Goal: Task Accomplishment & Management: Use online tool/utility

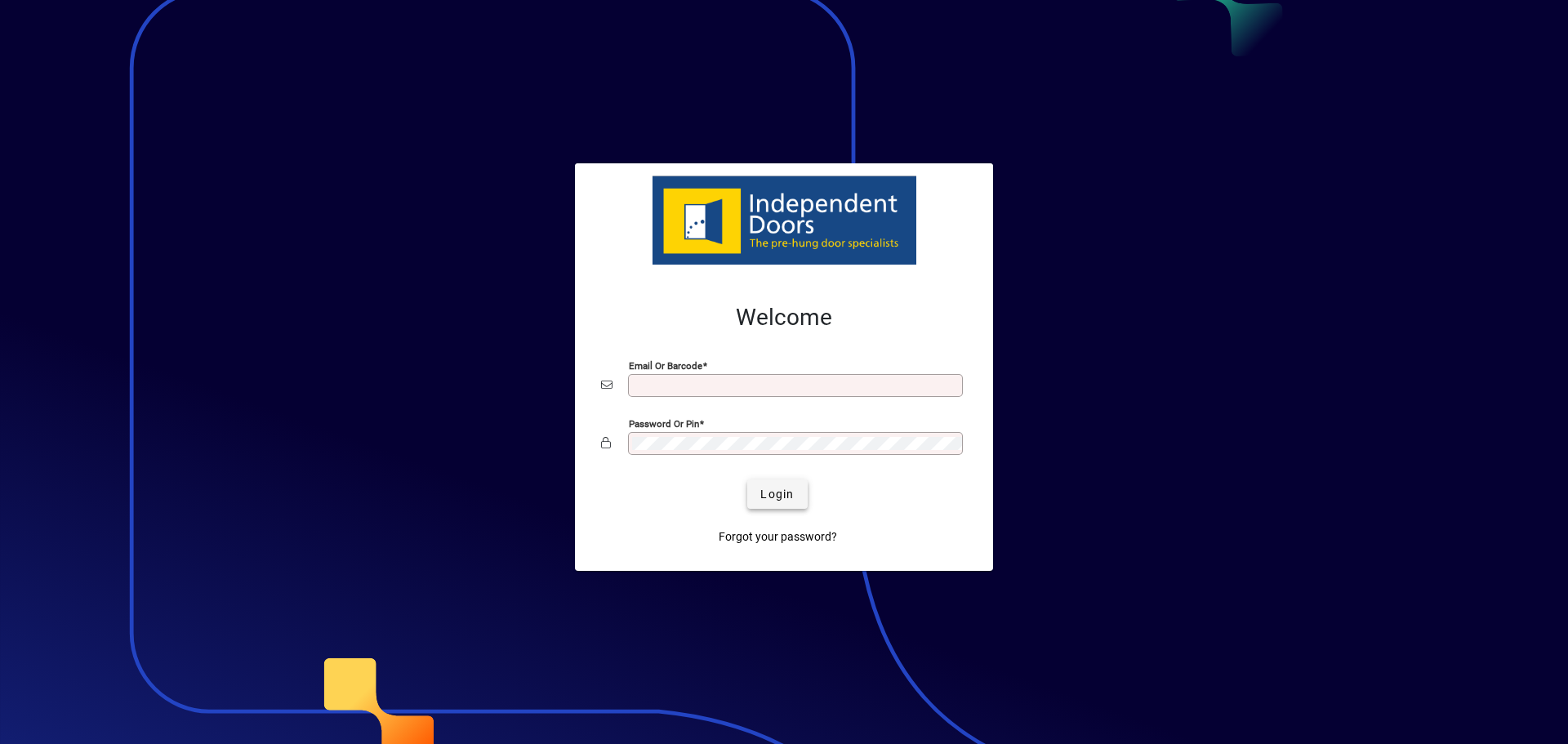
type input "**********"
click at [778, 489] on span "Login" at bounding box center [777, 494] width 33 height 17
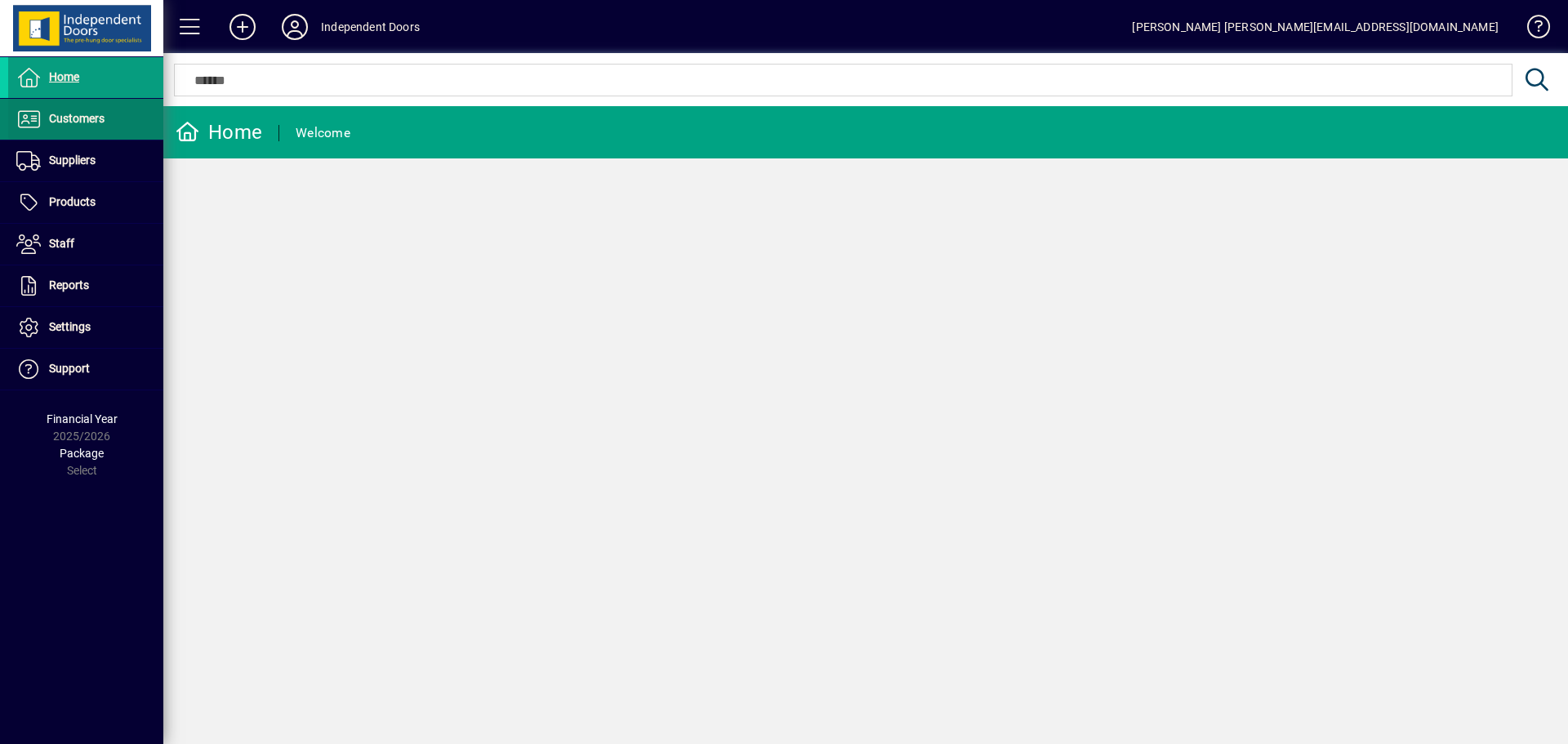
click at [36, 119] on icon at bounding box center [28, 119] width 25 height 20
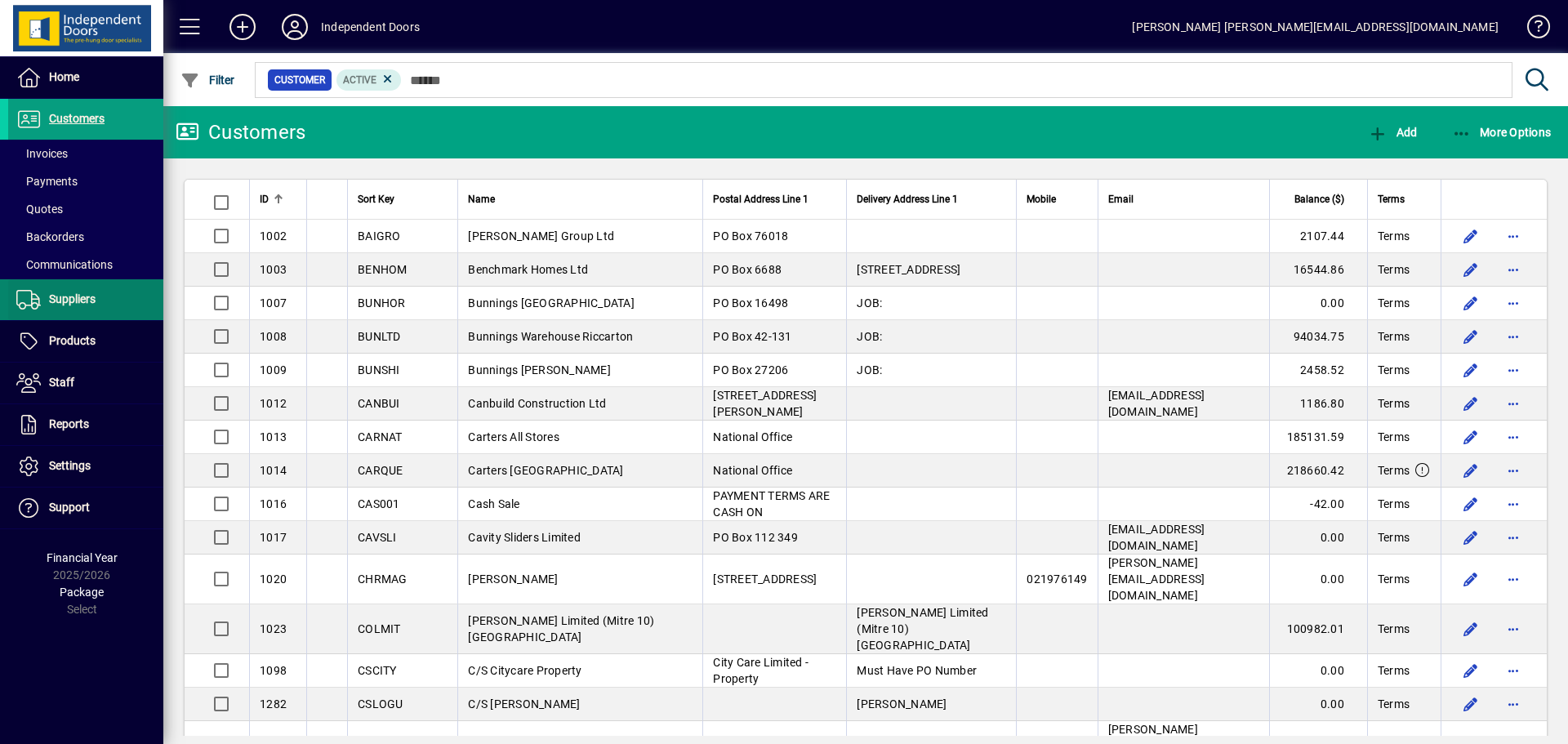
click at [83, 295] on span "Suppliers" at bounding box center [72, 299] width 46 height 13
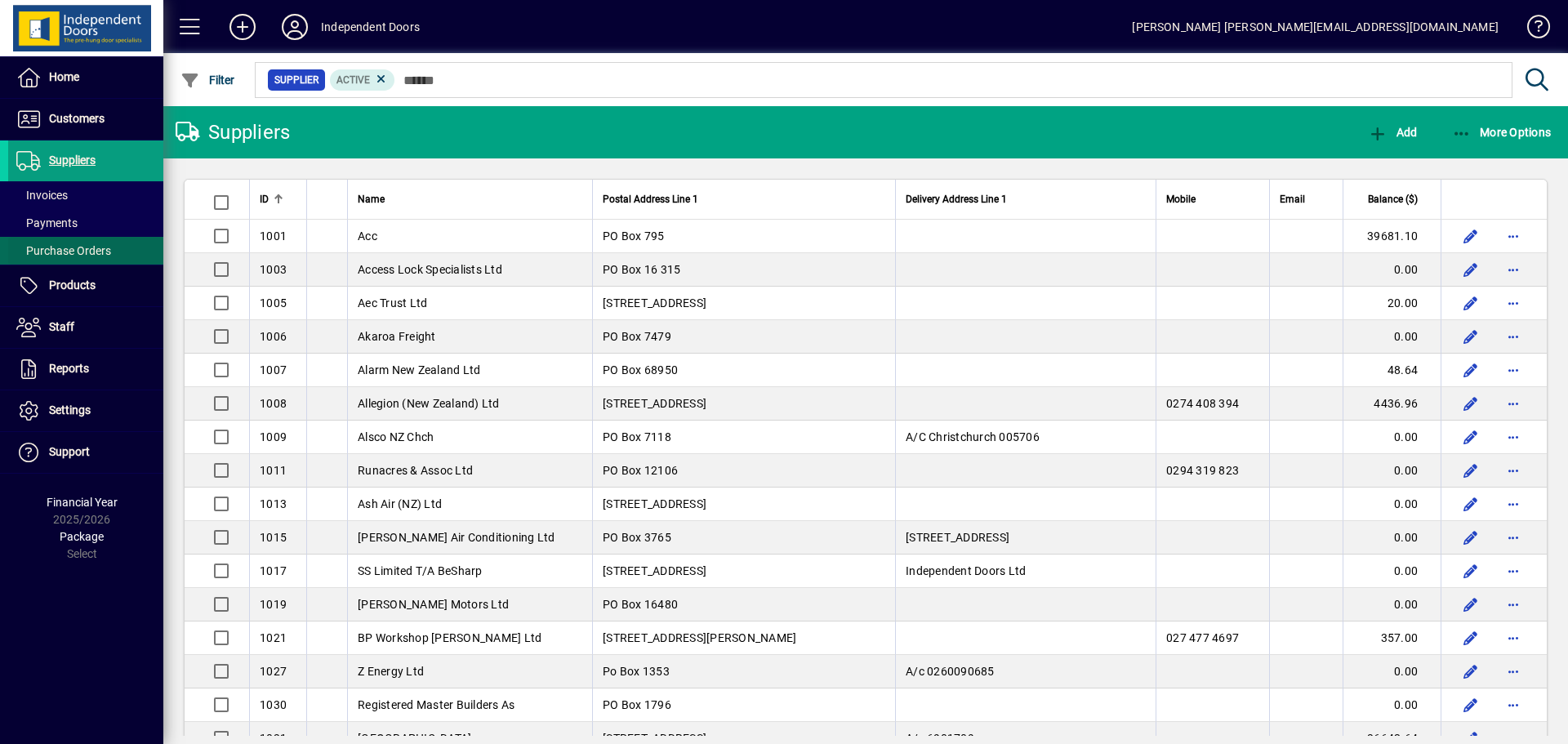
click at [90, 250] on span "Purchase Orders" at bounding box center [64, 251] width 94 height 13
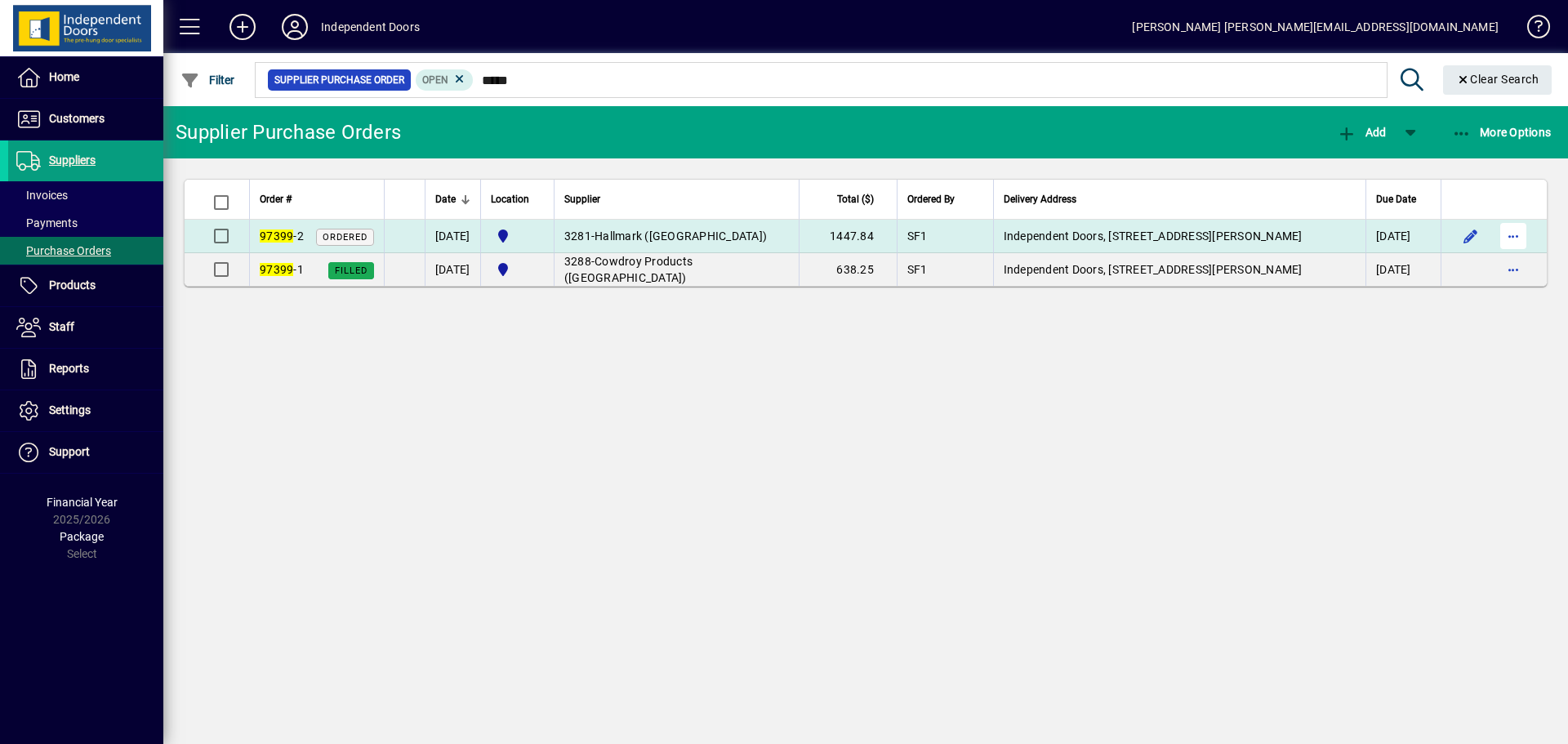
click at [1517, 233] on span "button" at bounding box center [1514, 236] width 39 height 39
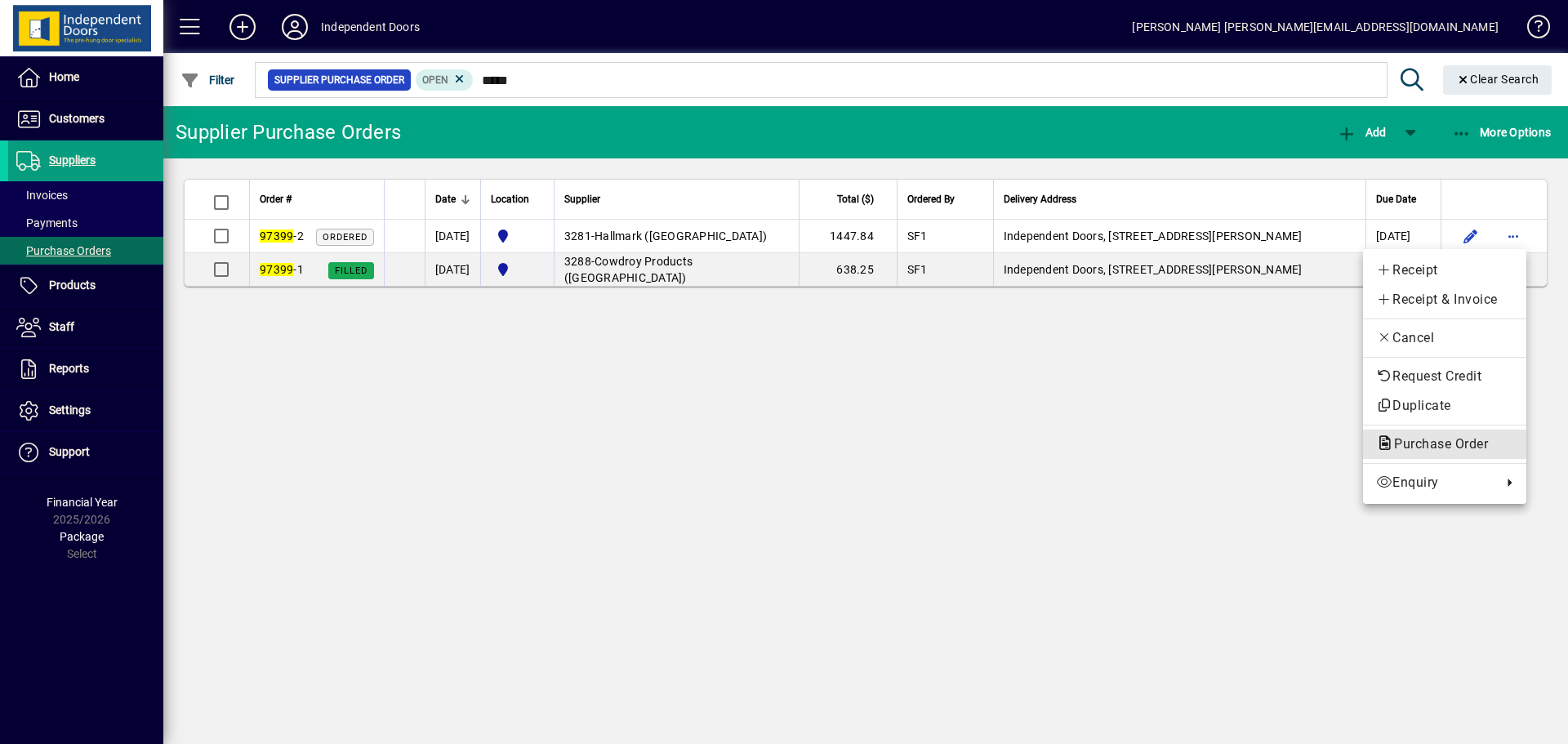
click at [1409, 443] on span "Purchase Order" at bounding box center [1436, 444] width 120 height 16
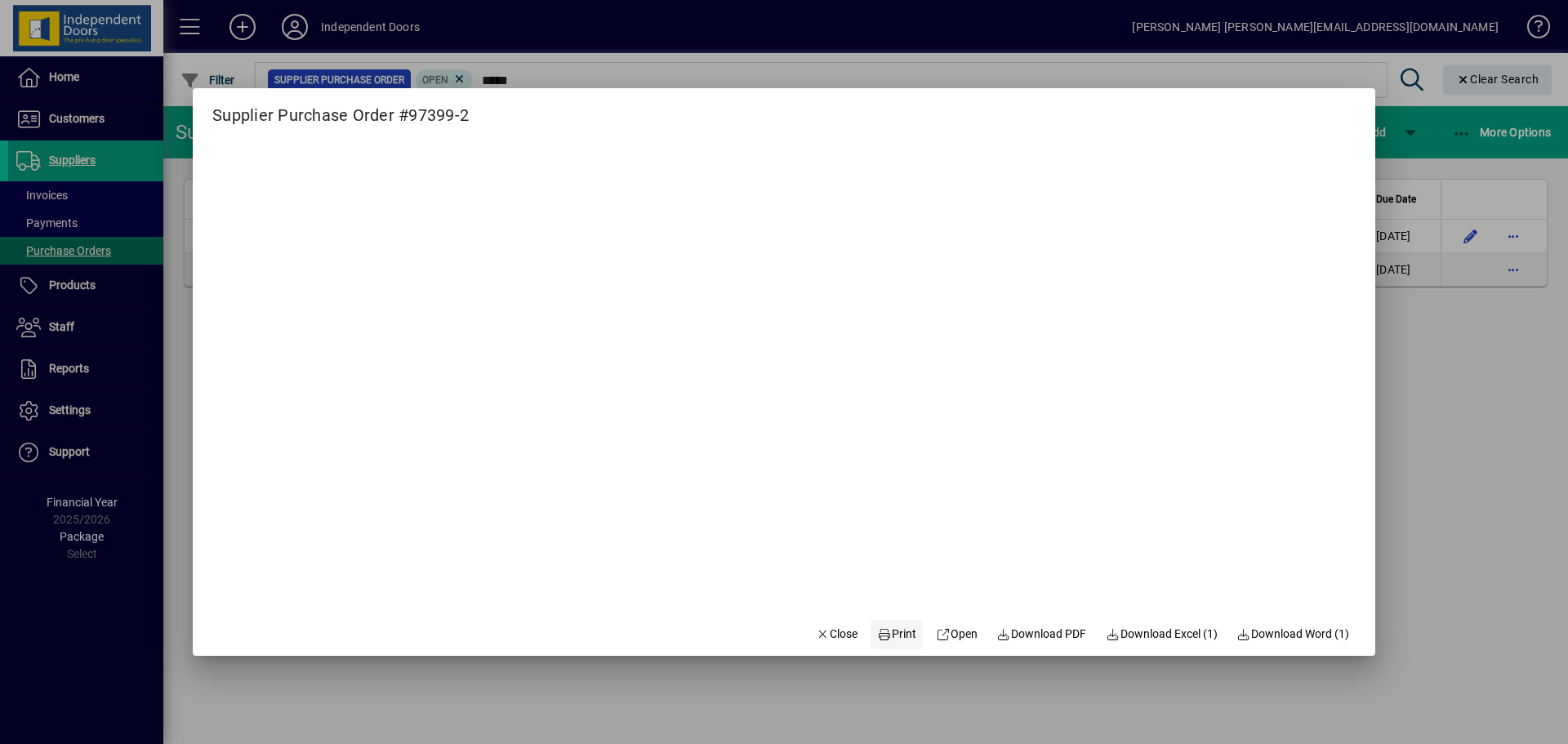
click at [891, 631] on span "Print" at bounding box center [897, 634] width 39 height 17
click at [816, 637] on icon "button" at bounding box center [823, 635] width 15 height 12
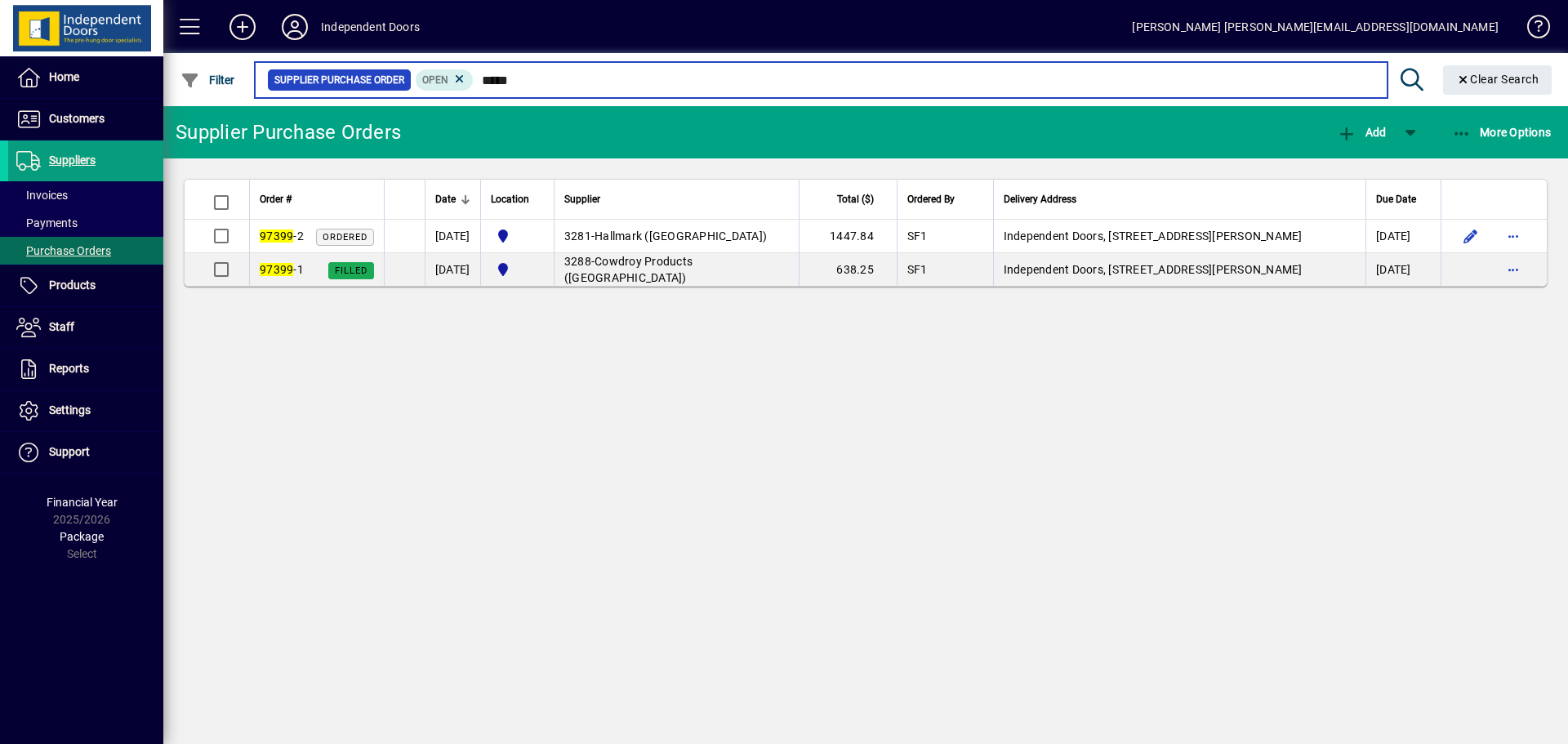
click at [556, 80] on input "*****" at bounding box center [924, 80] width 900 height 23
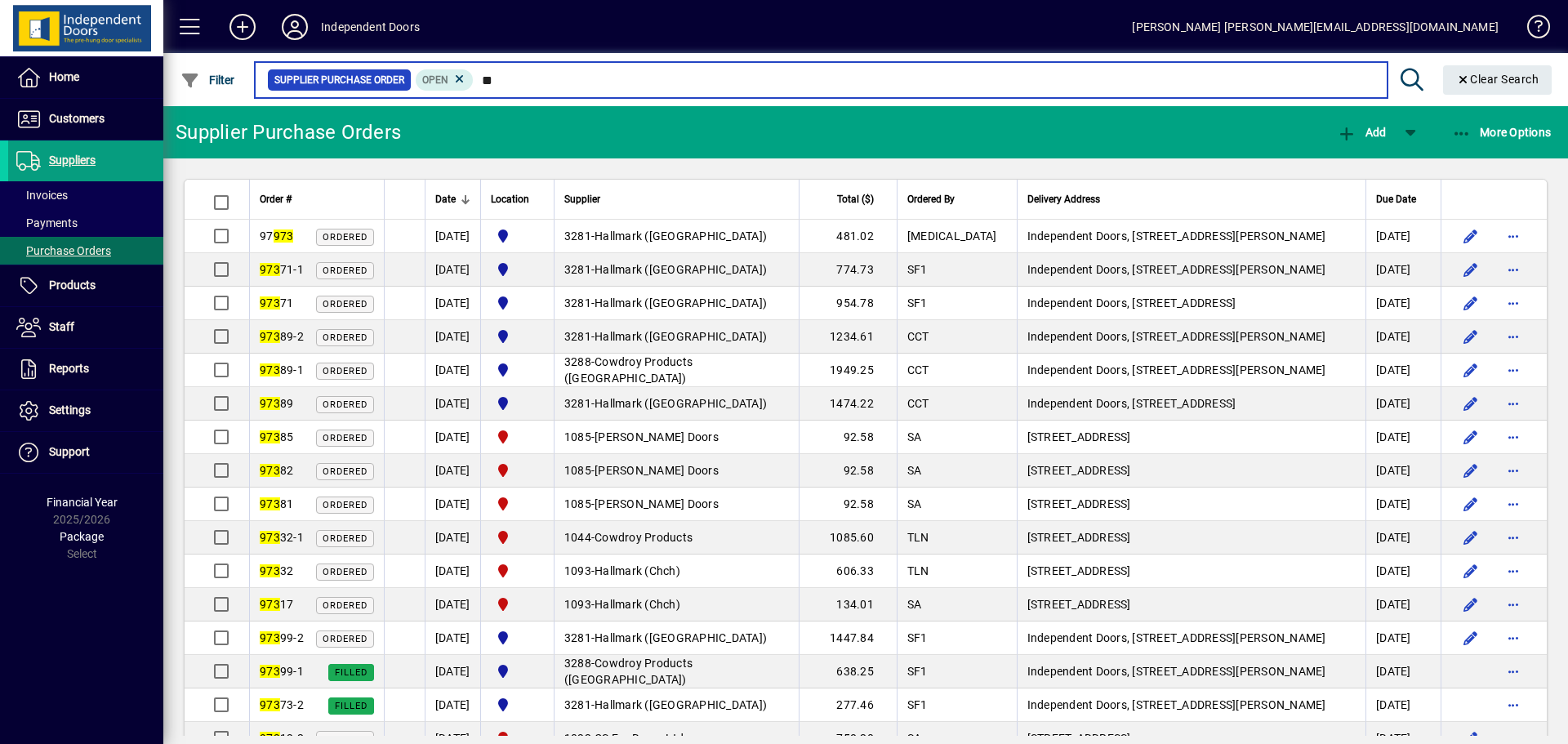
type input "*"
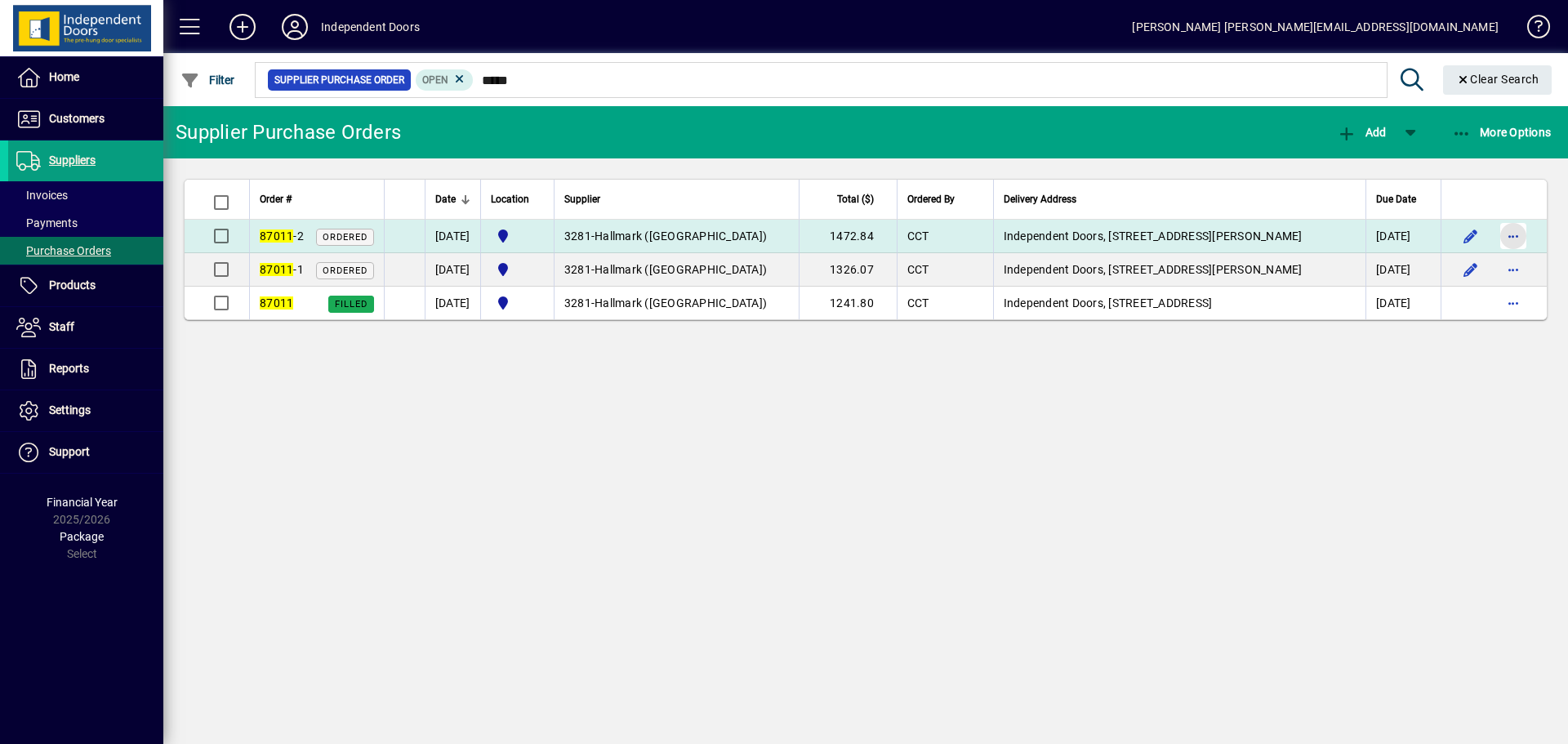
click at [1533, 237] on span "button" at bounding box center [1514, 236] width 39 height 39
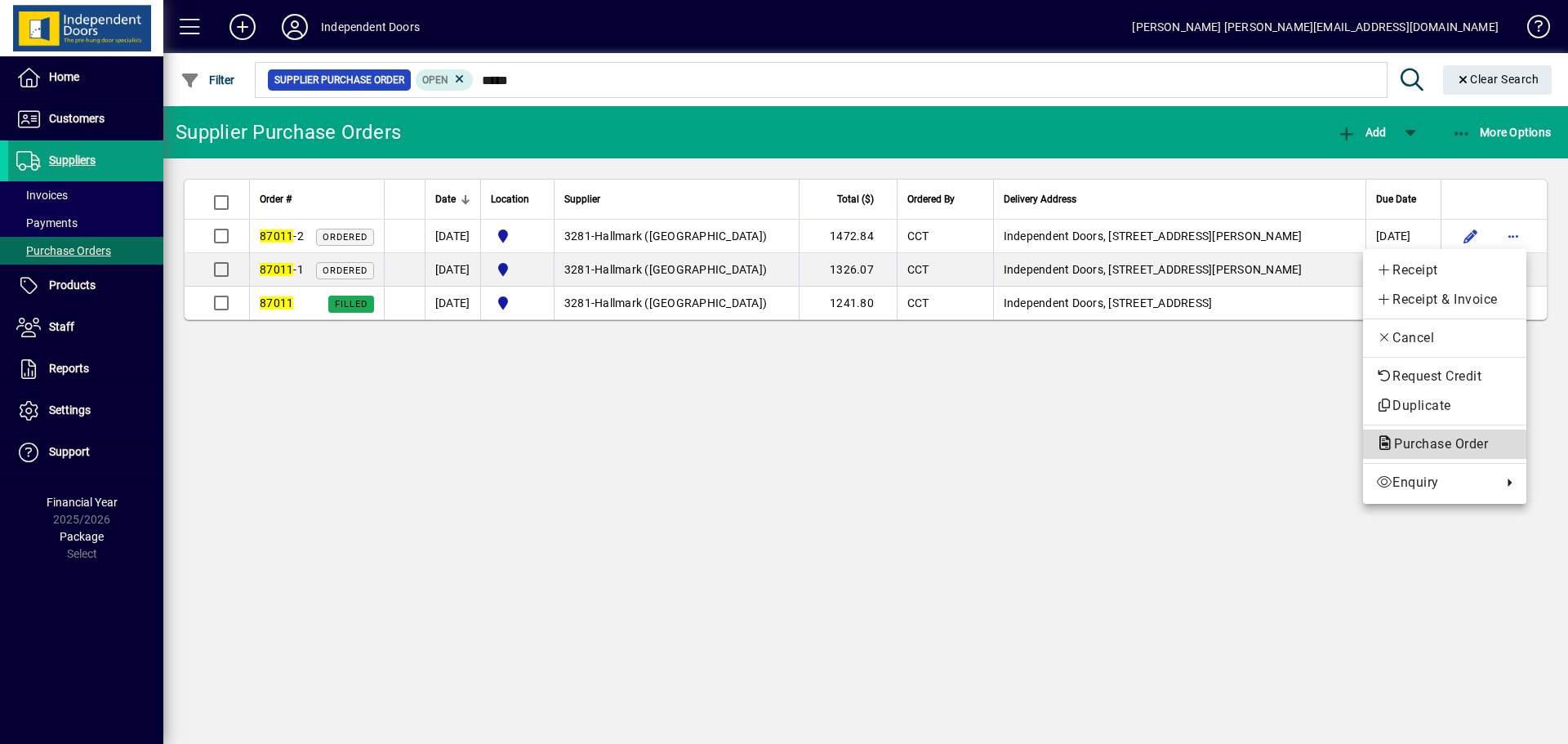
click at [1443, 451] on span "Purchase Order" at bounding box center [1436, 444] width 120 height 16
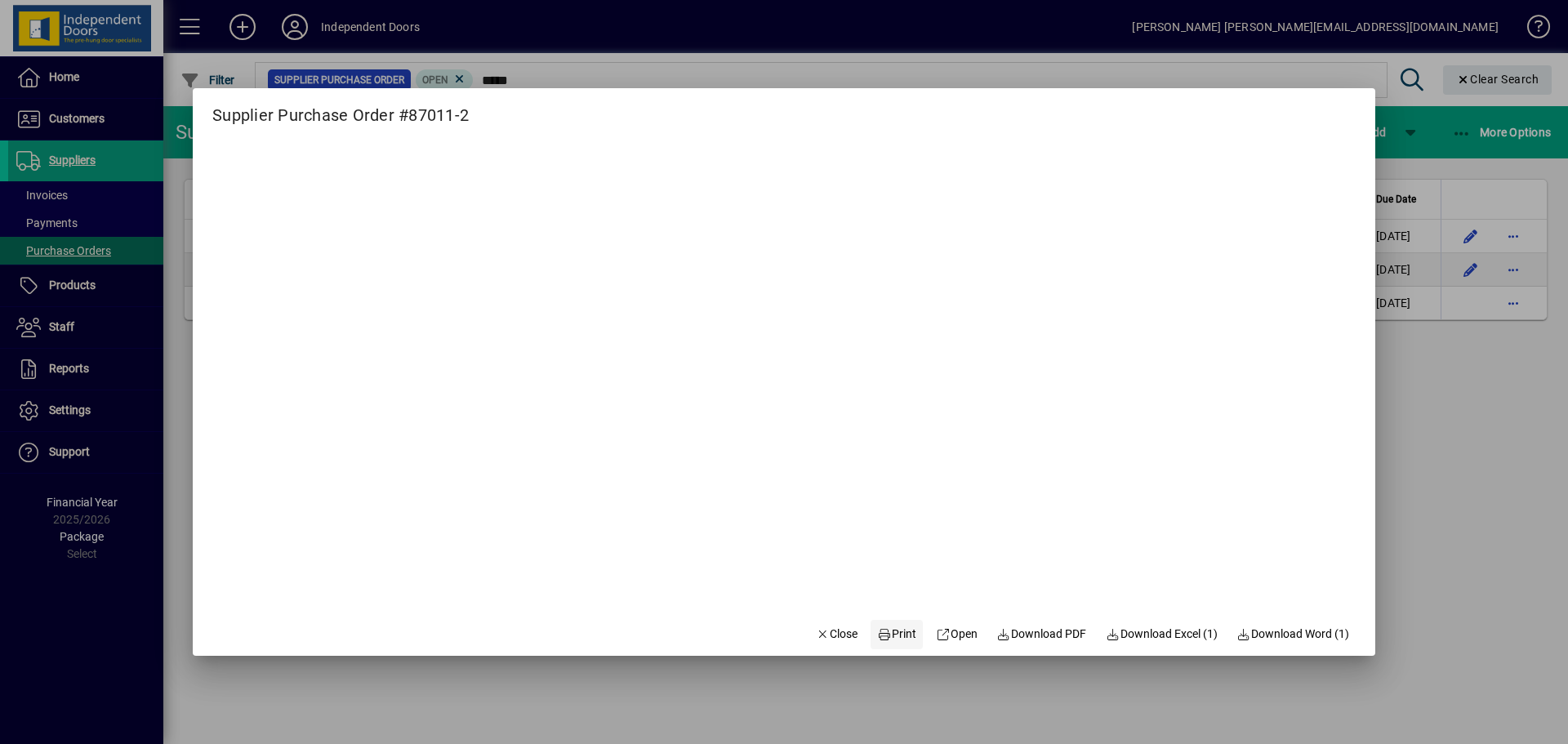
click at [904, 644] on span at bounding box center [896, 635] width 52 height 39
click at [843, 642] on span "Close" at bounding box center [837, 634] width 42 height 17
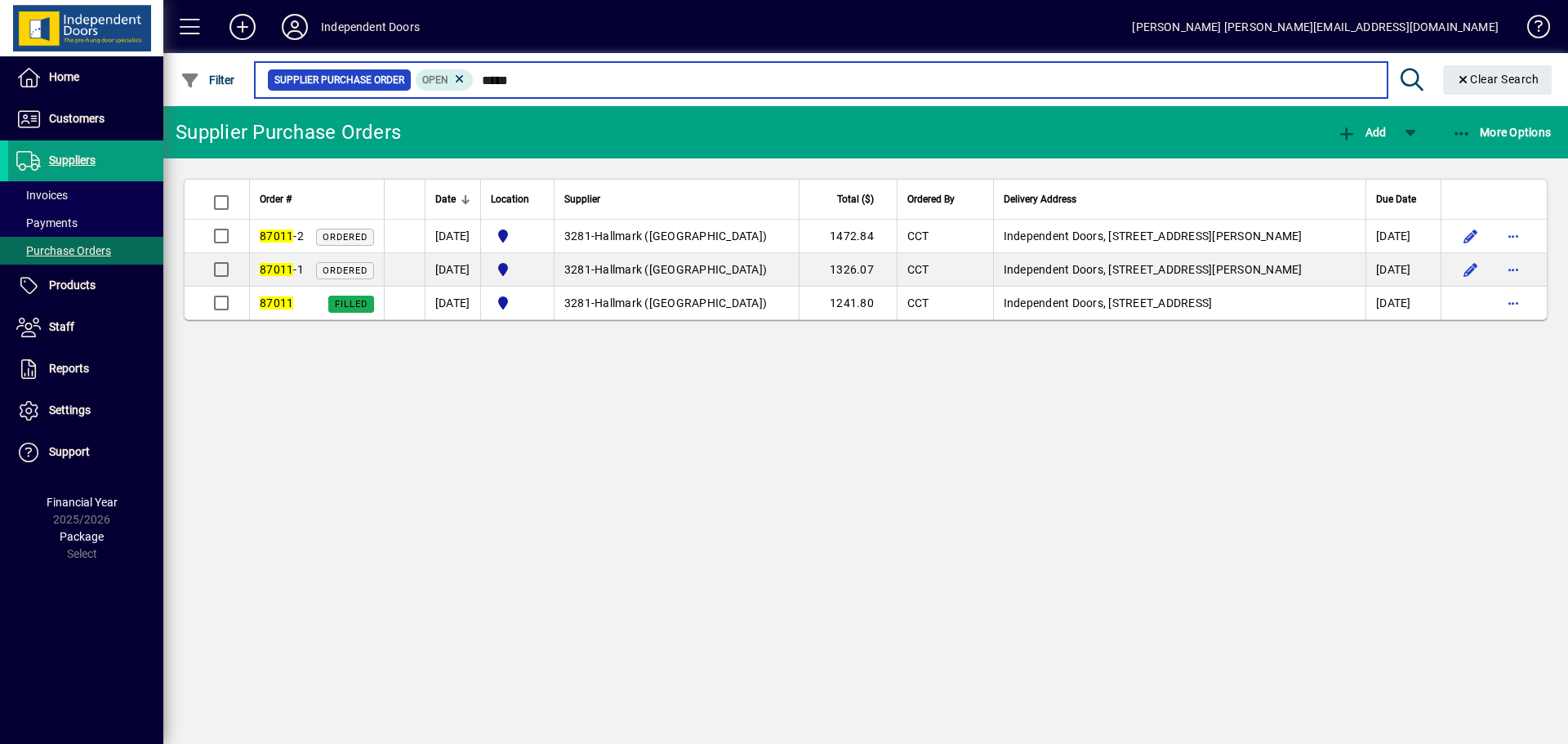
click at [590, 71] on input "*****" at bounding box center [924, 80] width 900 height 23
type input "*"
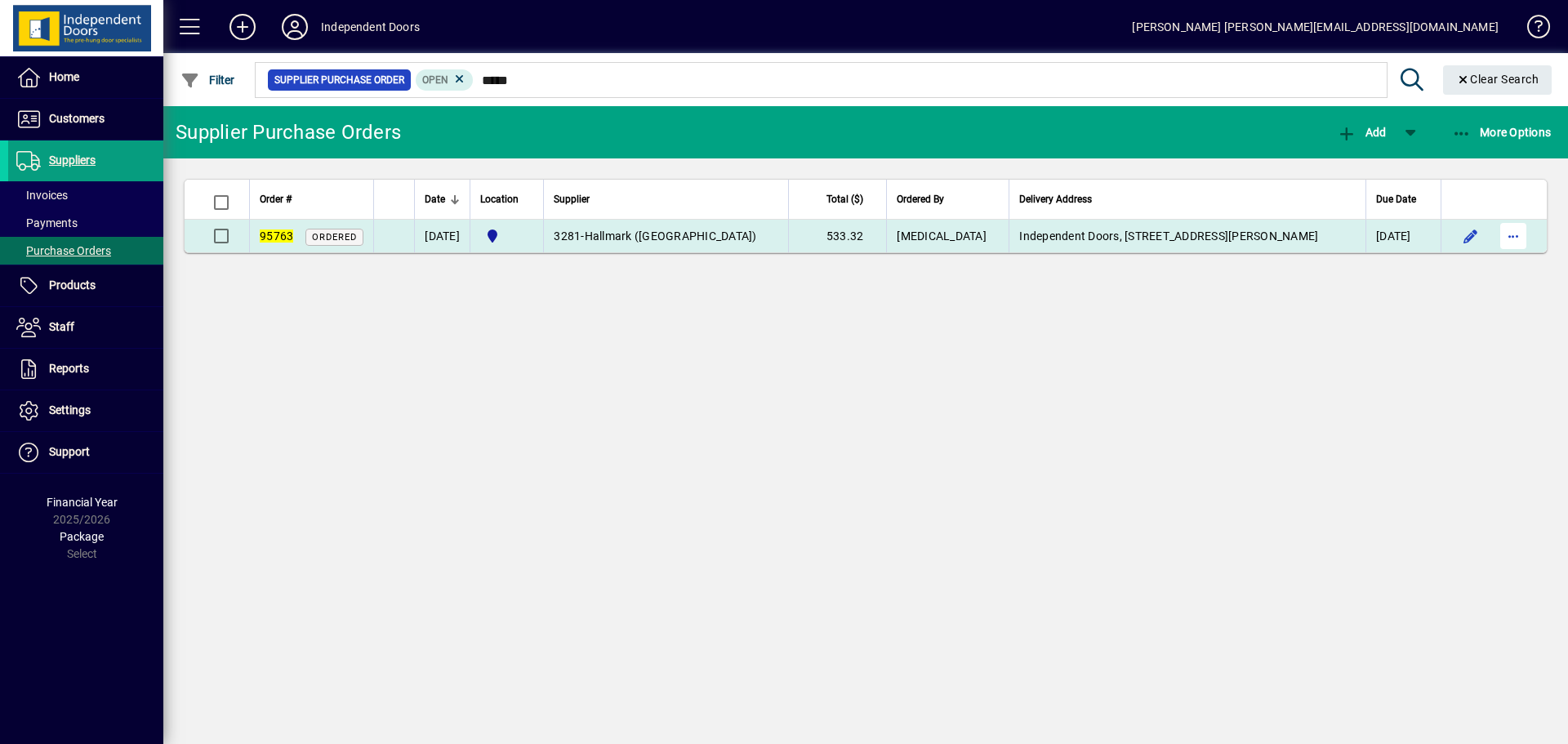
click at [1519, 236] on span "button" at bounding box center [1514, 236] width 39 height 39
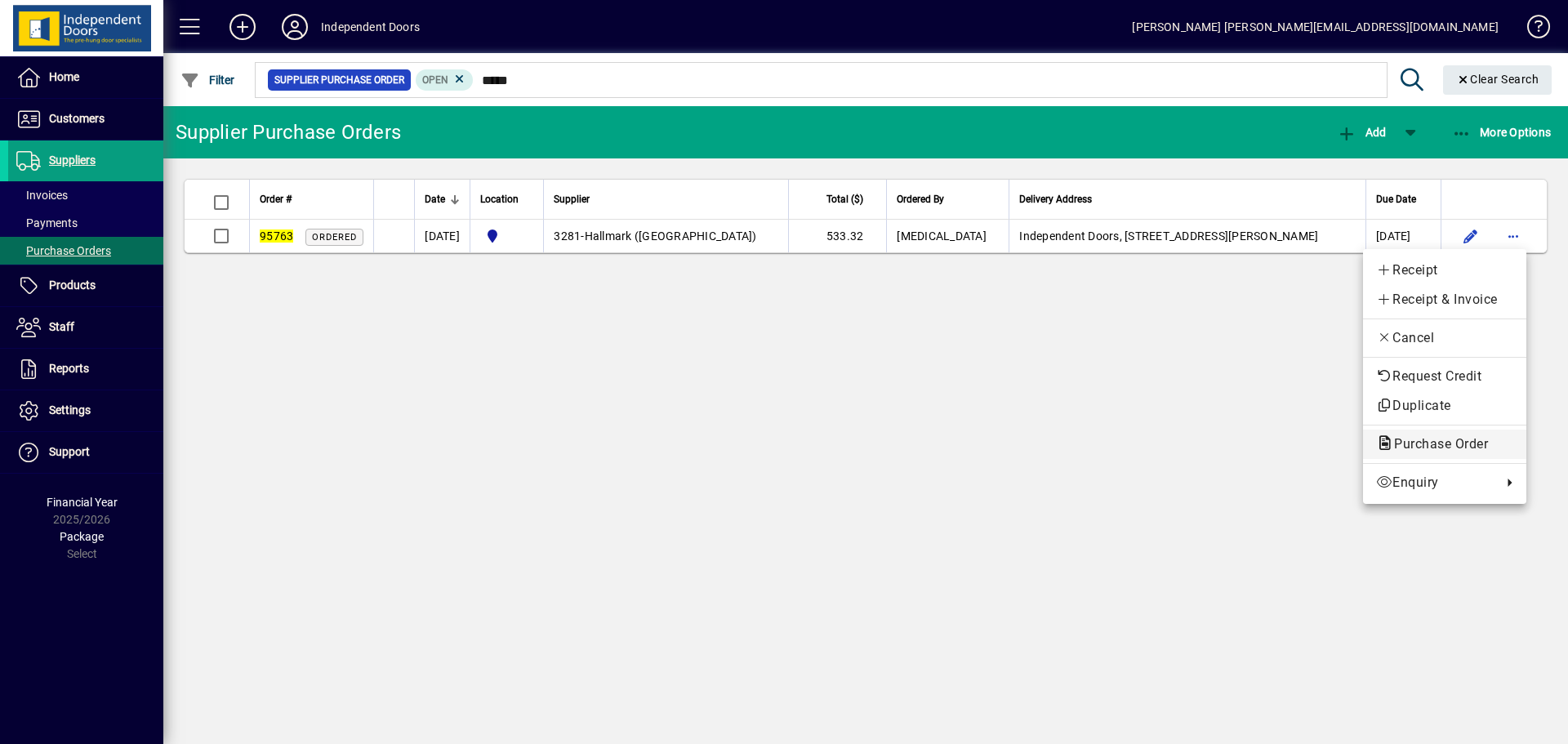
click at [1421, 437] on span "Purchase Order" at bounding box center [1436, 444] width 120 height 16
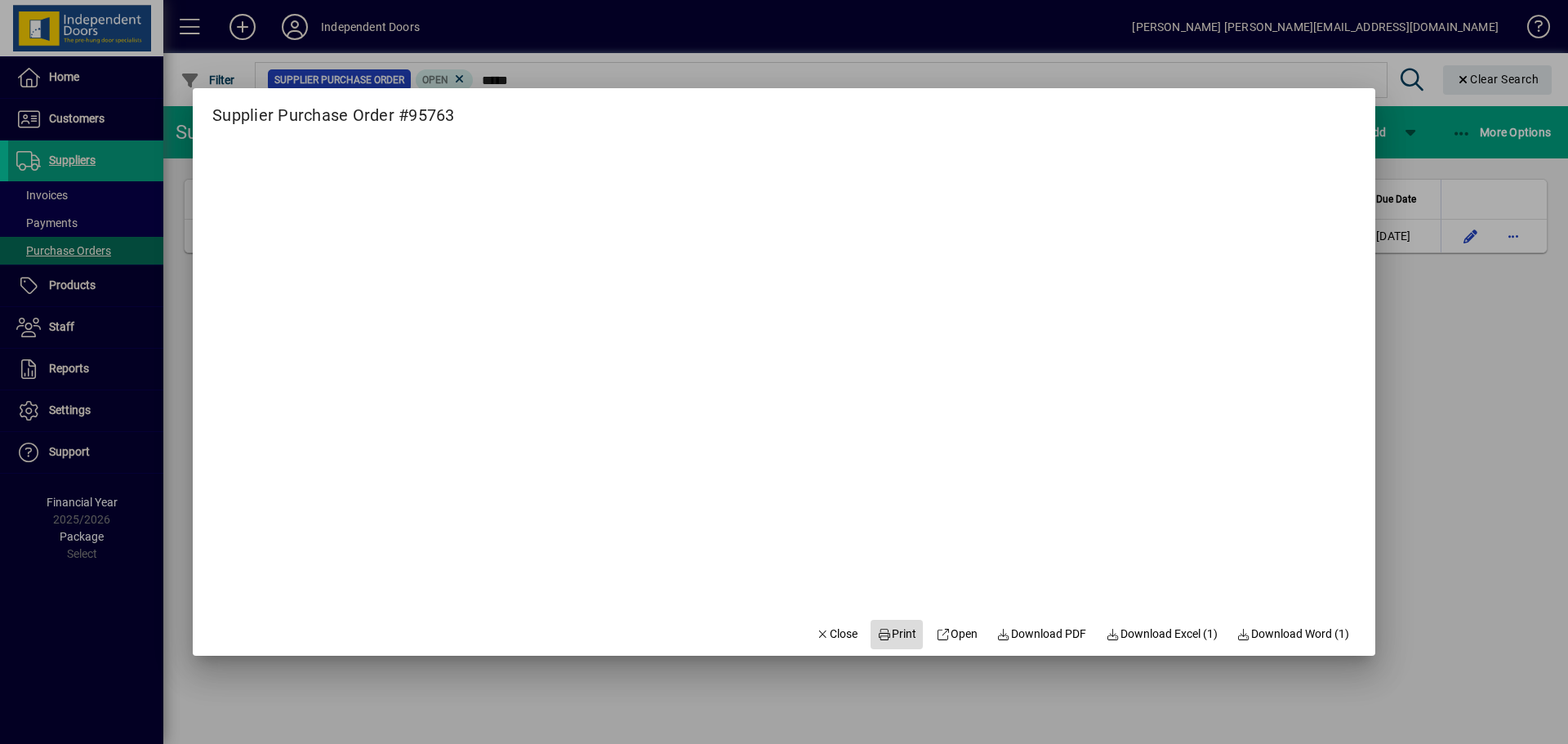
click at [885, 633] on span "Print" at bounding box center [897, 634] width 39 height 17
click at [833, 642] on span "Close" at bounding box center [837, 634] width 42 height 17
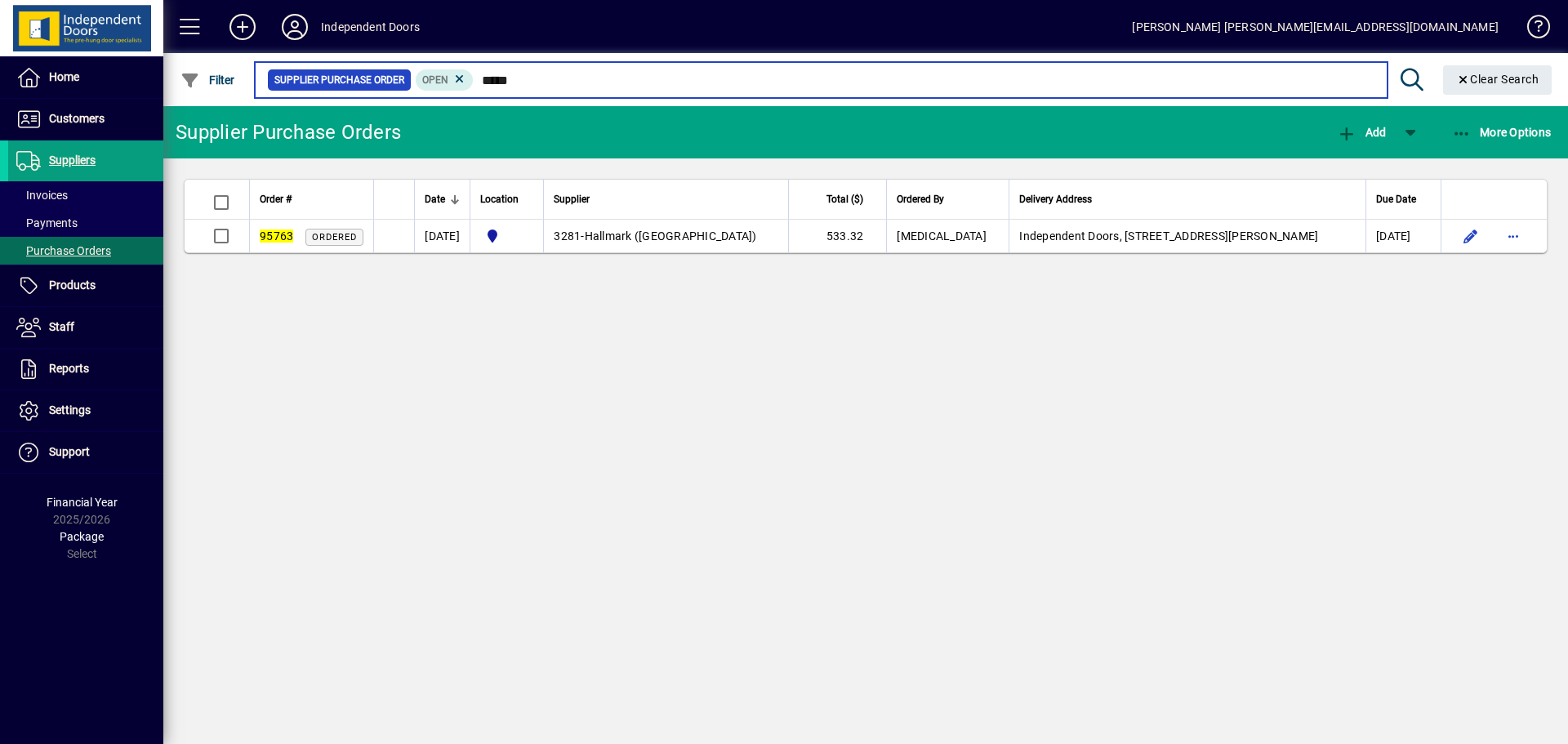
click at [535, 80] on input "*****" at bounding box center [924, 80] width 900 height 23
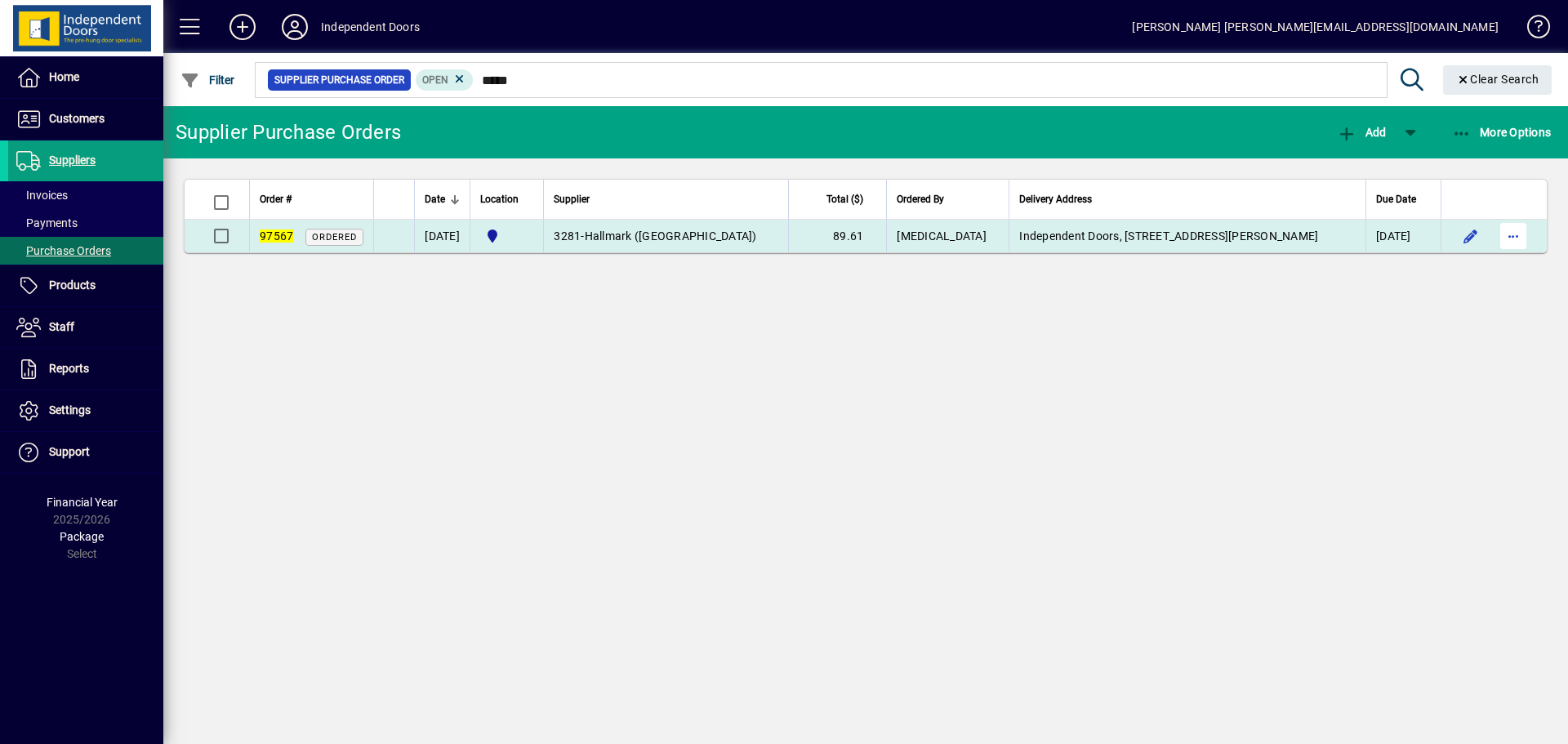
click at [1519, 240] on span "button" at bounding box center [1514, 236] width 39 height 39
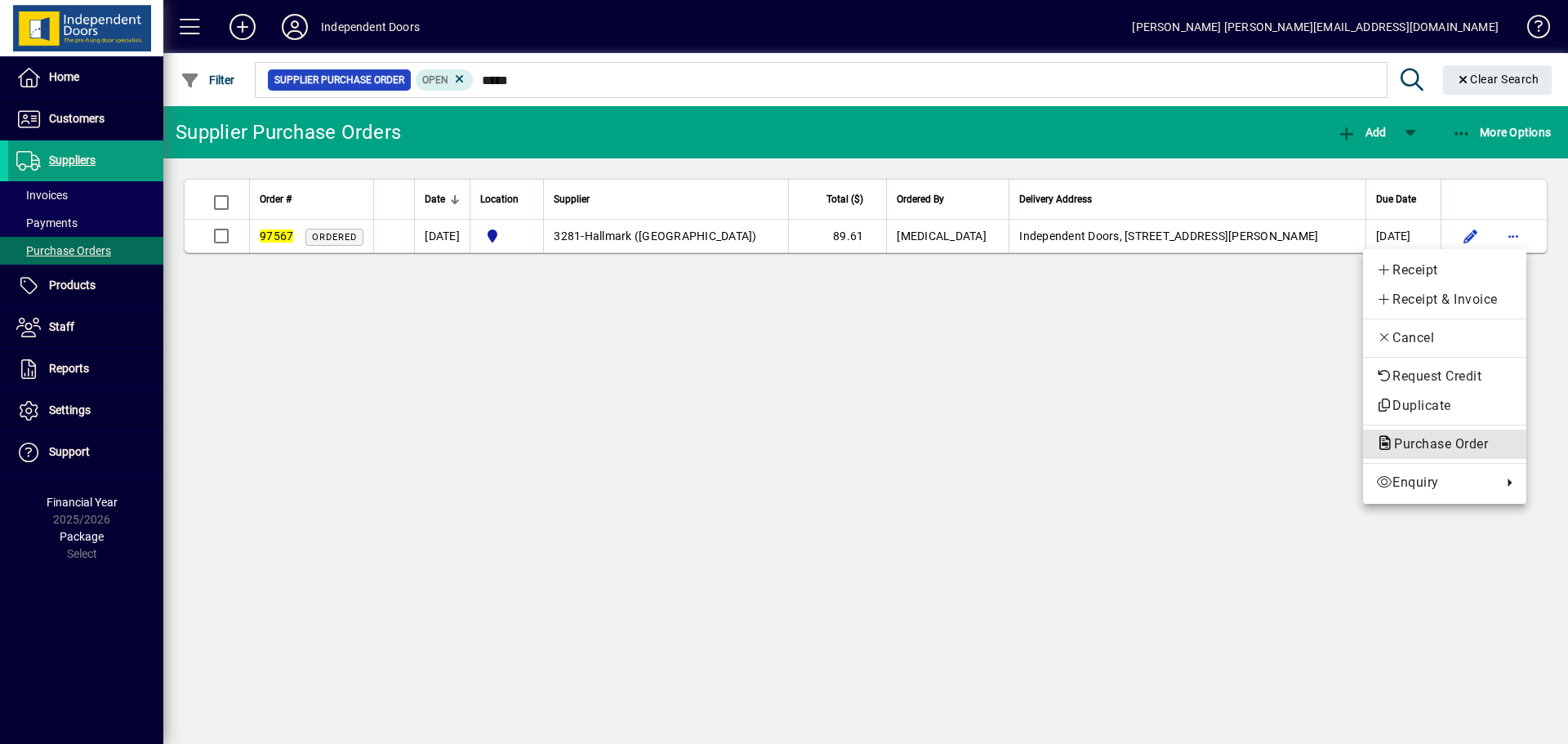
drag, startPoint x: 1429, startPoint y: 448, endPoint x: 1338, endPoint y: 458, distance: 91.5
click at [1429, 448] on span "Purchase Order" at bounding box center [1436, 444] width 120 height 16
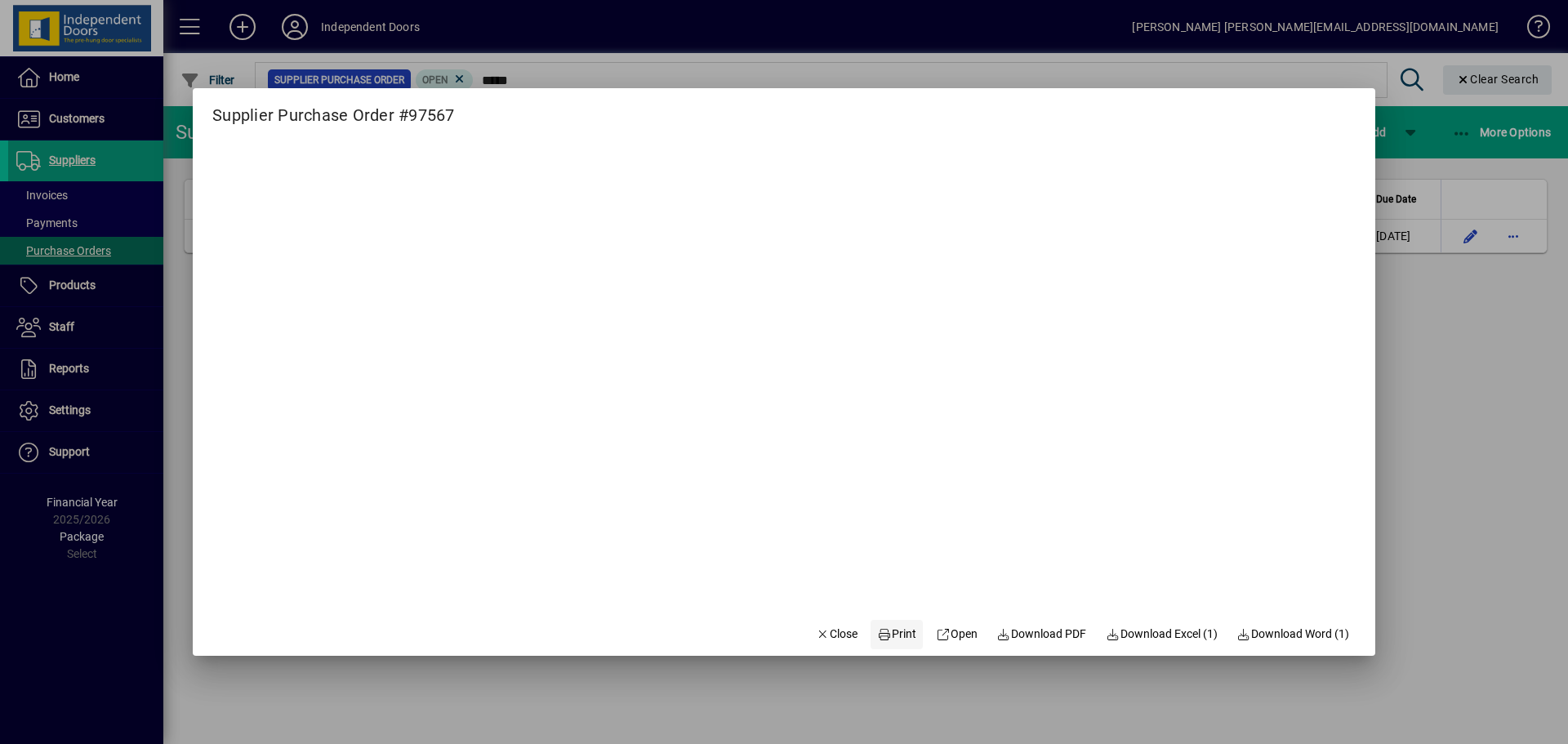
click at [895, 633] on span "Print" at bounding box center [897, 634] width 39 height 17
click at [833, 623] on span "button" at bounding box center [837, 635] width 56 height 39
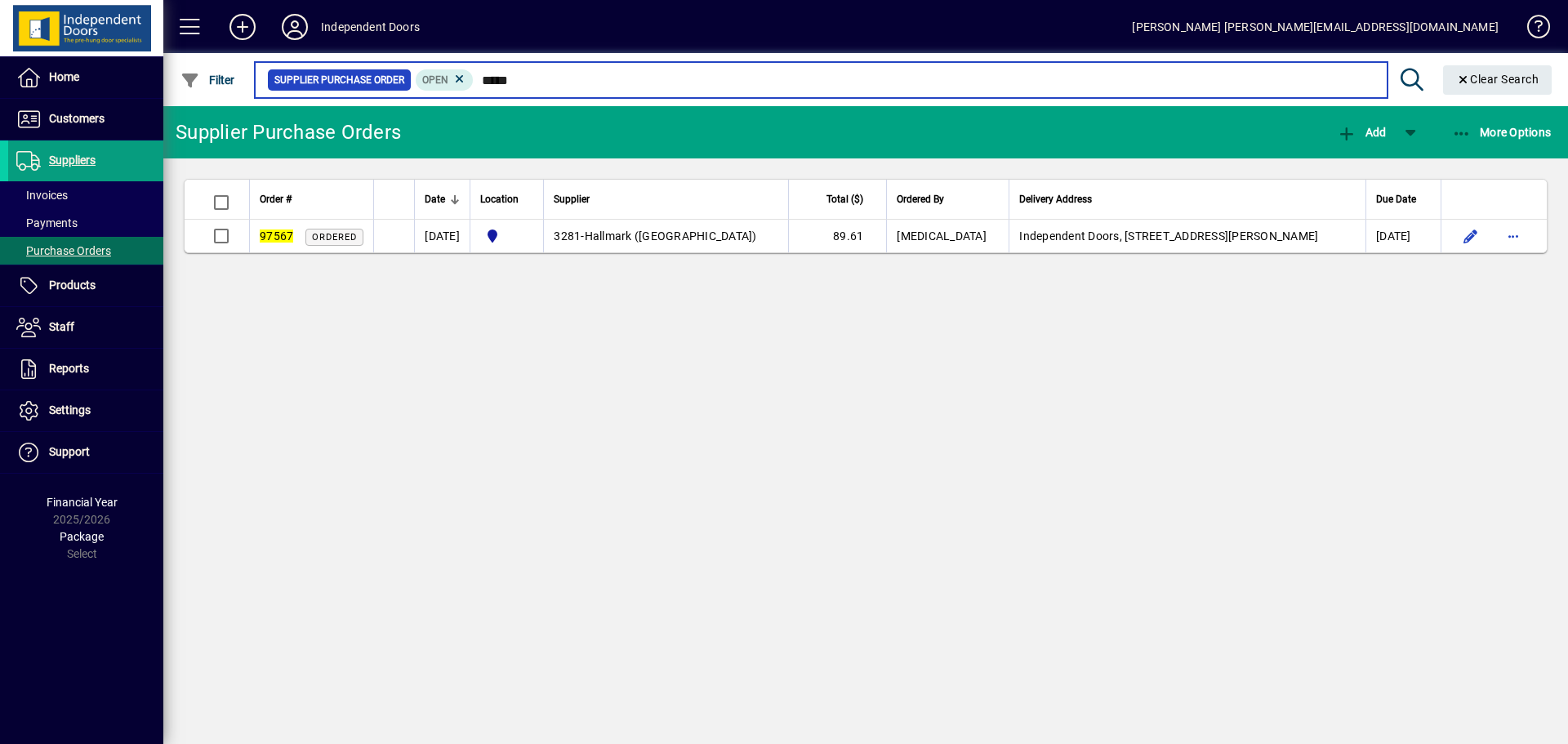
click at [550, 85] on input "*****" at bounding box center [924, 80] width 900 height 23
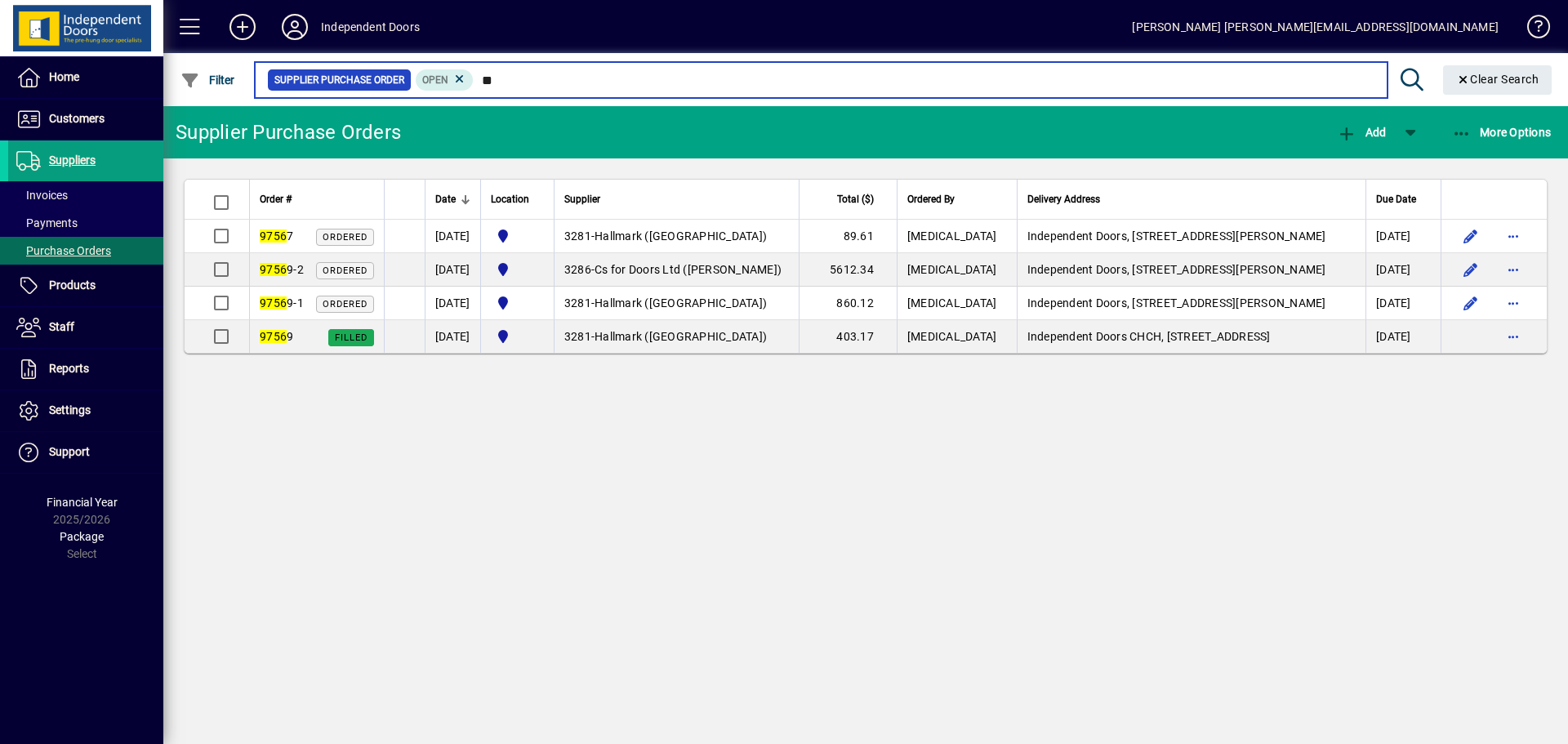
type input "*"
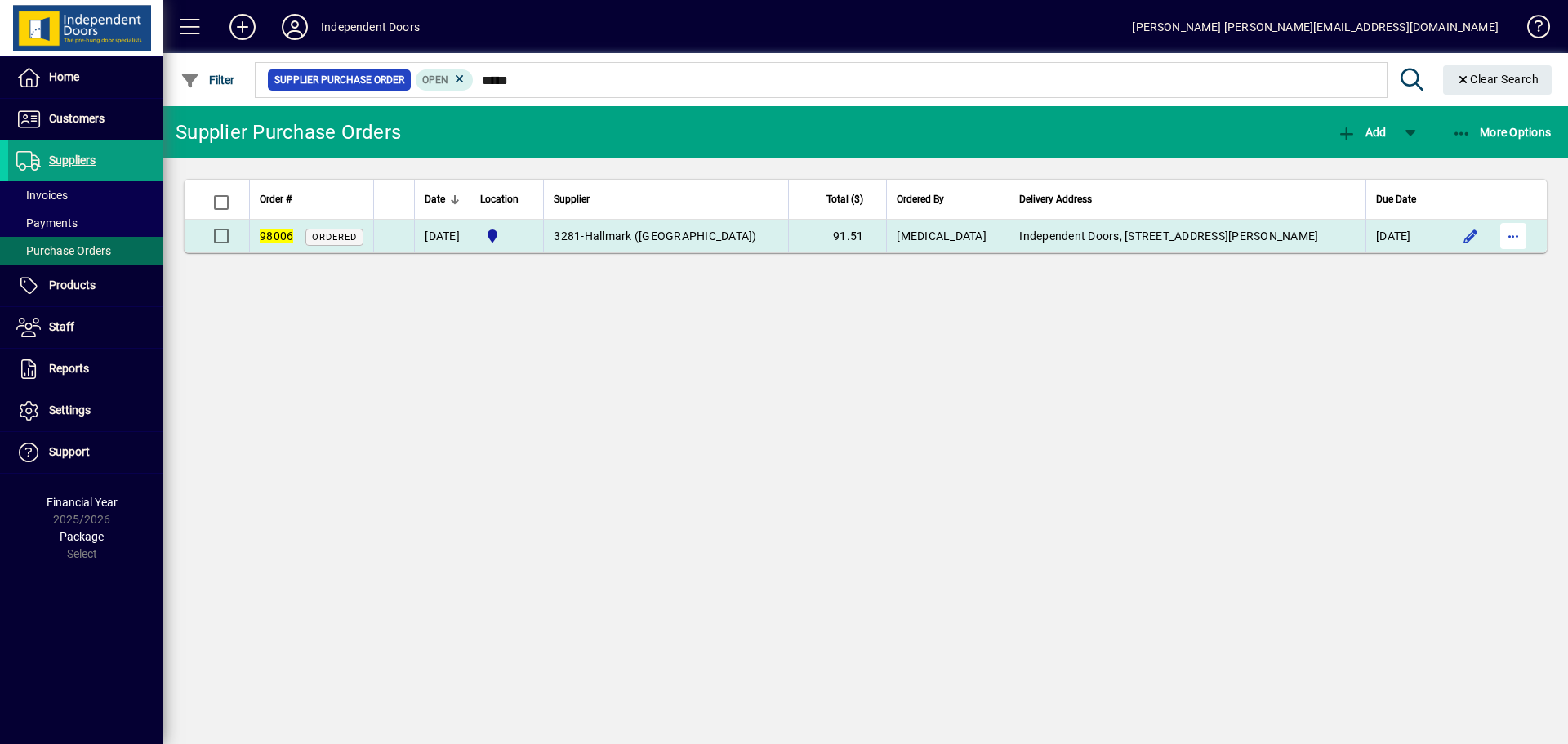
click at [1517, 235] on span "button" at bounding box center [1514, 236] width 39 height 39
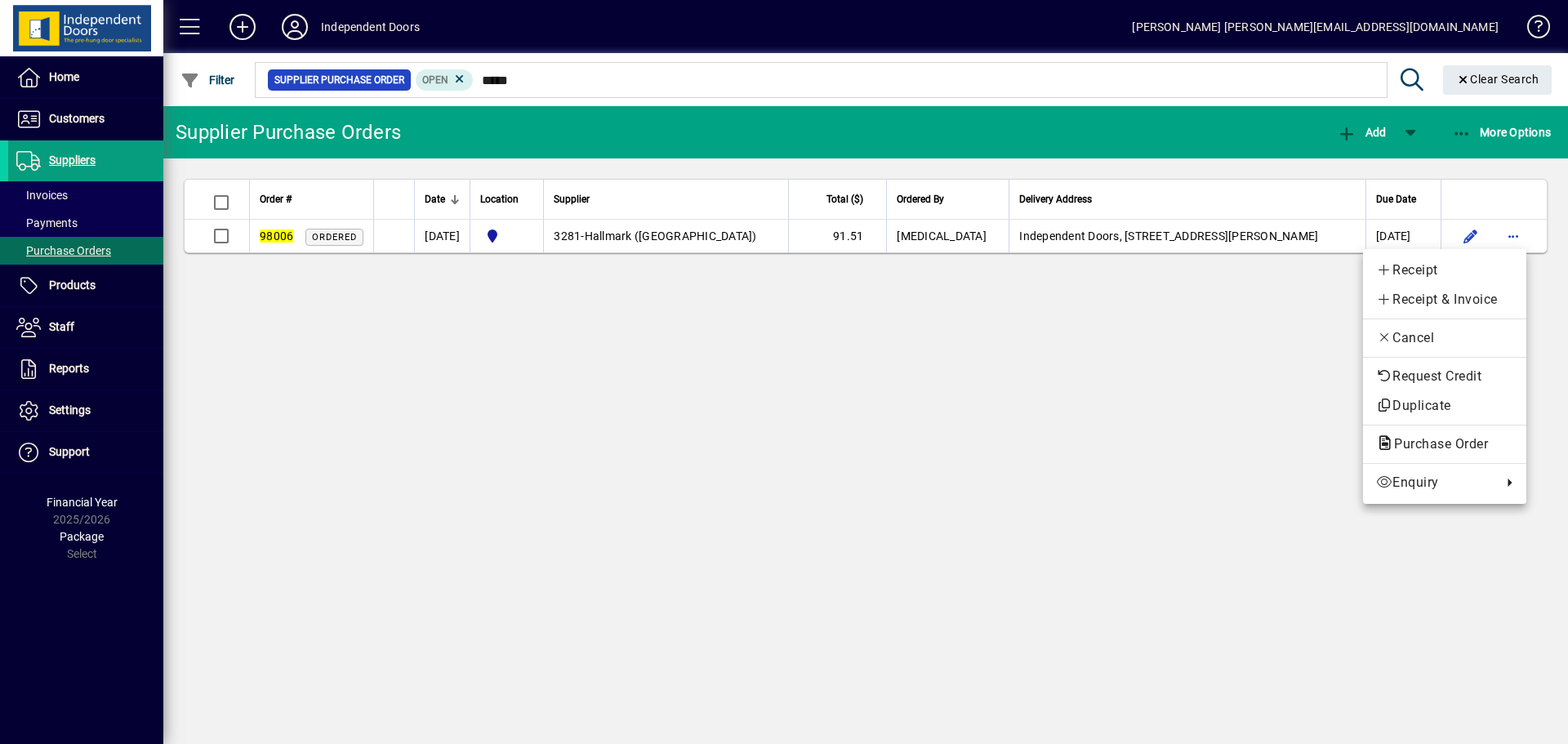
click at [1411, 447] on span "Purchase Order" at bounding box center [1436, 444] width 120 height 16
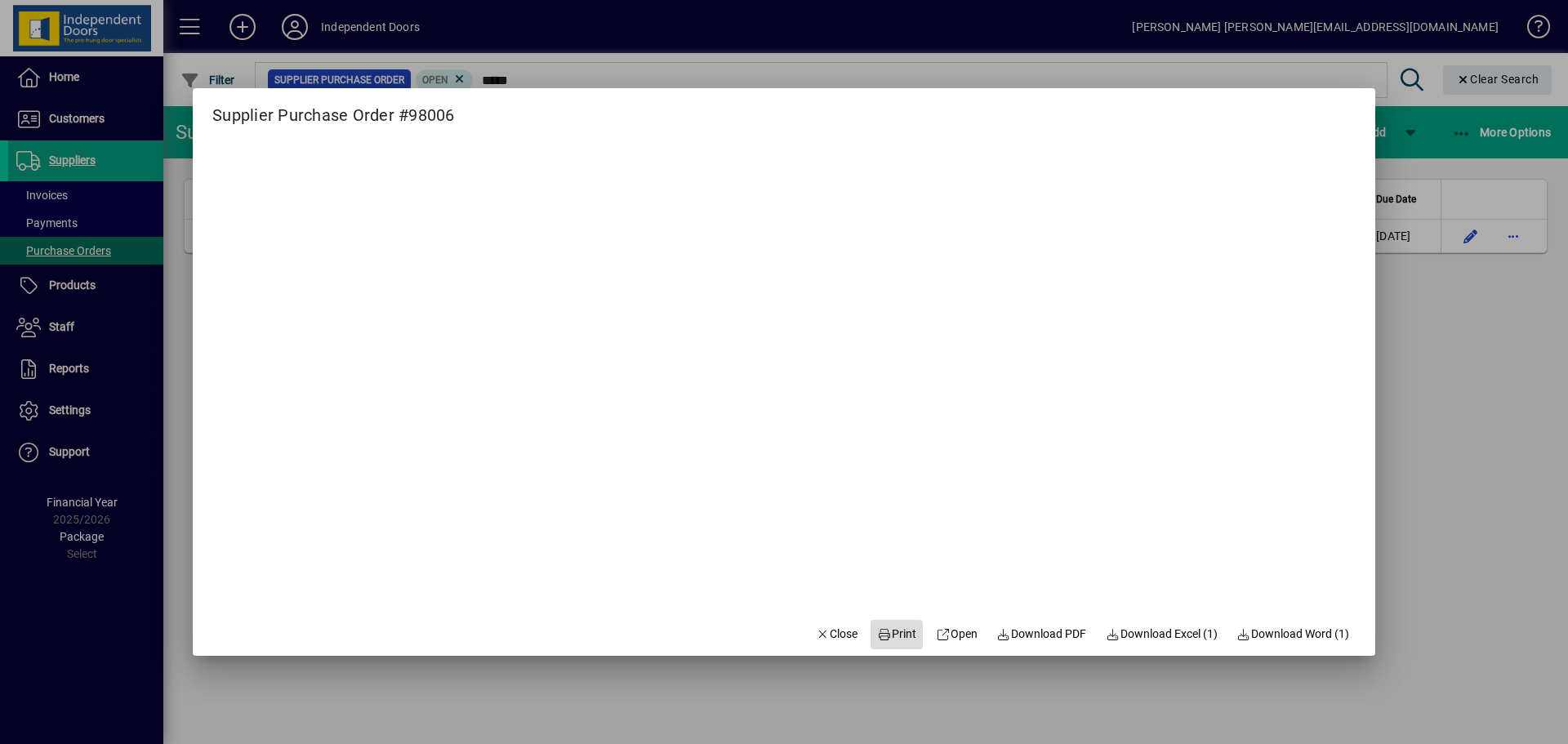
click at [893, 642] on span "Print" at bounding box center [897, 634] width 39 height 17
drag, startPoint x: 827, startPoint y: 642, endPoint x: 809, endPoint y: 624, distance: 25.5
click at [826, 641] on span "Close" at bounding box center [837, 634] width 42 height 17
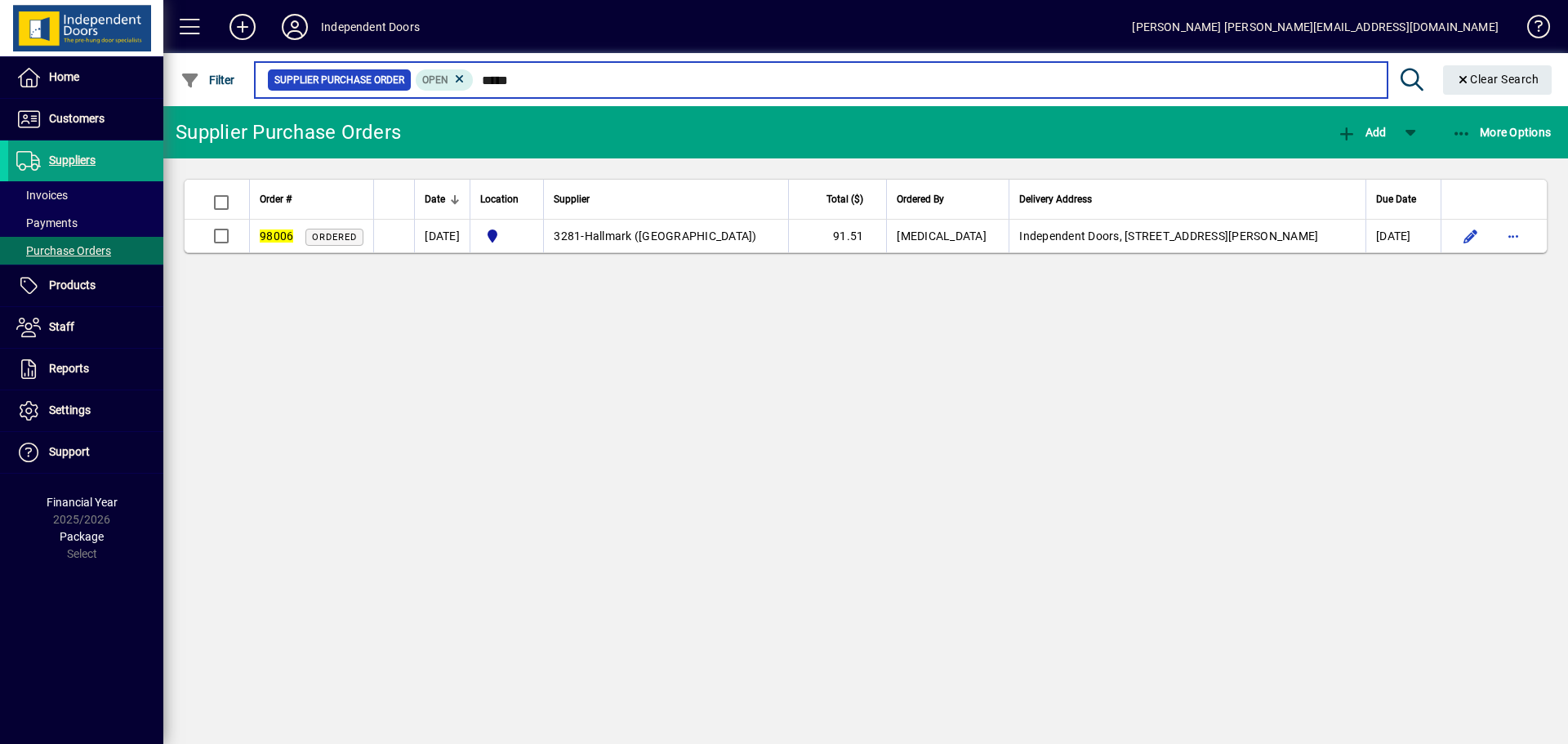
click at [567, 83] on input "*****" at bounding box center [924, 80] width 900 height 23
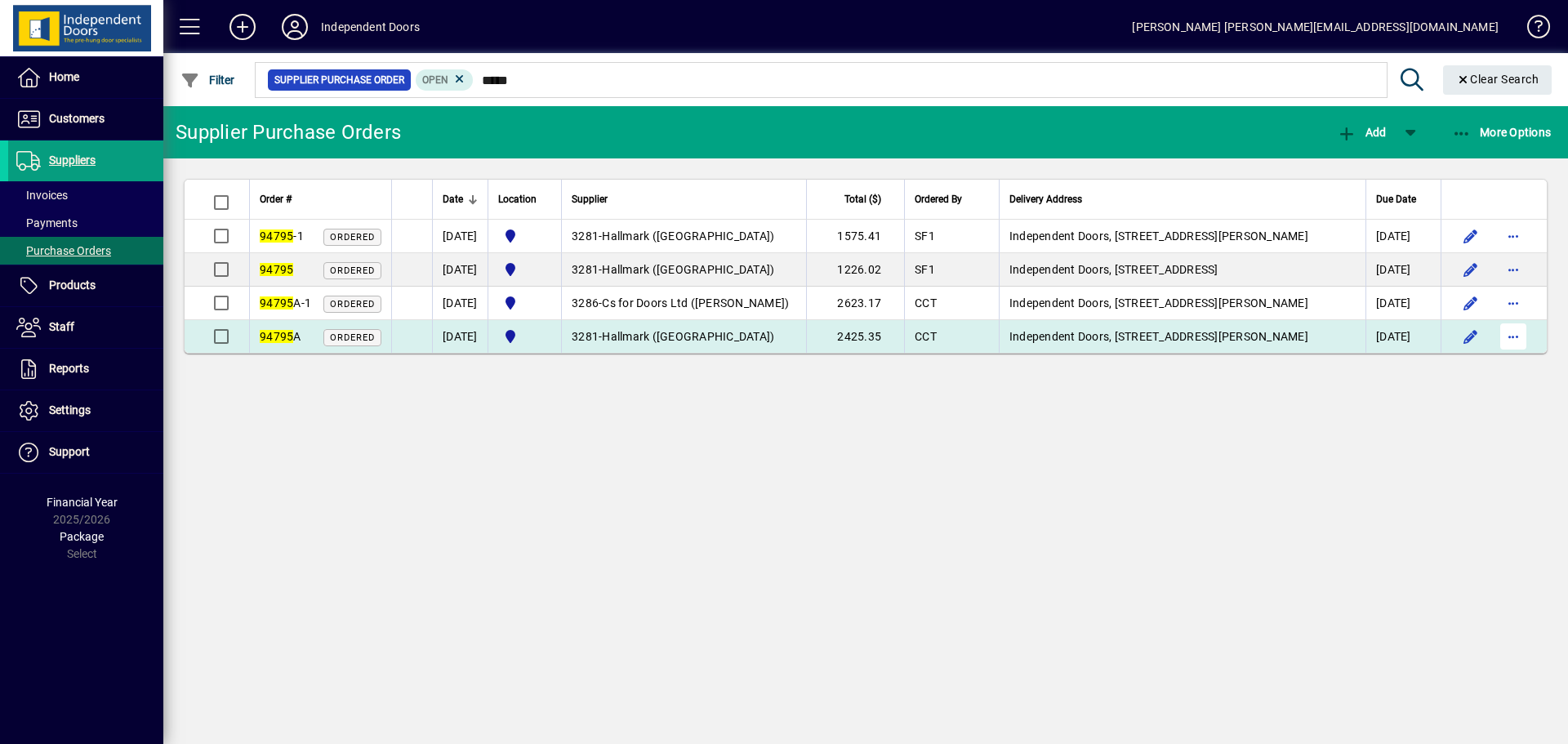
click at [1509, 338] on span "button" at bounding box center [1514, 337] width 39 height 39
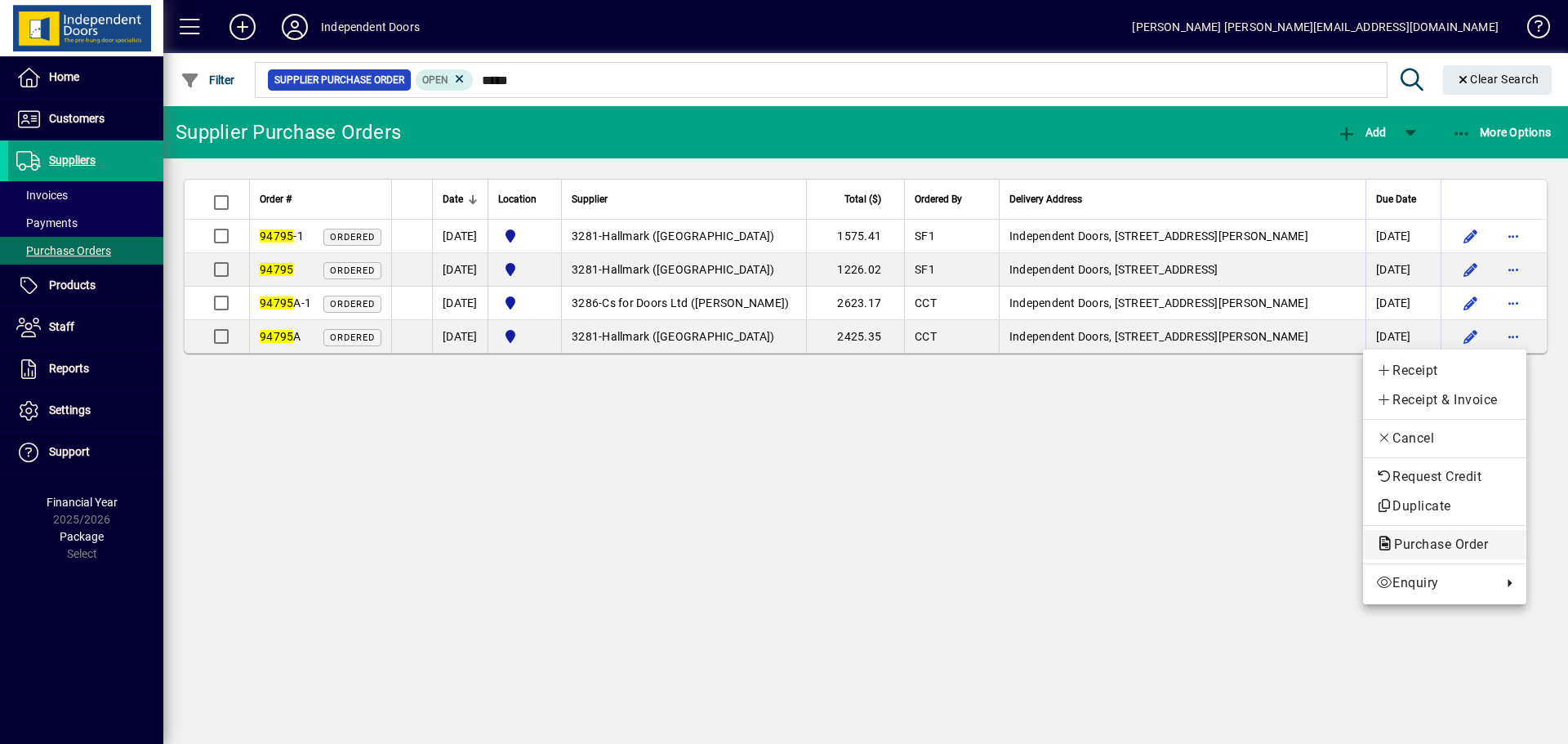
click at [1423, 536] on span "Purchase Order" at bounding box center [1445, 545] width 138 height 20
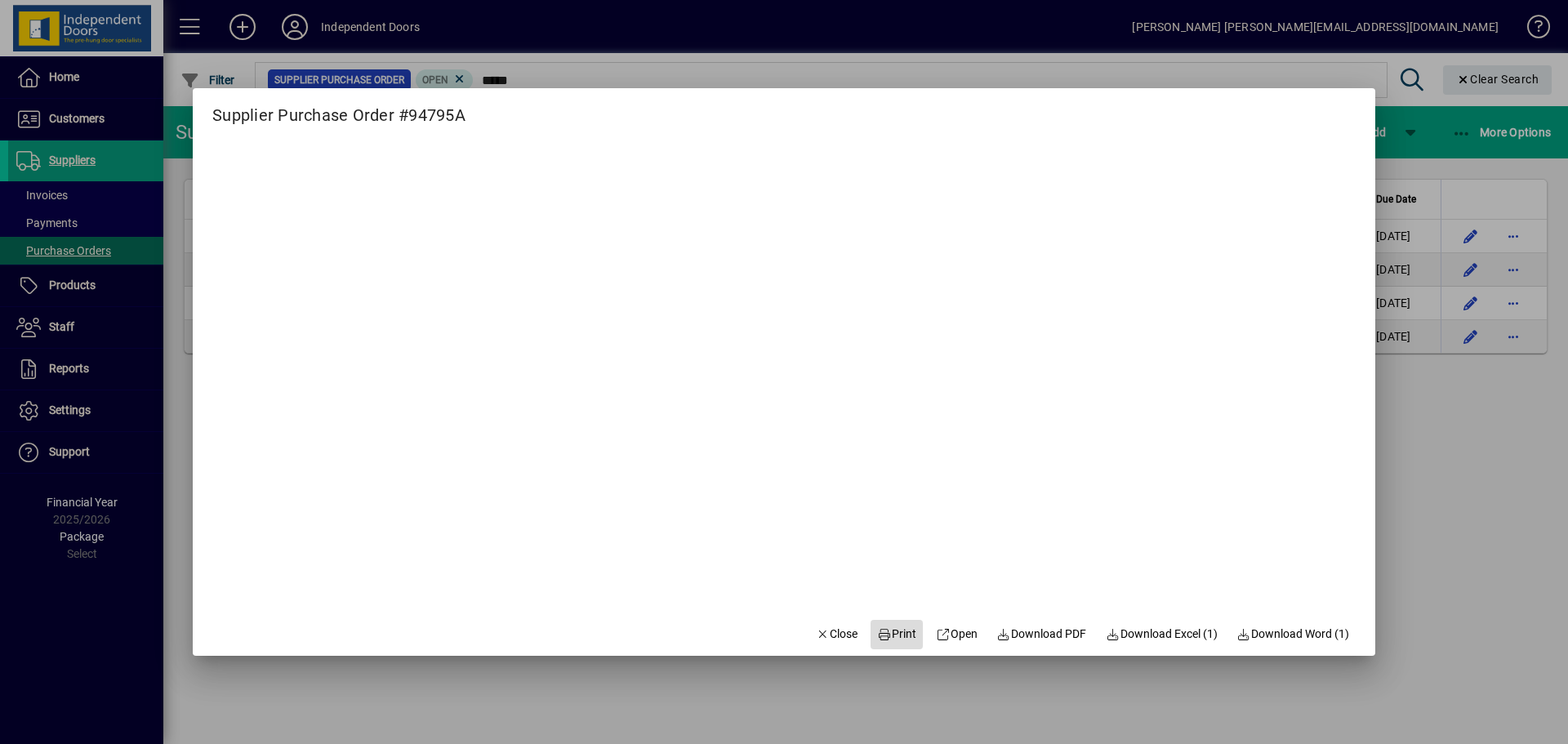
click at [877, 630] on icon at bounding box center [884, 635] width 15 height 12
click at [821, 637] on span "Close" at bounding box center [837, 634] width 42 height 17
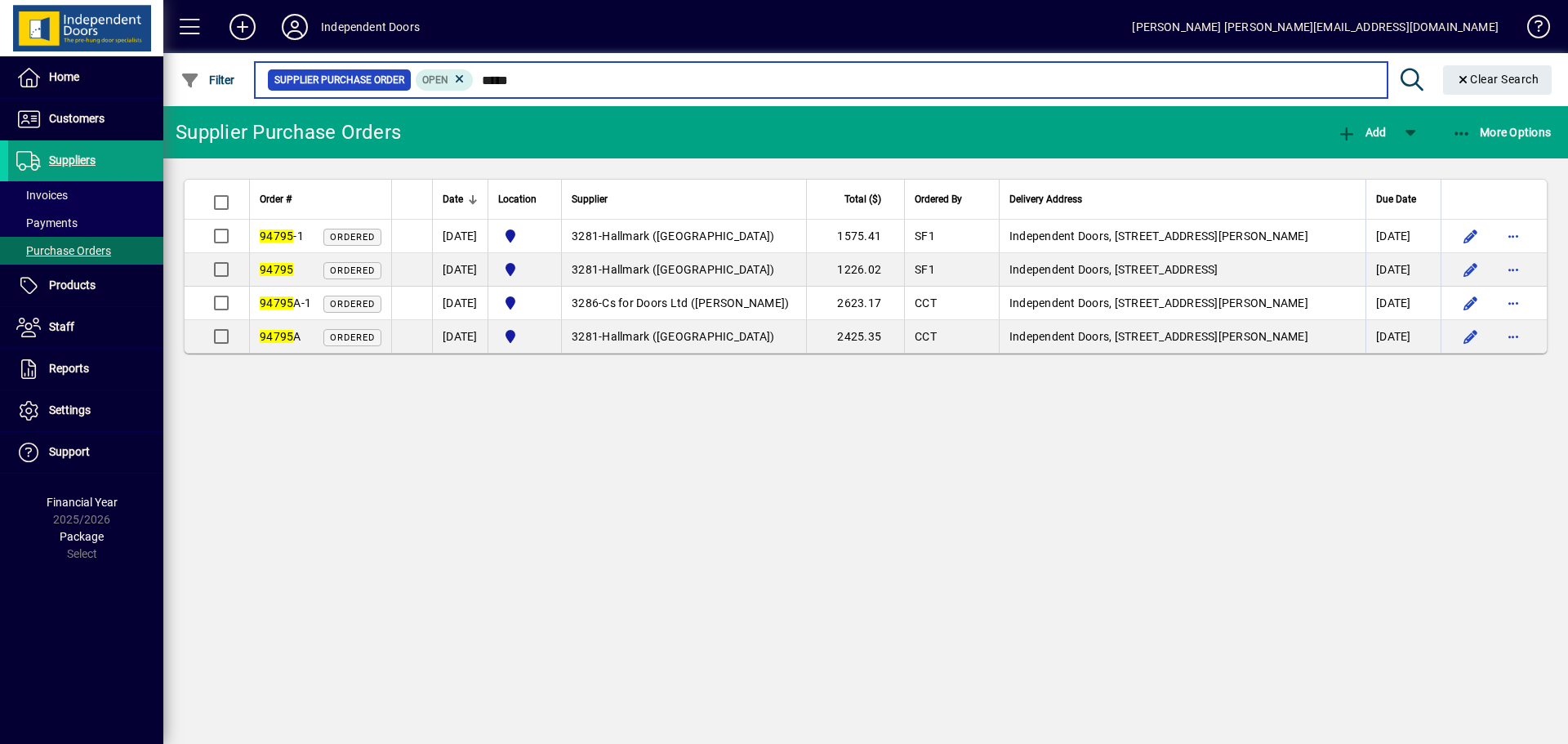
click at [610, 87] on input "*****" at bounding box center [924, 80] width 900 height 23
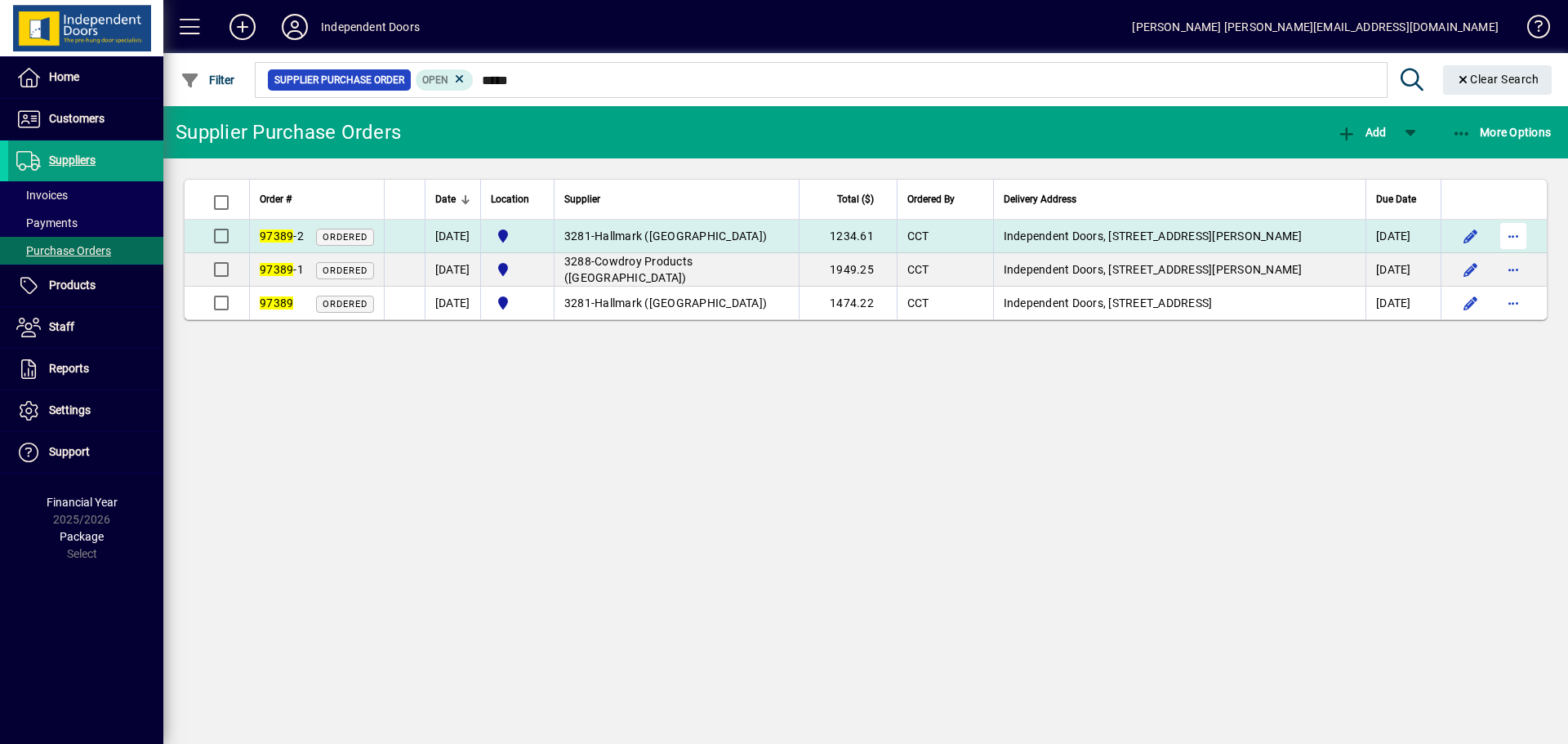
click at [1496, 240] on span "button" at bounding box center [1514, 236] width 39 height 39
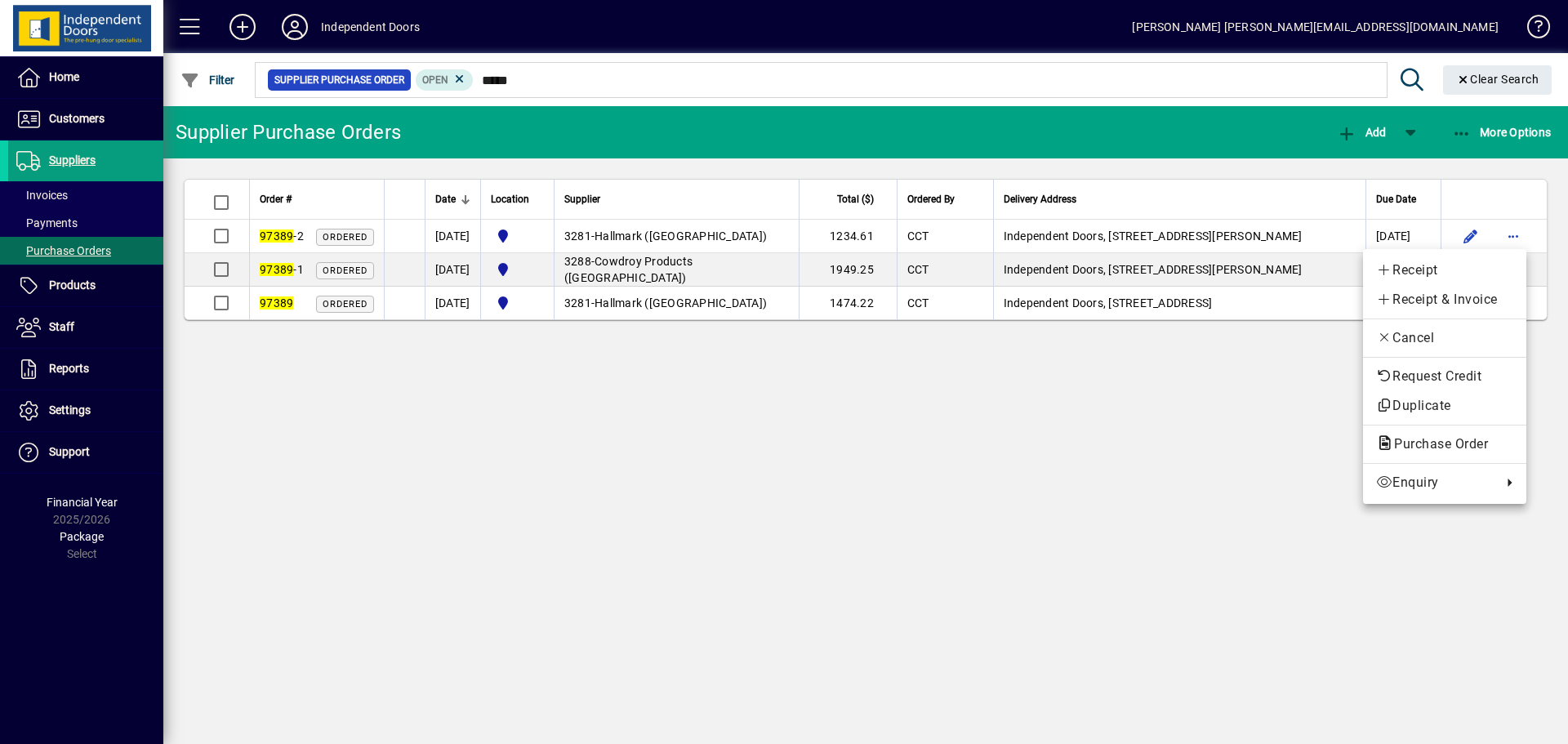
click at [1417, 453] on span "Purchase Order" at bounding box center [1445, 444] width 138 height 20
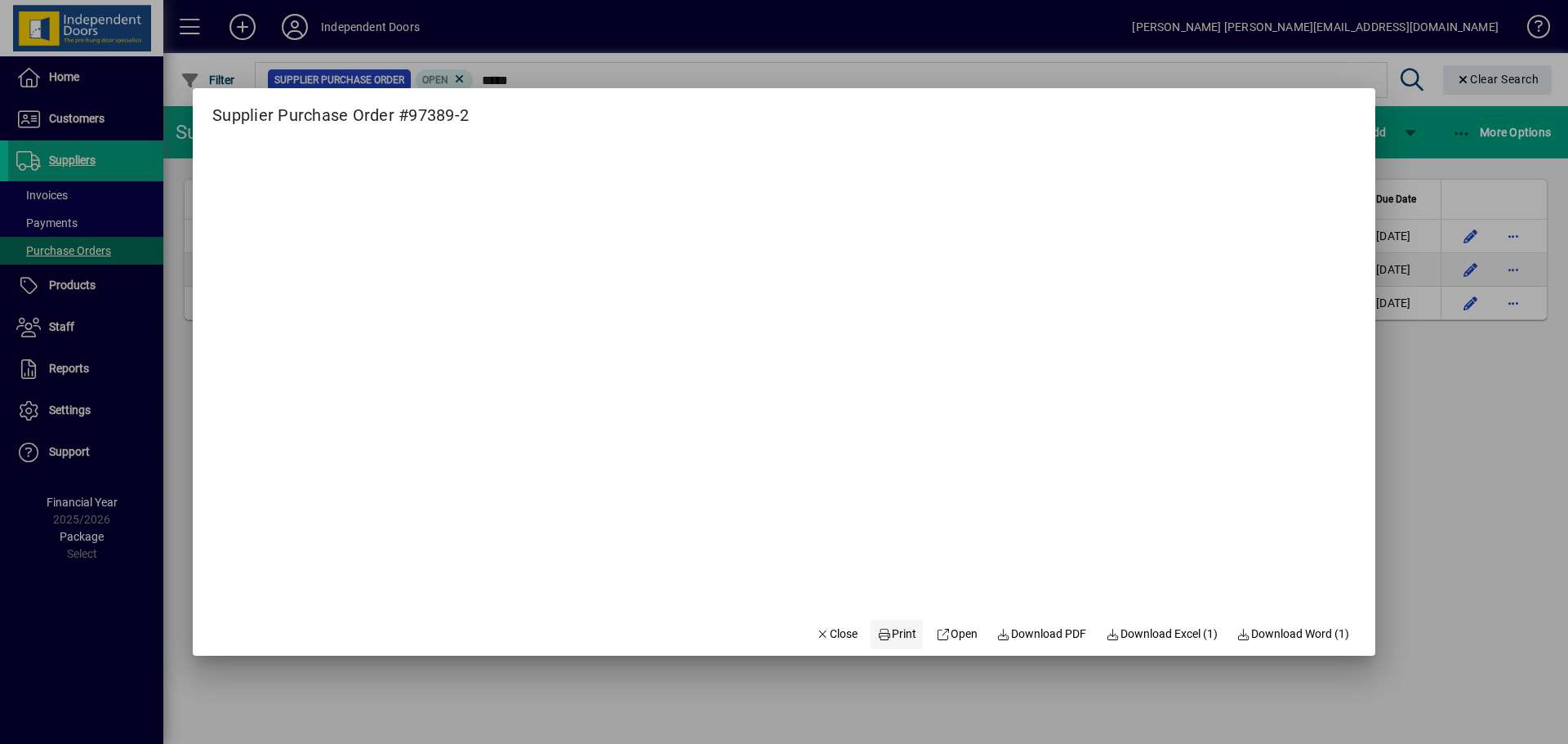
click at [892, 633] on span "Print" at bounding box center [897, 634] width 39 height 17
drag, startPoint x: 812, startPoint y: 628, endPoint x: 743, endPoint y: 599, distance: 74.8
click at [816, 628] on span "Close" at bounding box center [837, 634] width 42 height 17
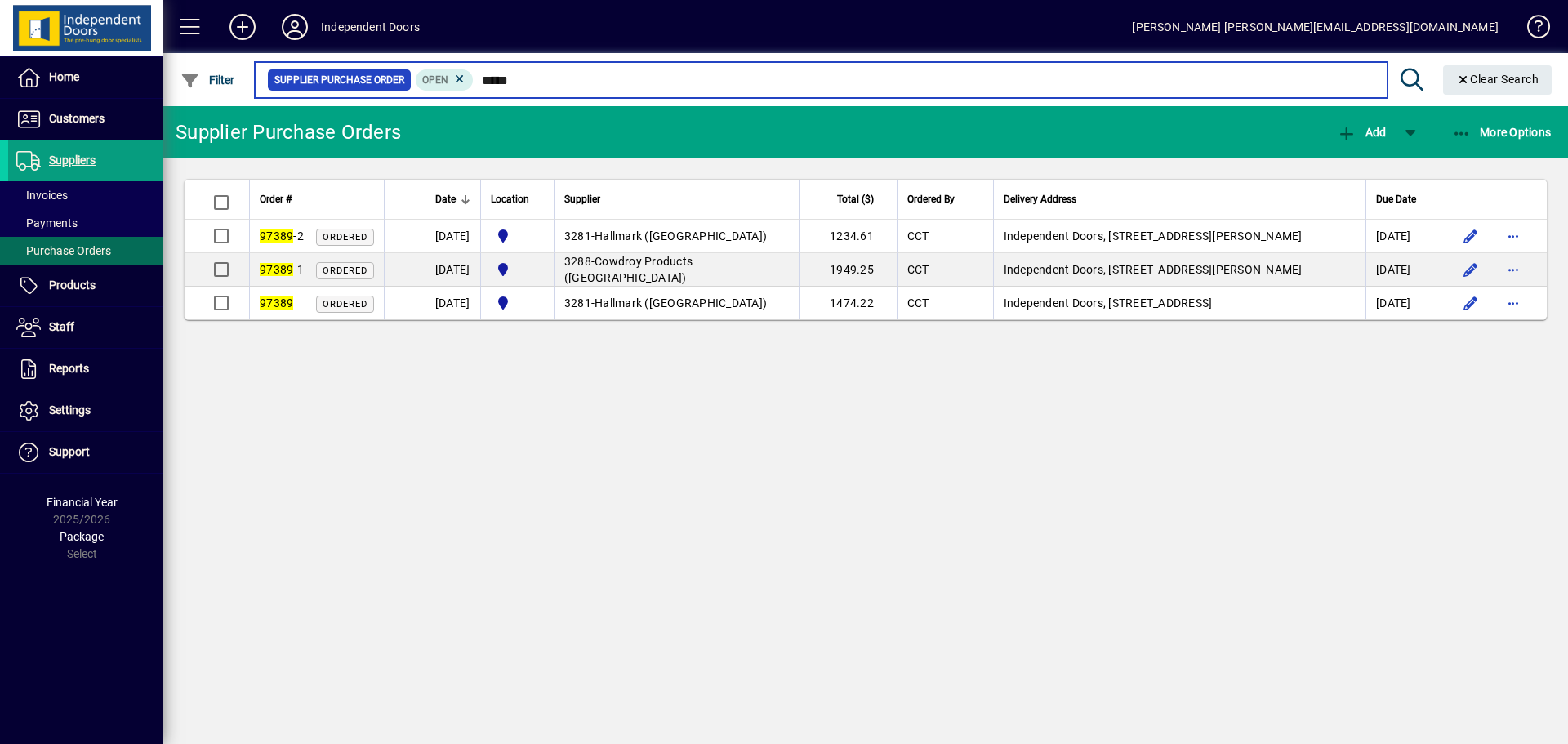
click at [526, 75] on input "*****" at bounding box center [924, 80] width 900 height 23
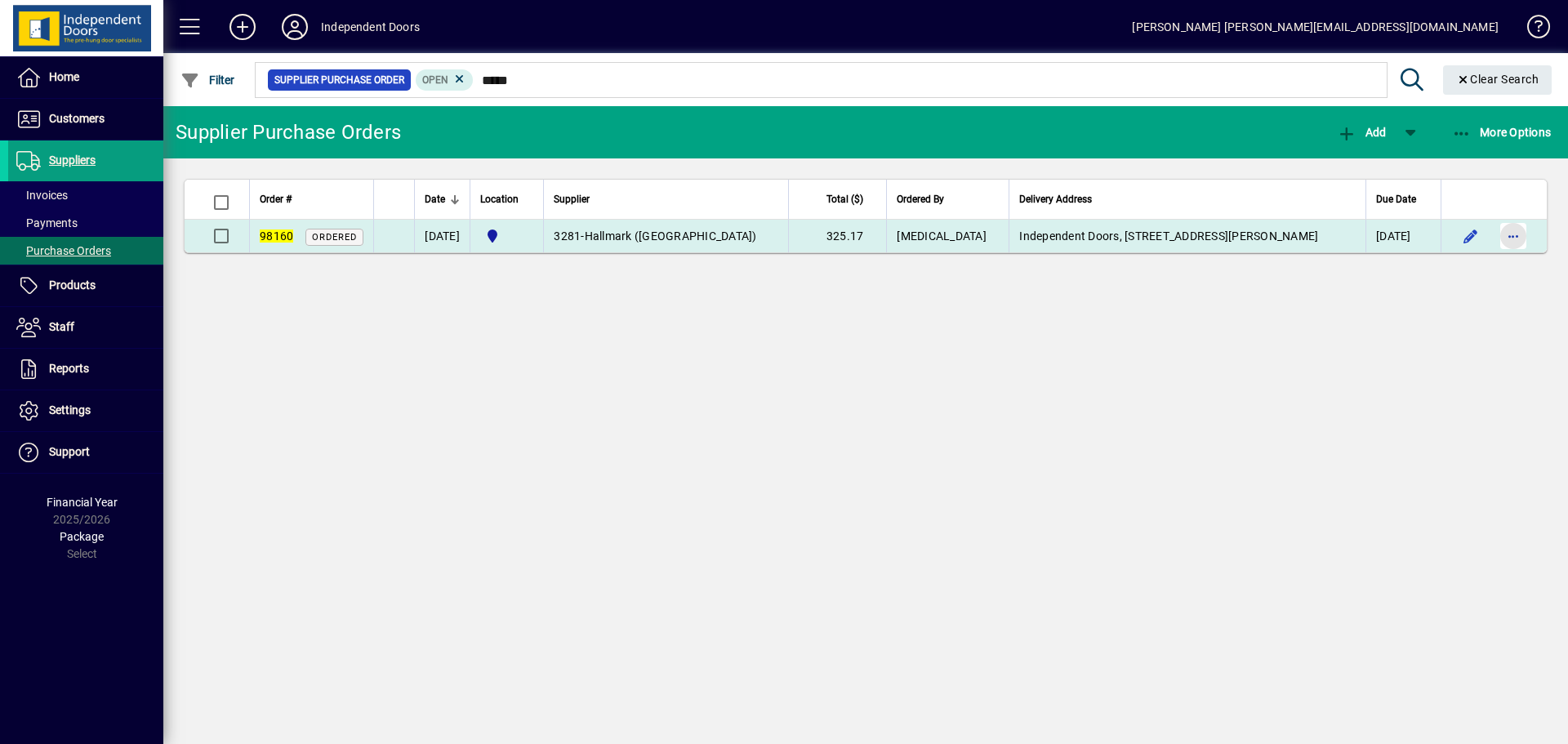
click at [1519, 234] on span "button" at bounding box center [1514, 236] width 39 height 39
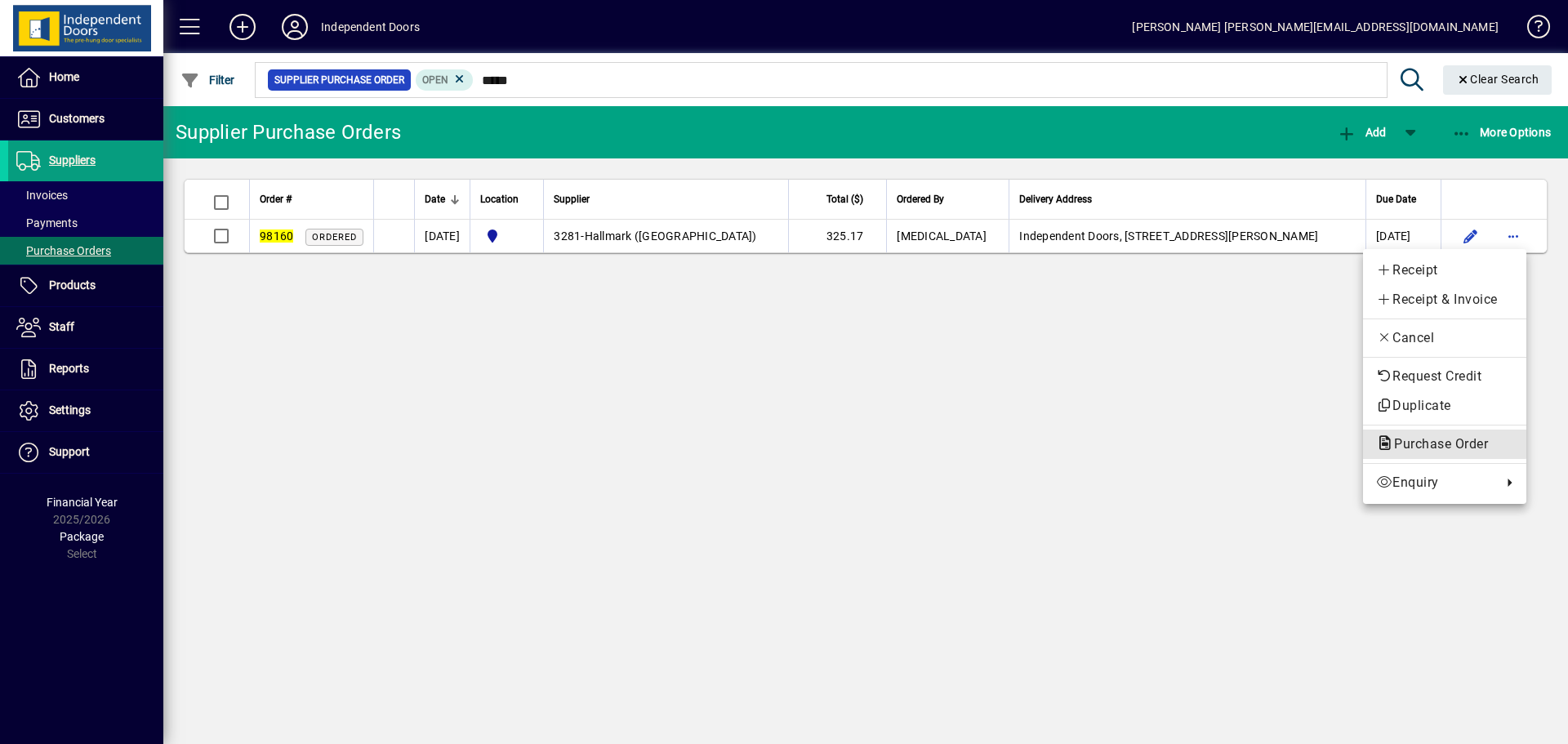
drag, startPoint x: 1439, startPoint y: 438, endPoint x: 1411, endPoint y: 440, distance: 28.1
click at [1437, 438] on span "Purchase Order" at bounding box center [1436, 444] width 120 height 16
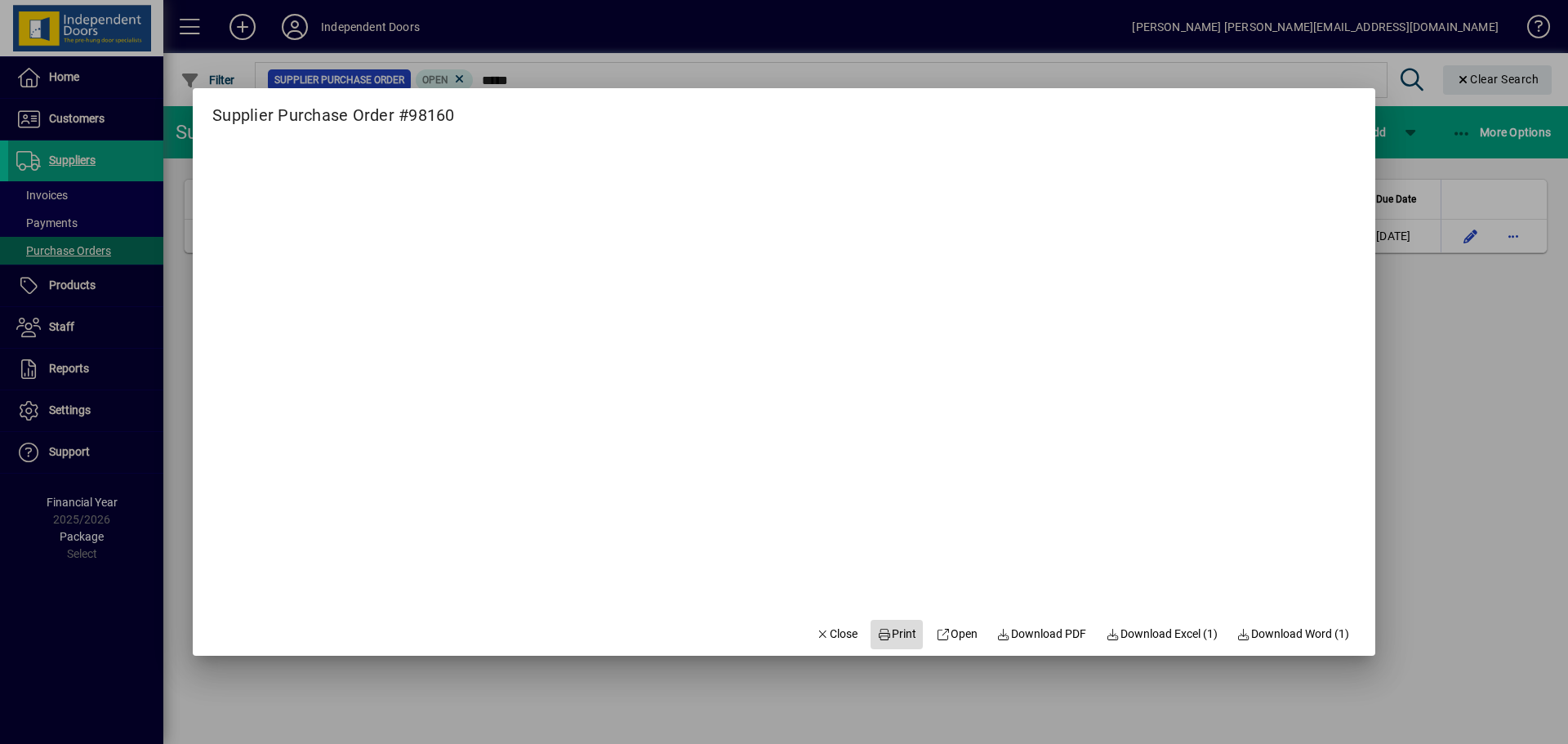
click at [880, 631] on span "Print" at bounding box center [897, 634] width 39 height 17
click at [812, 651] on span "button" at bounding box center [837, 635] width 56 height 39
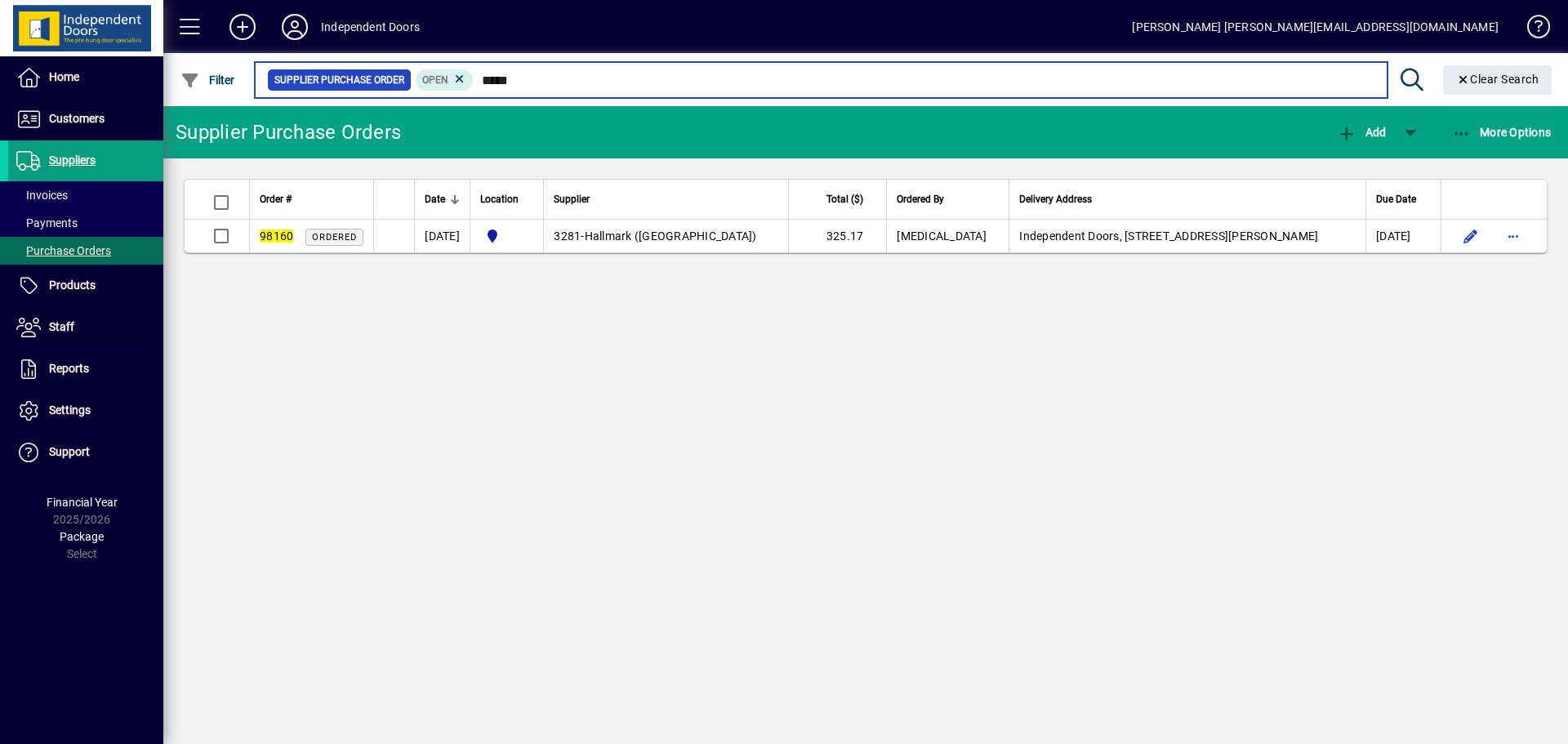
click at [544, 75] on input "*****" at bounding box center [924, 80] width 900 height 23
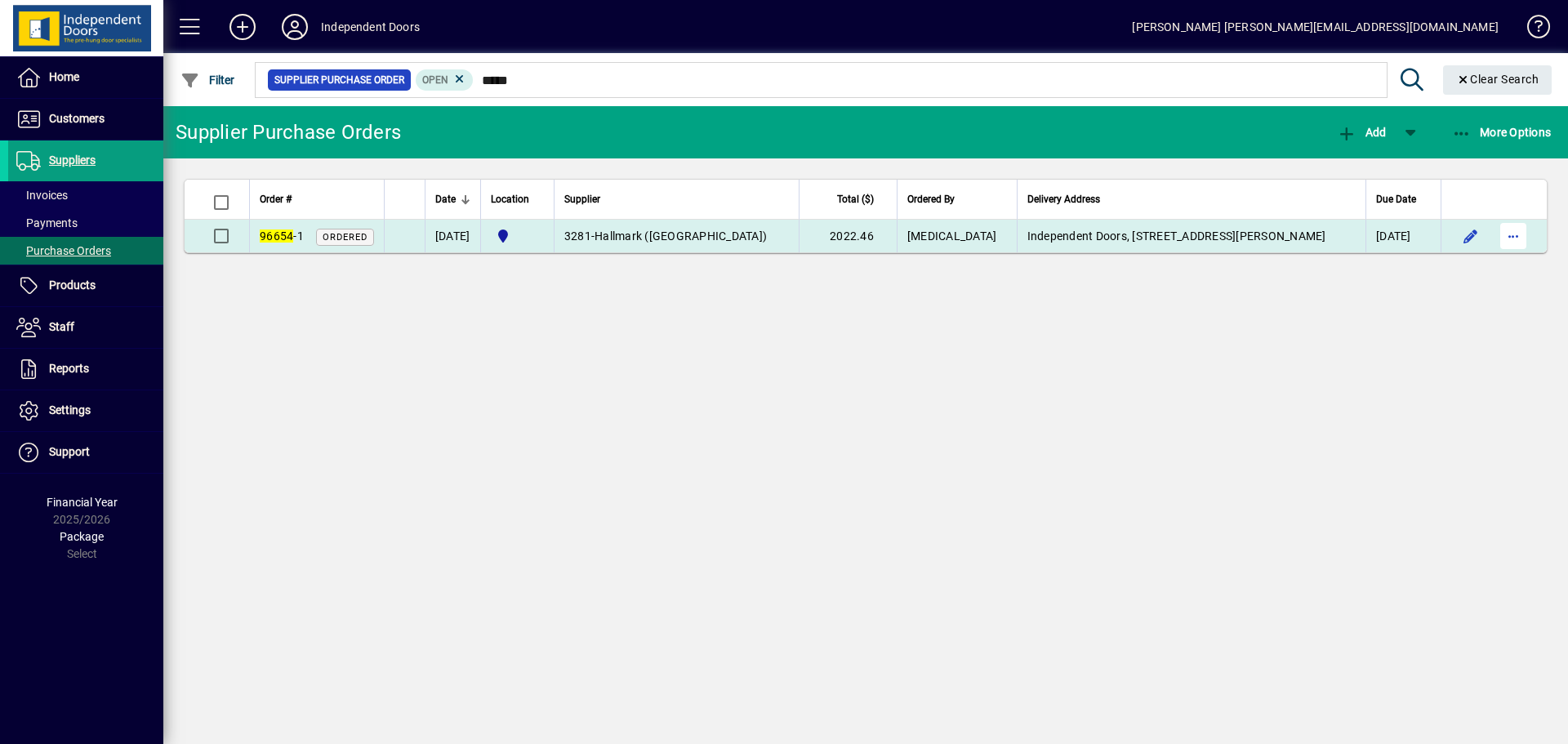
click at [1524, 238] on span "button" at bounding box center [1514, 236] width 39 height 39
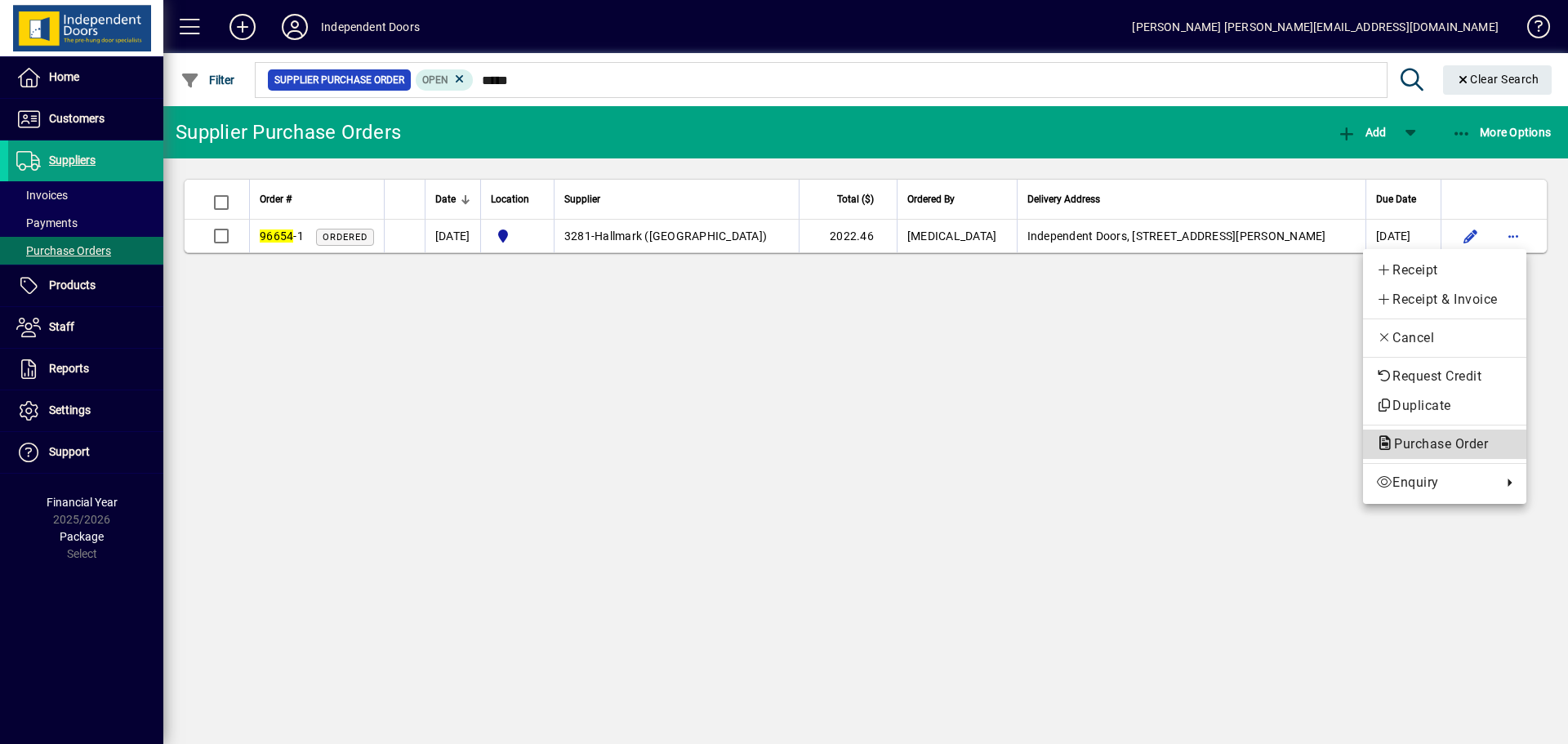
click at [1418, 443] on span "Purchase Order" at bounding box center [1436, 444] width 120 height 16
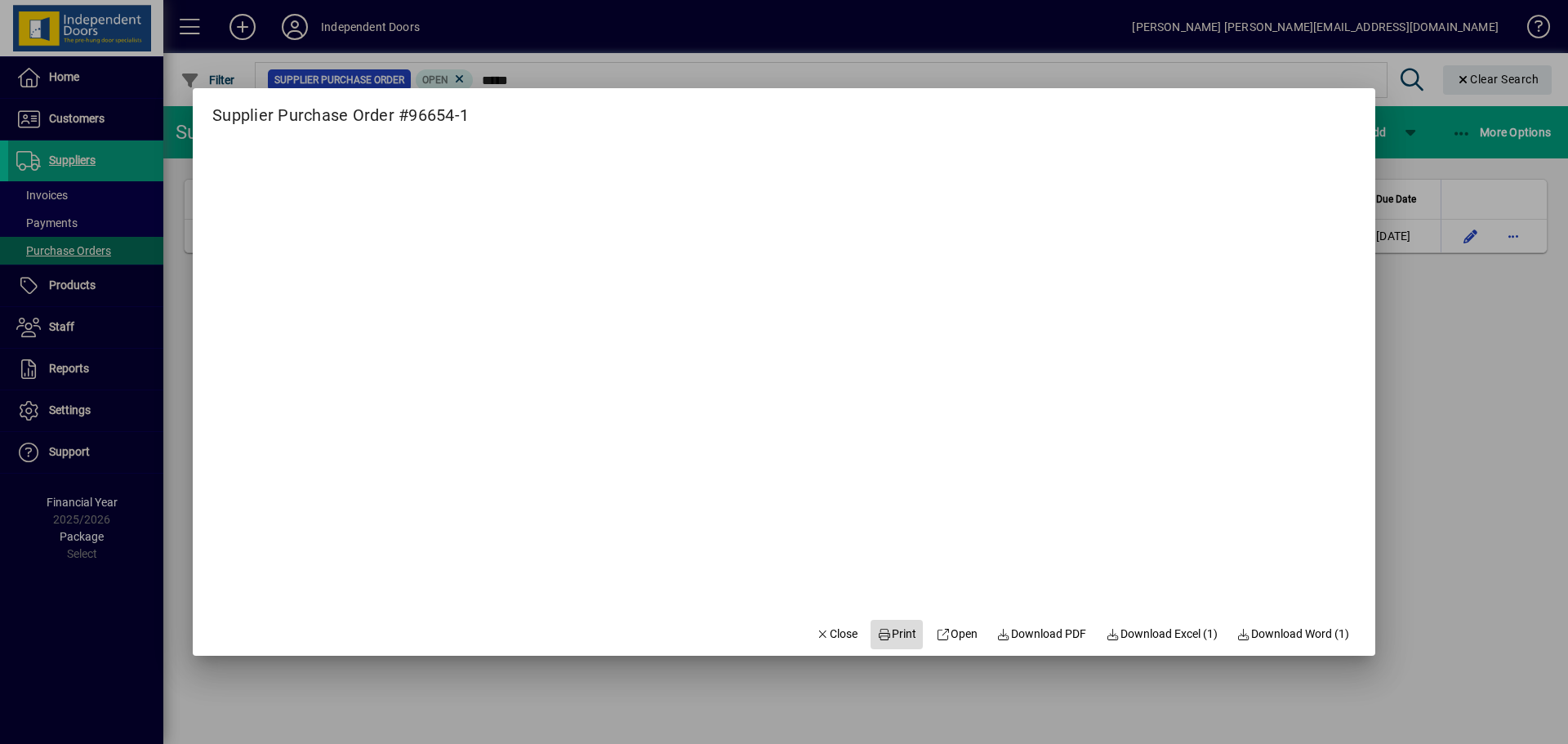
click at [877, 636] on icon at bounding box center [884, 635] width 15 height 12
click at [810, 625] on span "button" at bounding box center [837, 635] width 56 height 39
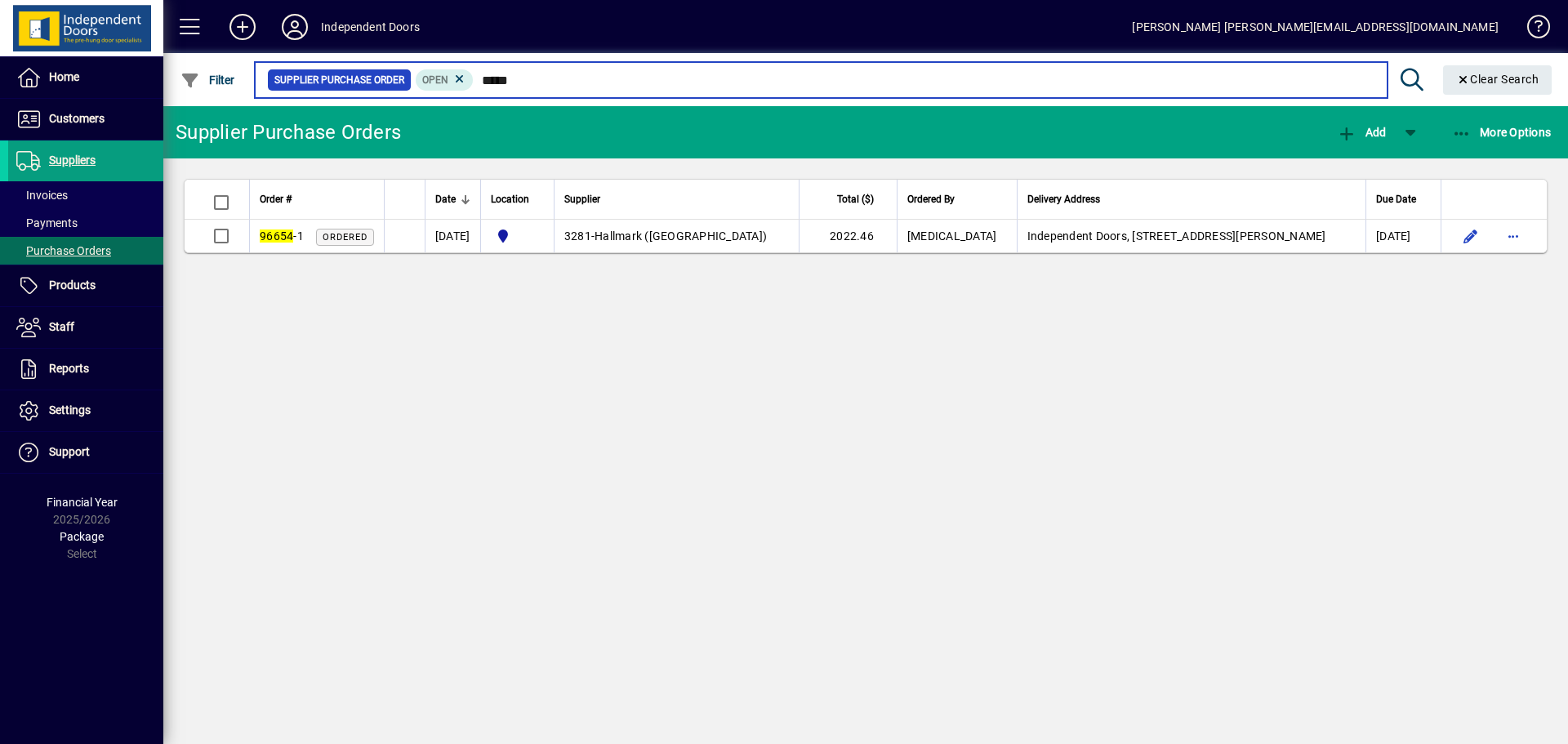
click at [580, 81] on input "*****" at bounding box center [924, 80] width 900 height 23
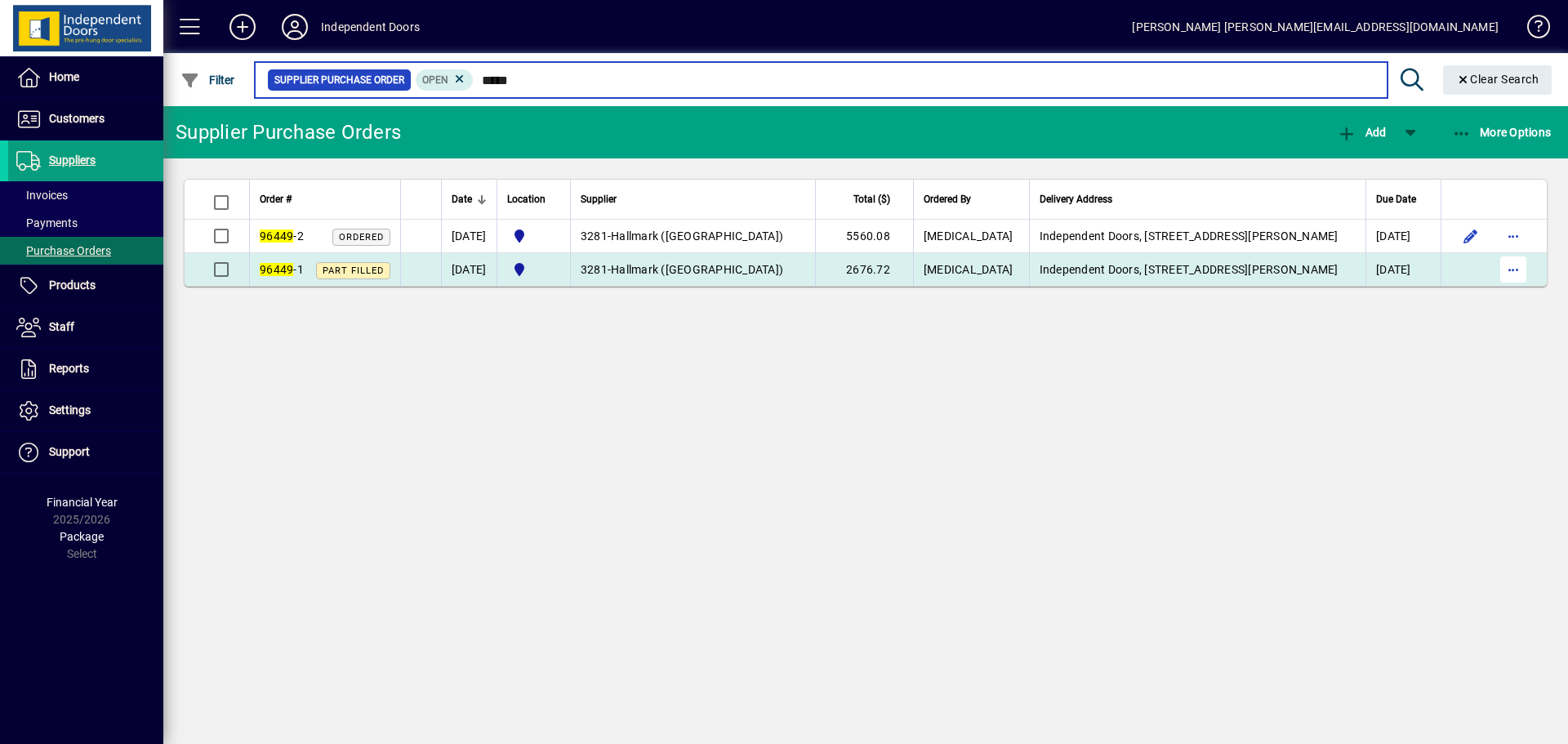
type input "*****"
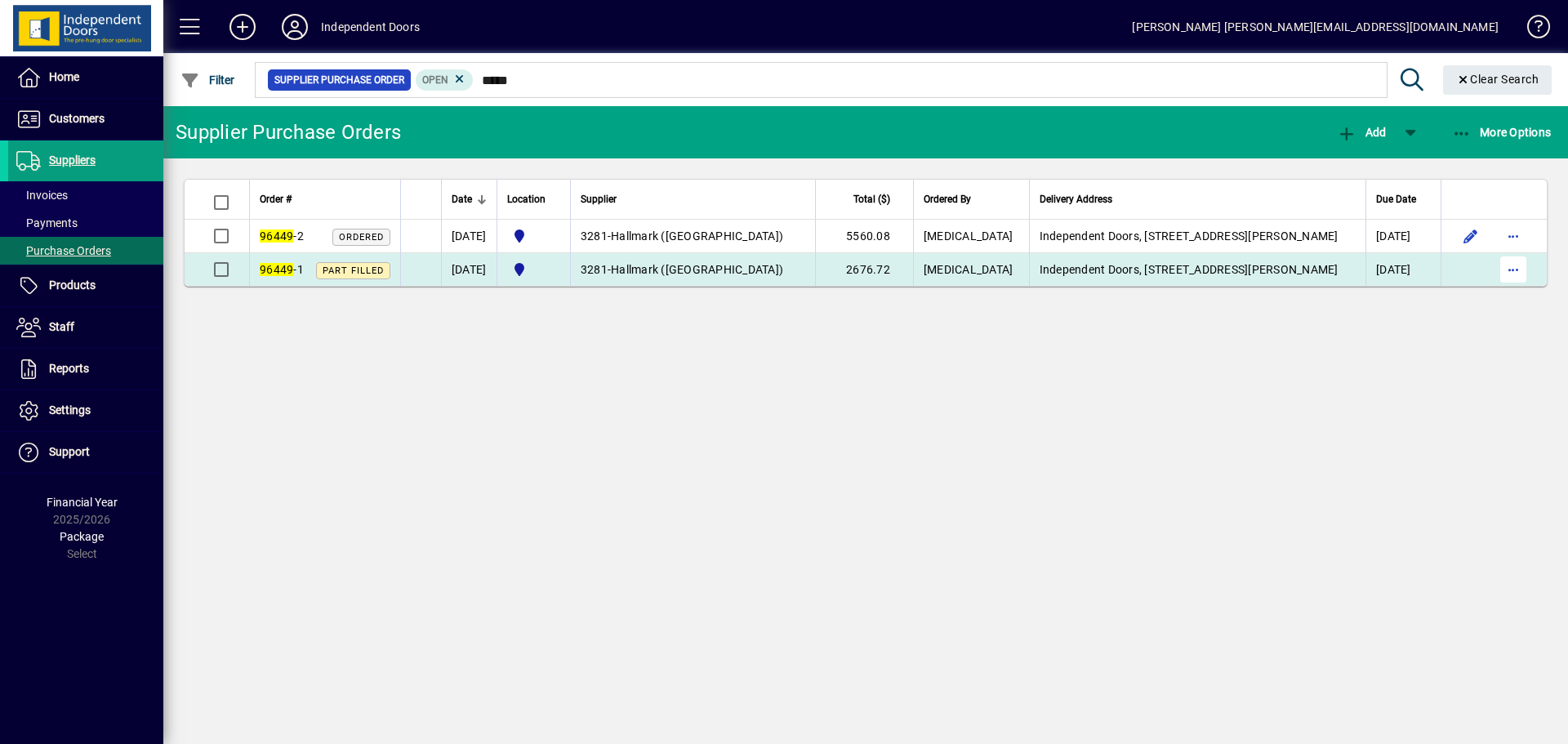
click at [1505, 268] on span "button" at bounding box center [1514, 269] width 39 height 39
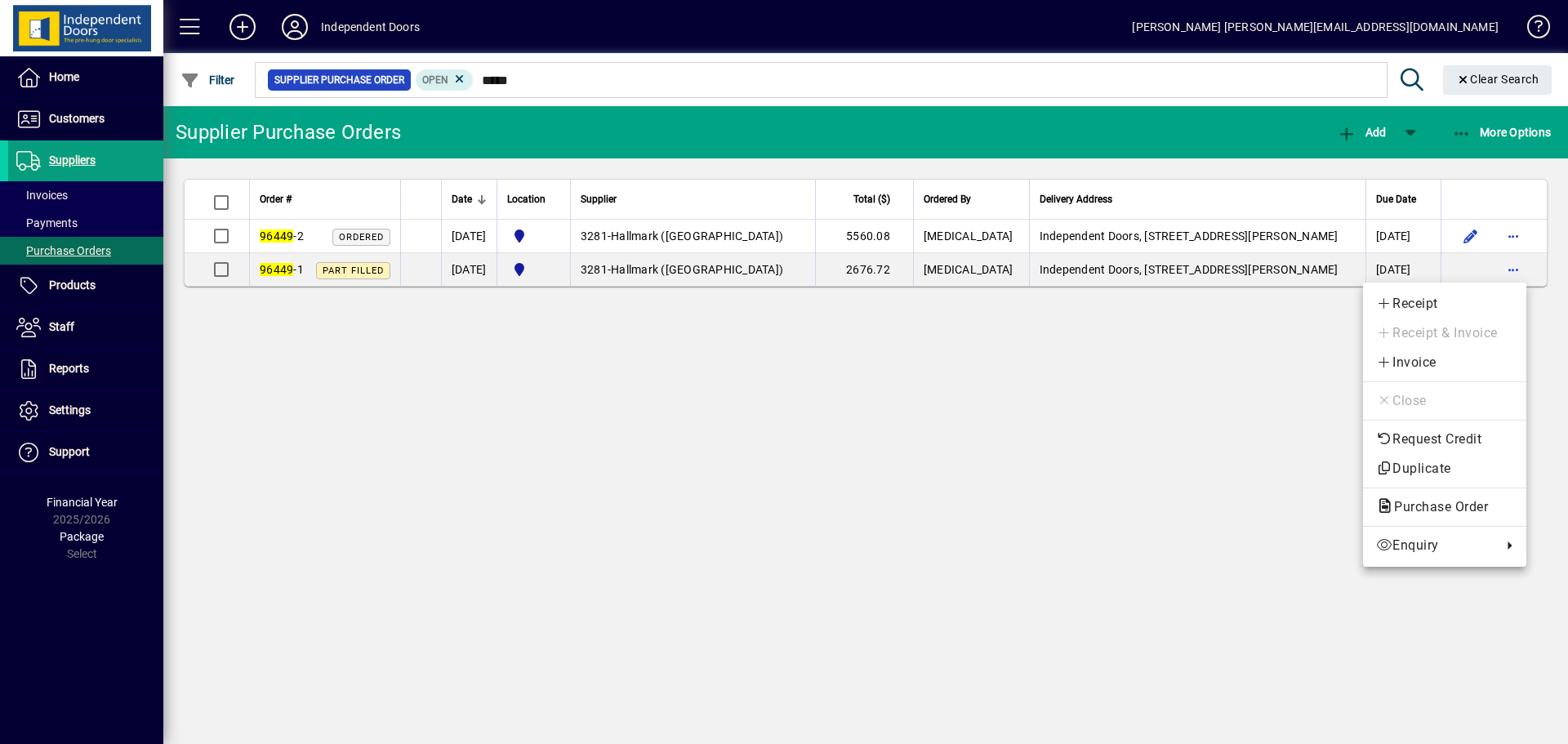
click at [1424, 486] on div "Receipt Receipt & Invoice Invoice Close Request Credit Duplicate Purchase Order…" at bounding box center [1445, 425] width 163 height 284
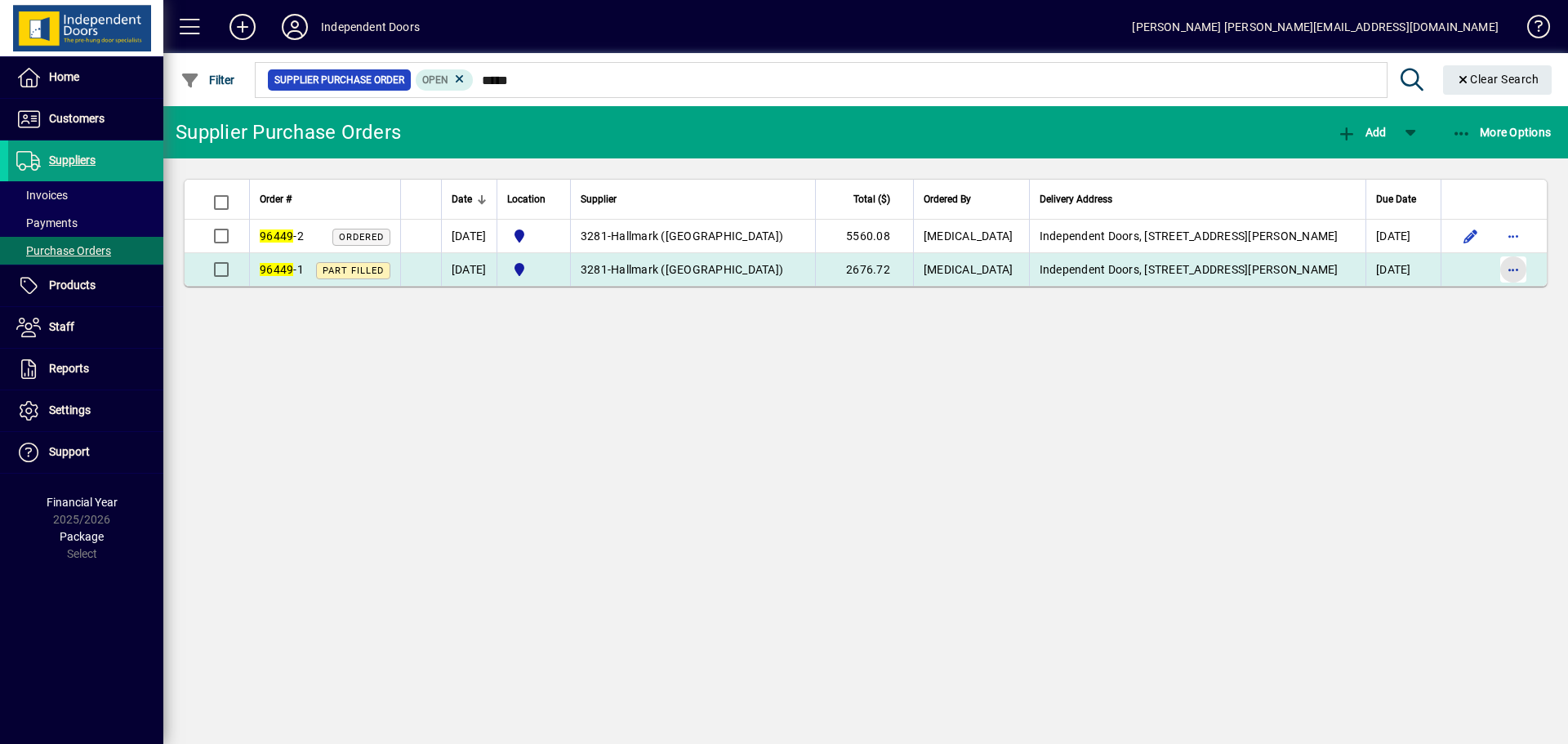
click at [1507, 276] on span "button" at bounding box center [1514, 269] width 39 height 39
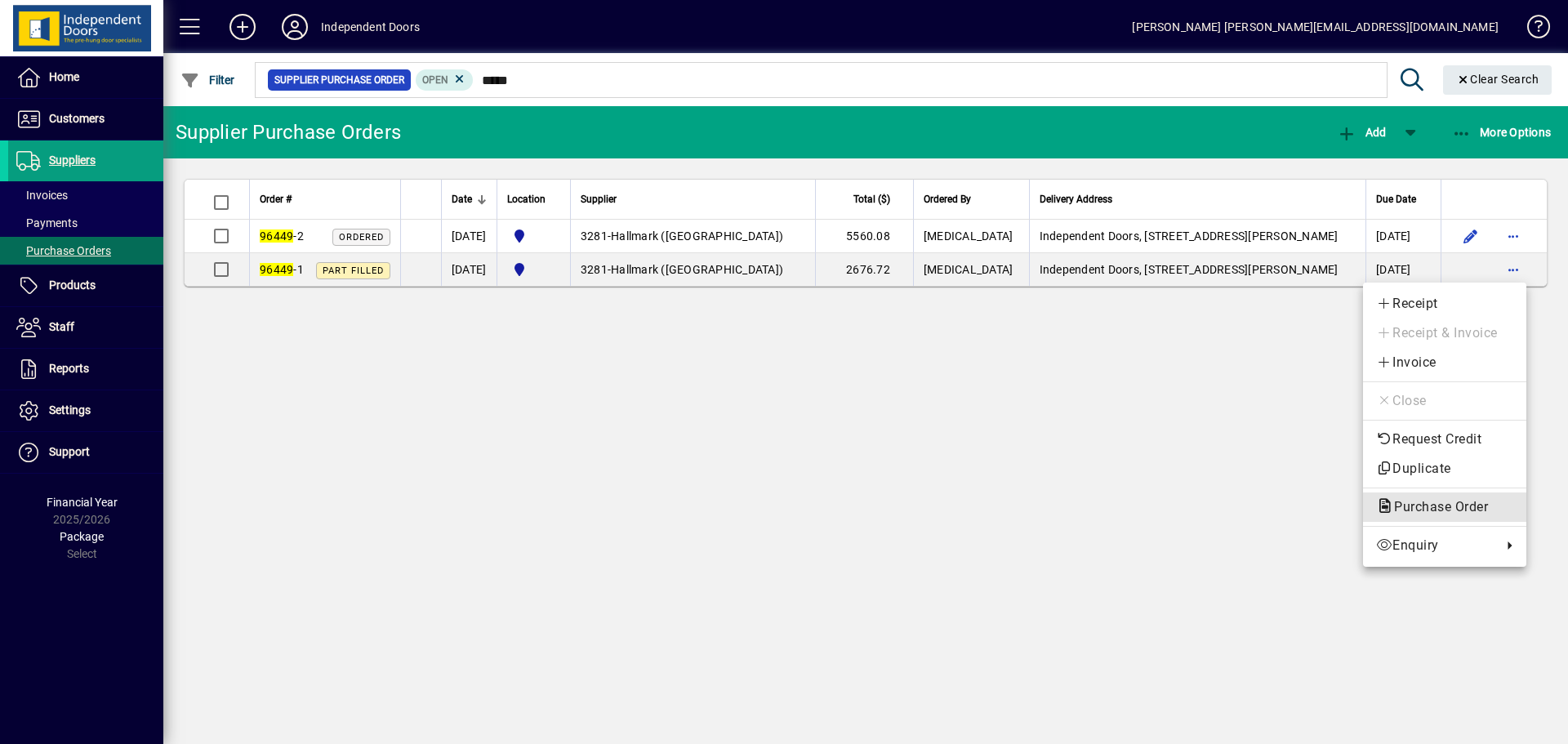
click at [1426, 494] on button "Purchase Order" at bounding box center [1445, 507] width 163 height 29
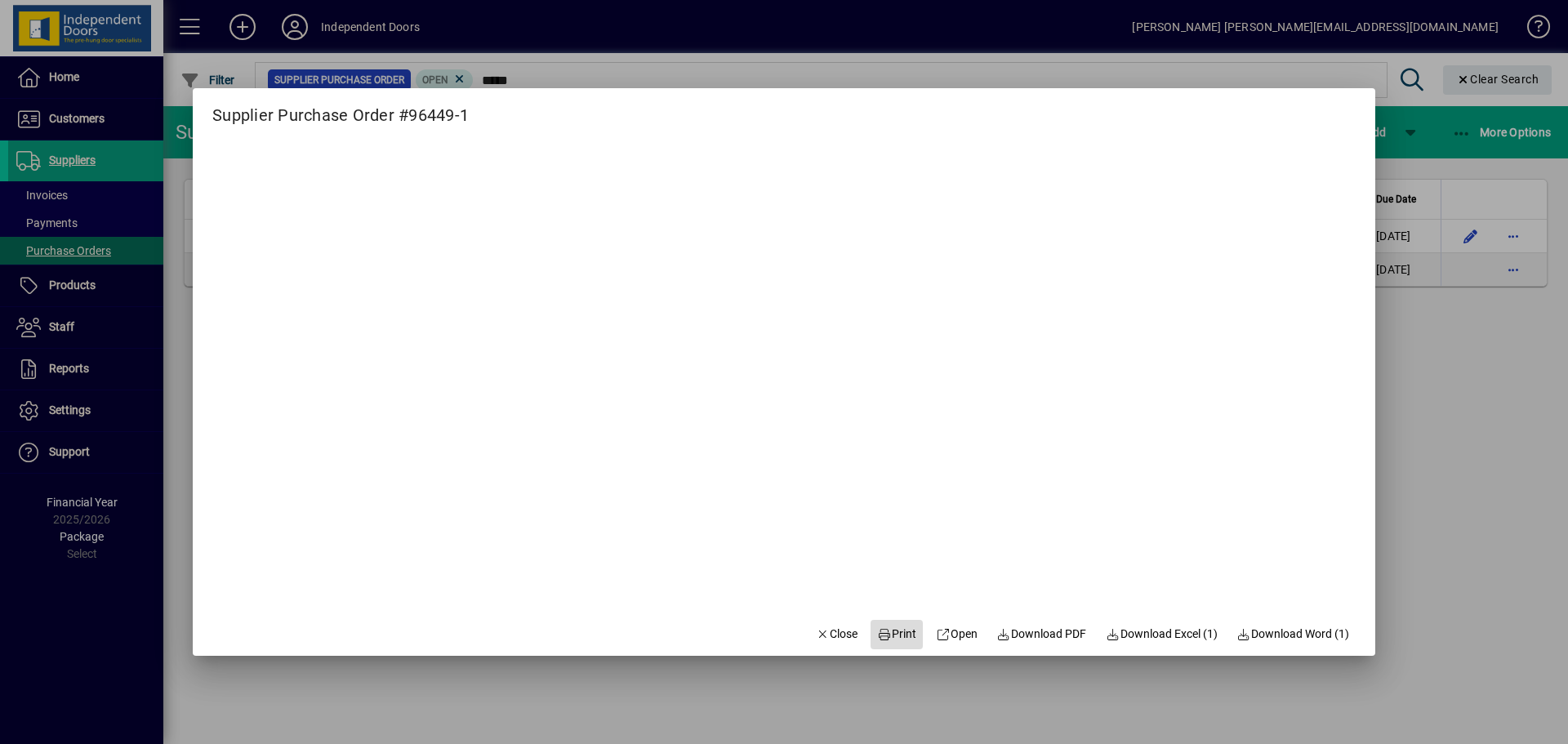
click at [909, 628] on span at bounding box center [896, 635] width 52 height 39
click at [846, 638] on span "button" at bounding box center [837, 635] width 56 height 39
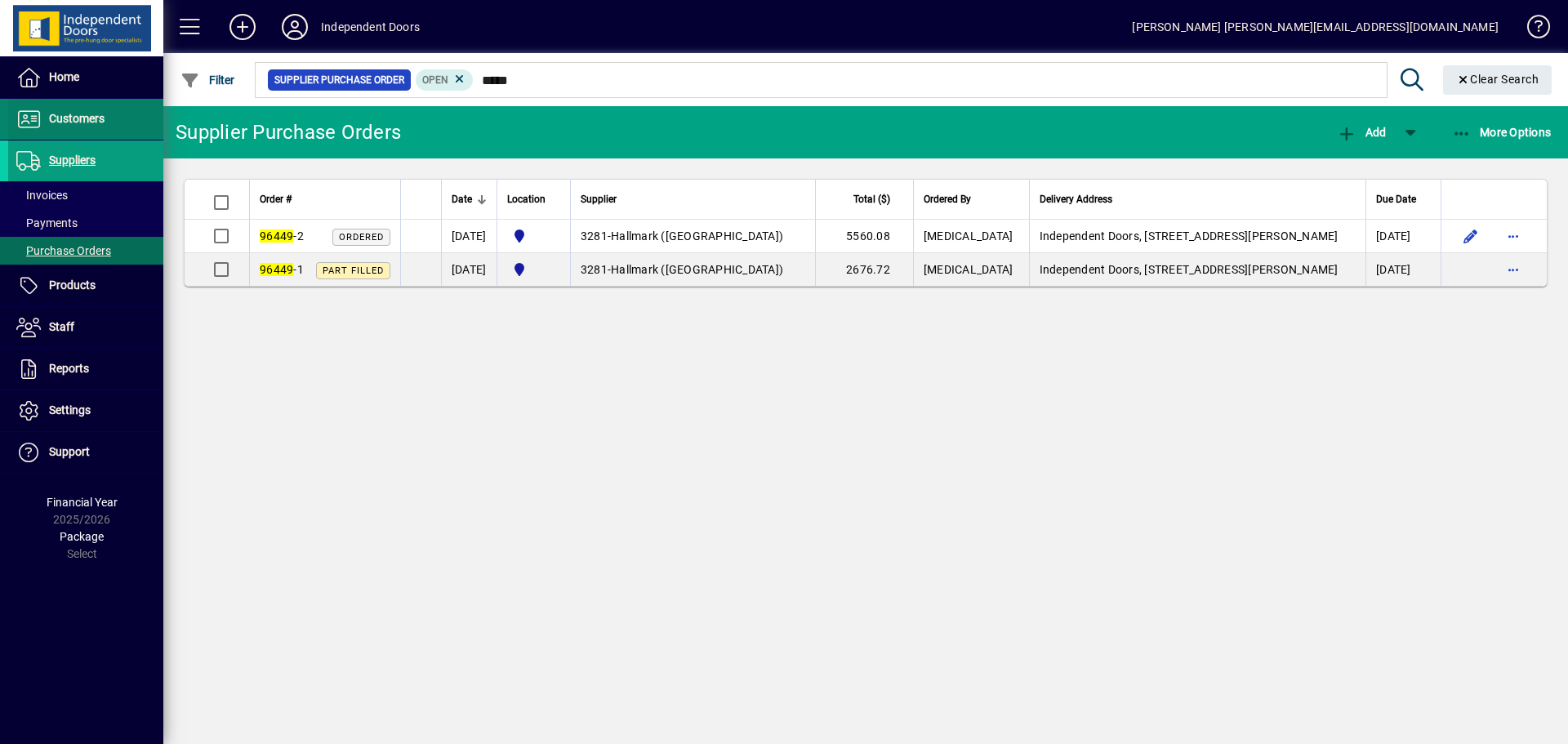
click at [85, 129] on span "Customers" at bounding box center [56, 119] width 96 height 20
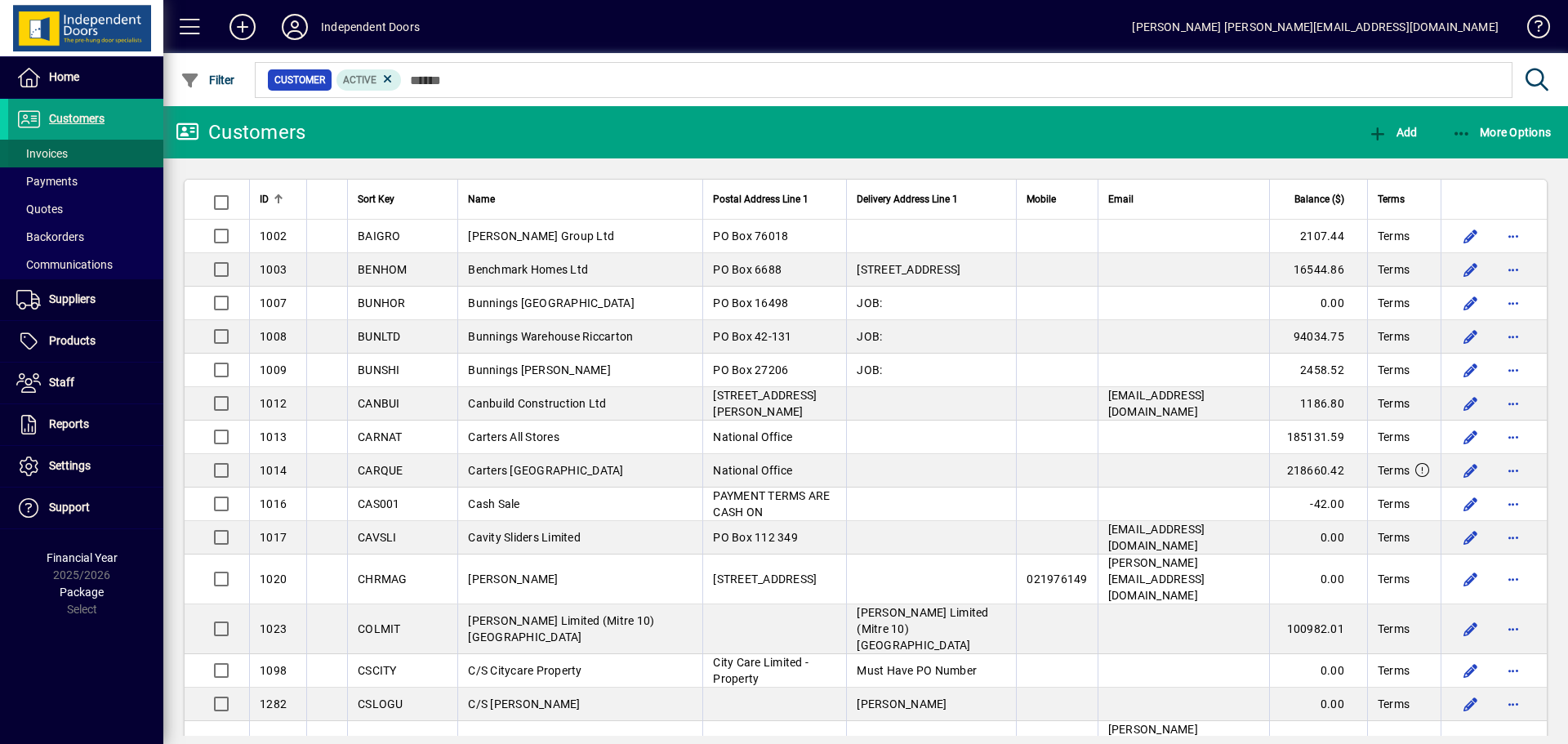
click at [72, 149] on span at bounding box center [85, 153] width 155 height 39
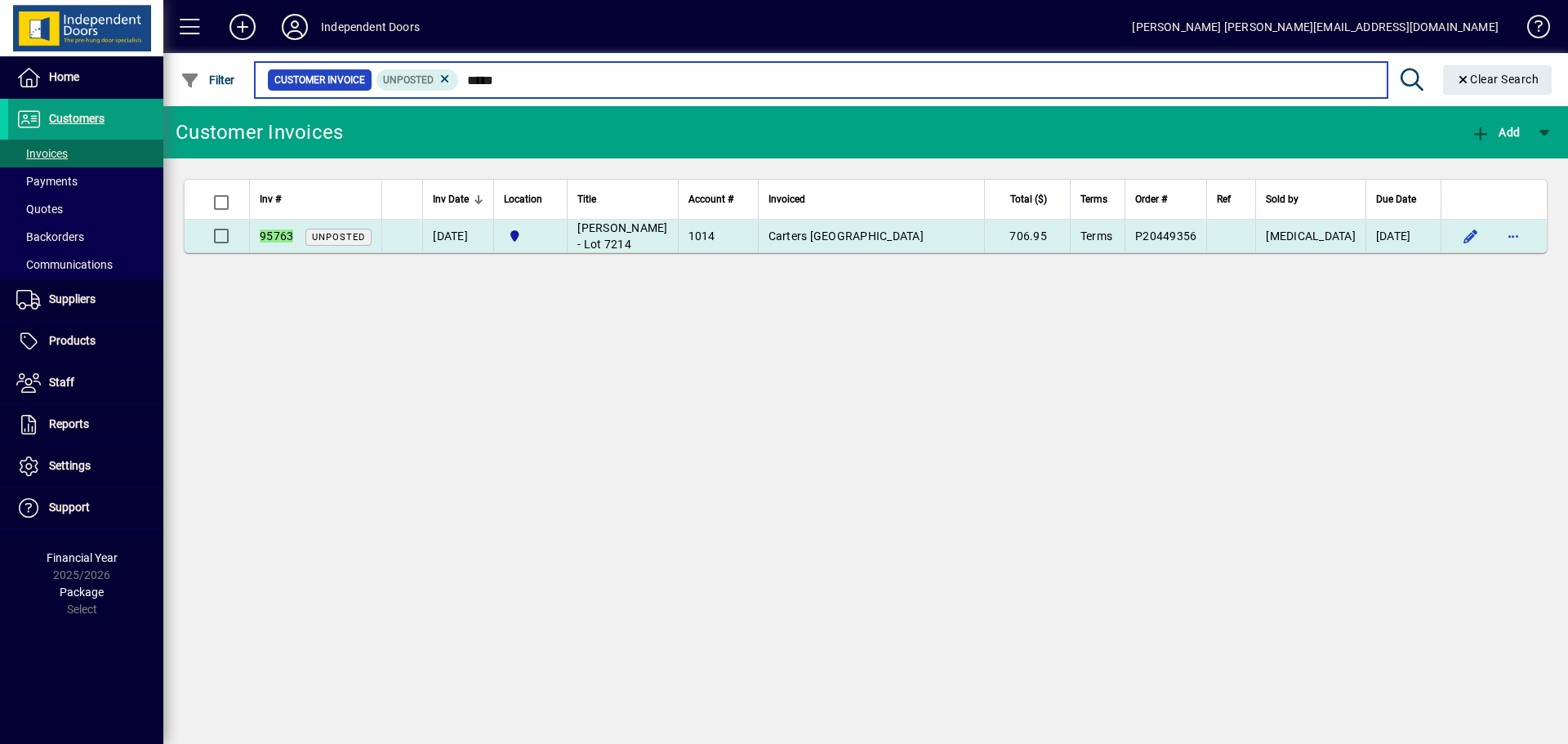
type input "*****"
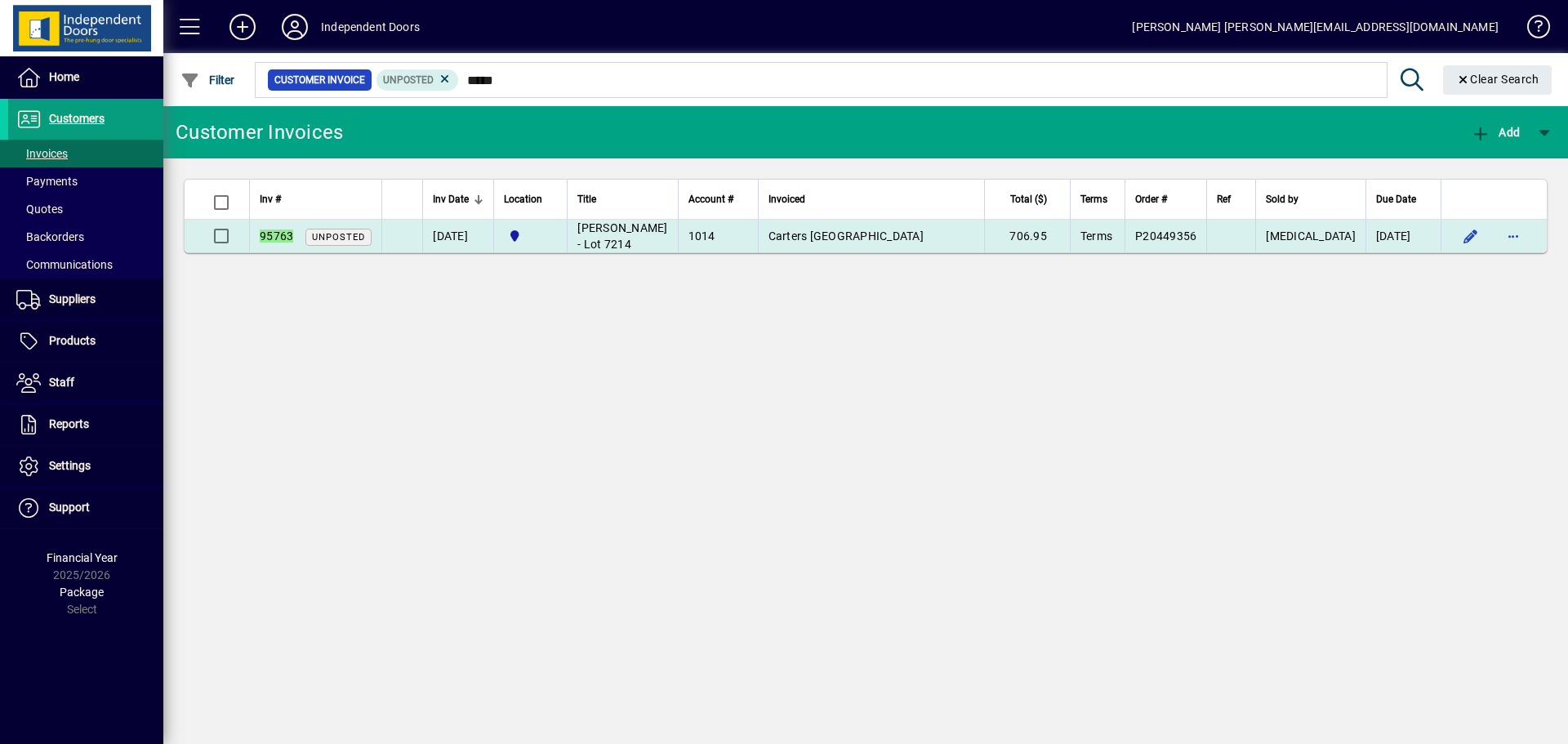
click at [715, 234] on span "1014" at bounding box center [701, 236] width 27 height 13
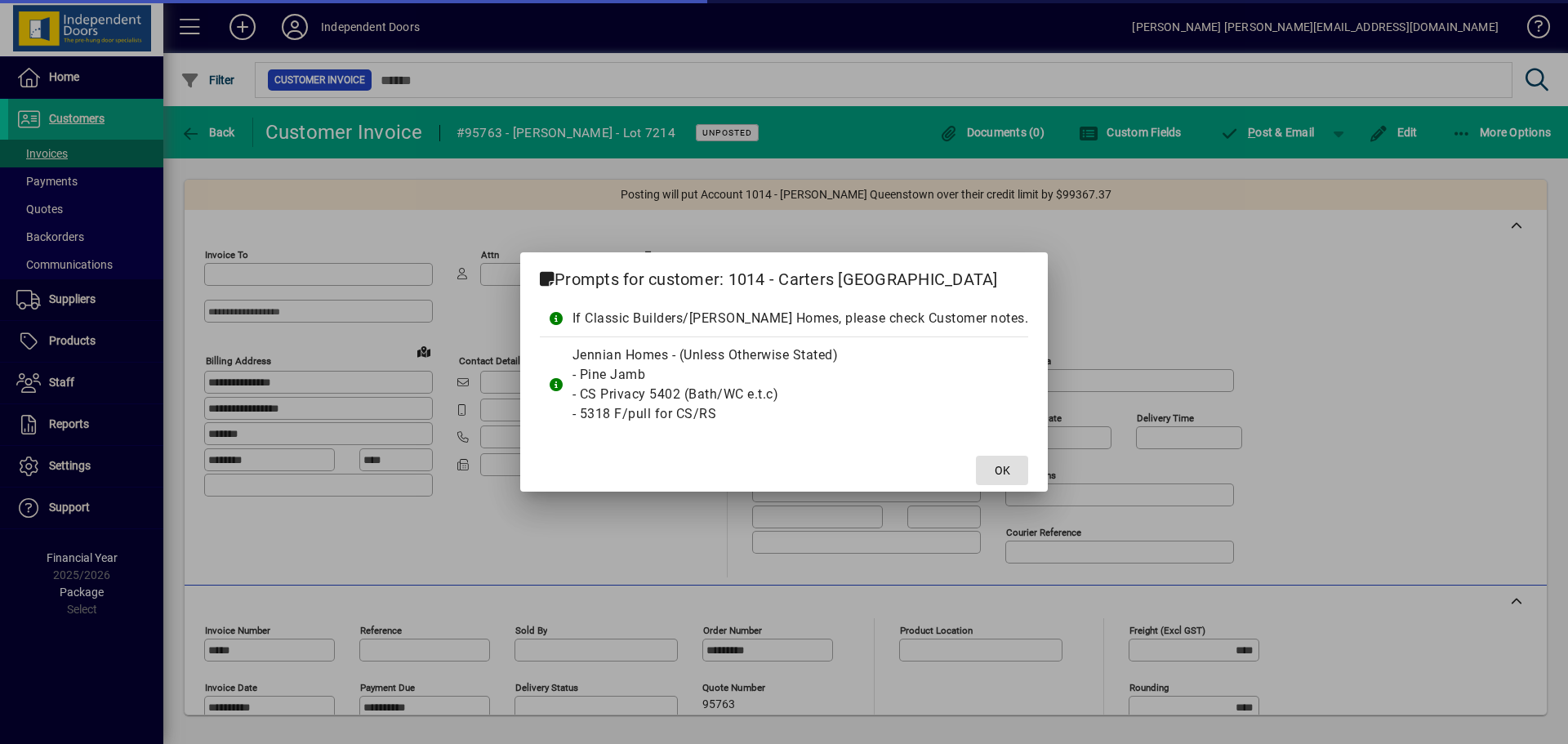
type input "**********"
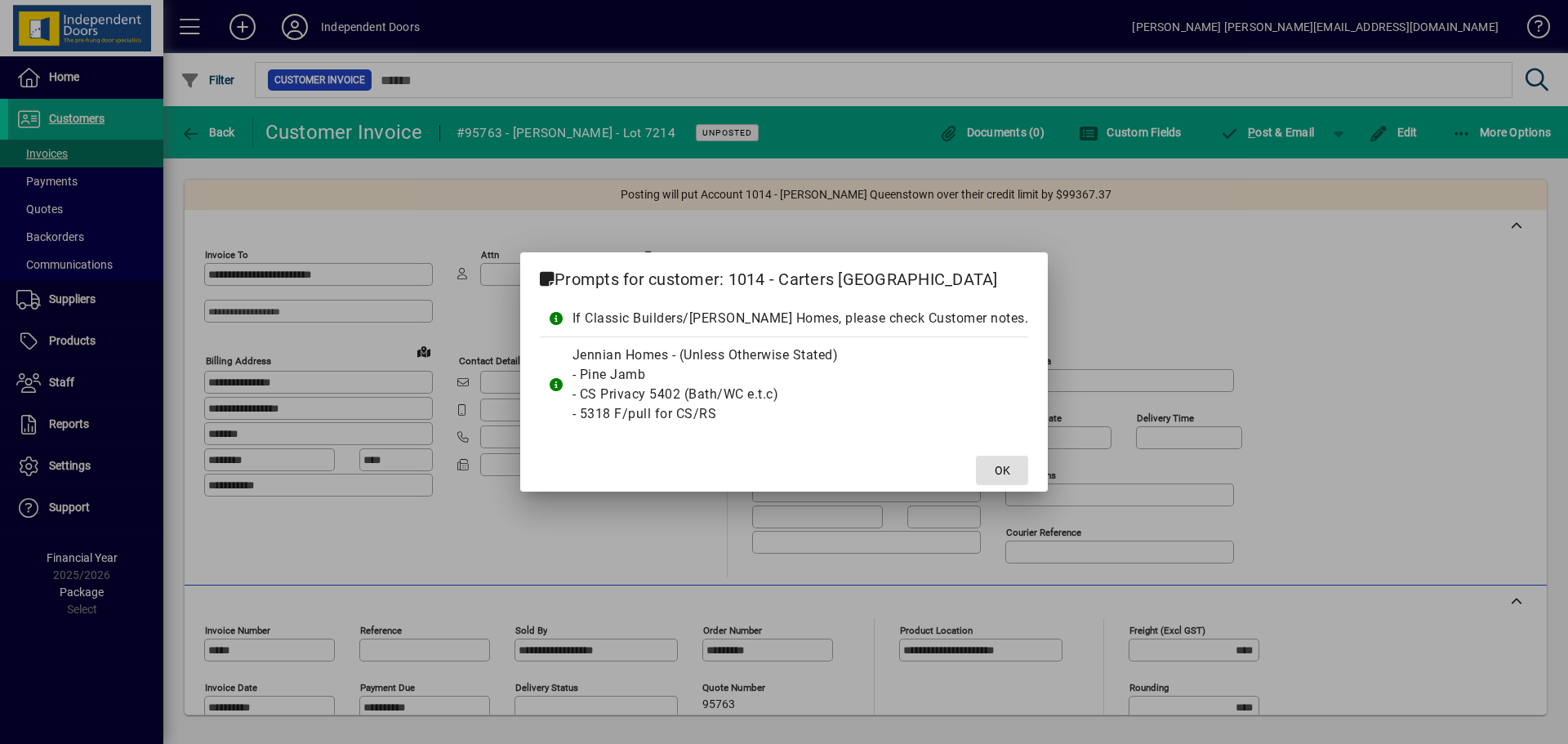
click at [981, 458] on span at bounding box center [1002, 471] width 52 height 39
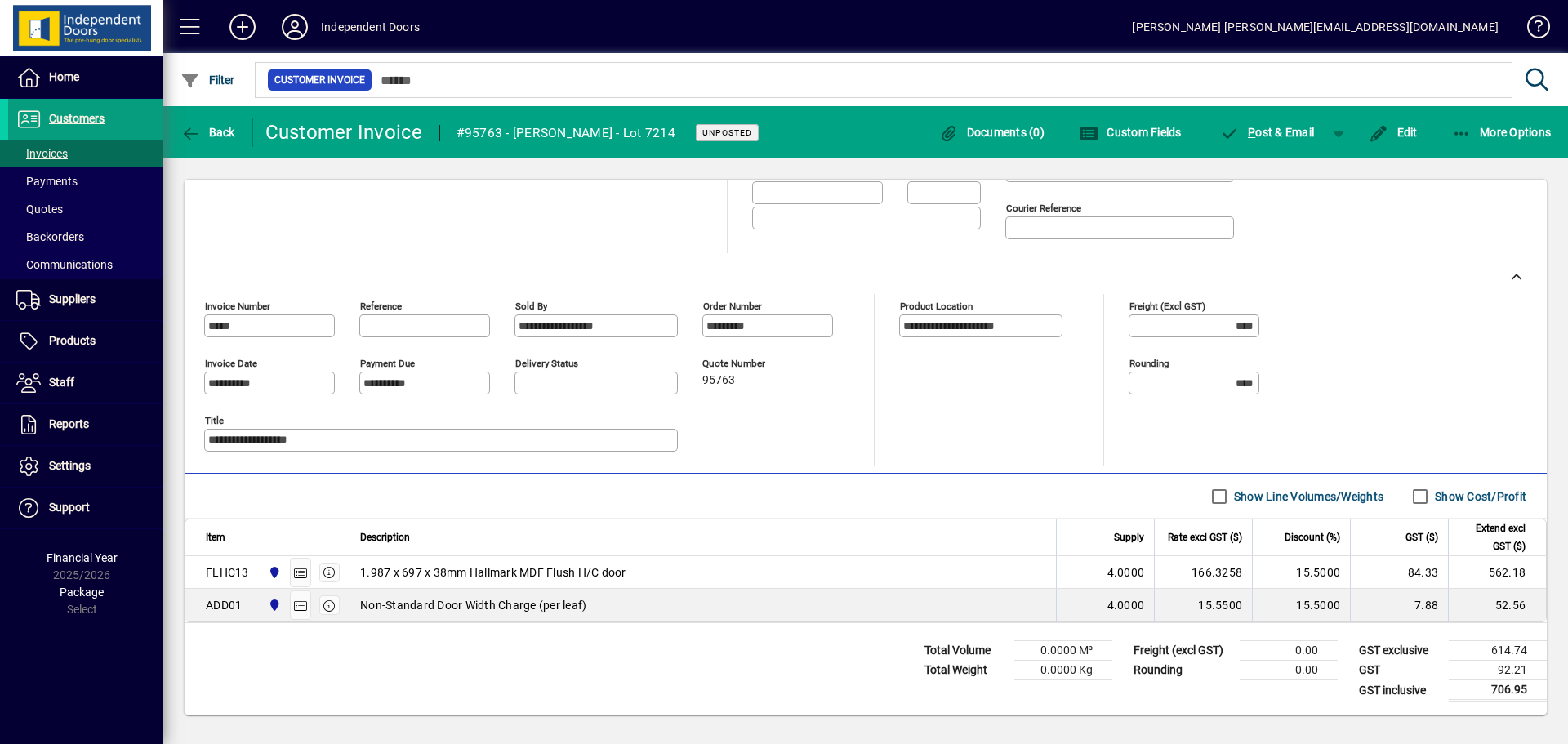
scroll to position [243, 0]
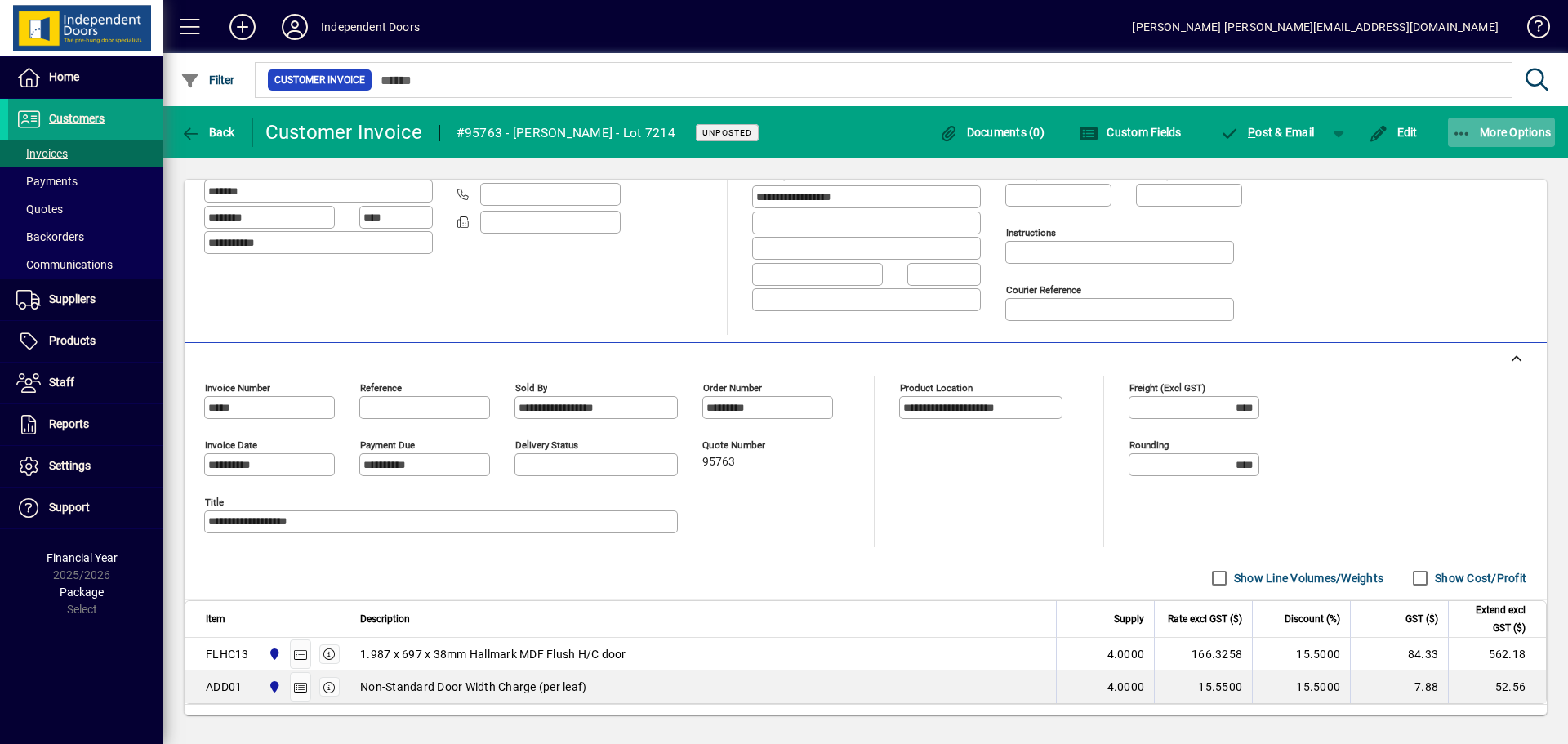
click at [1511, 140] on span "button" at bounding box center [1502, 133] width 108 height 39
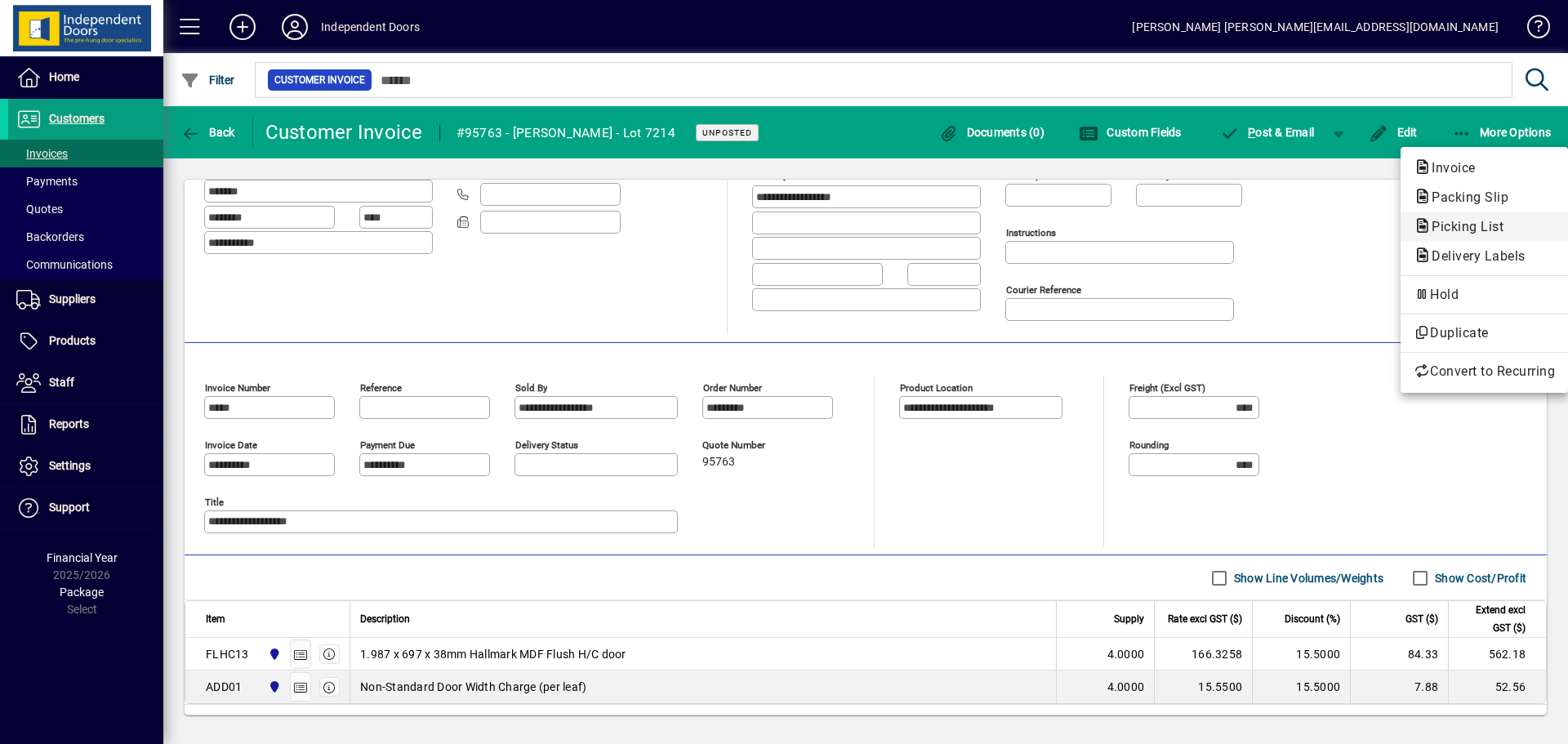
click at [1461, 234] on span "Picking List" at bounding box center [1463, 227] width 98 height 16
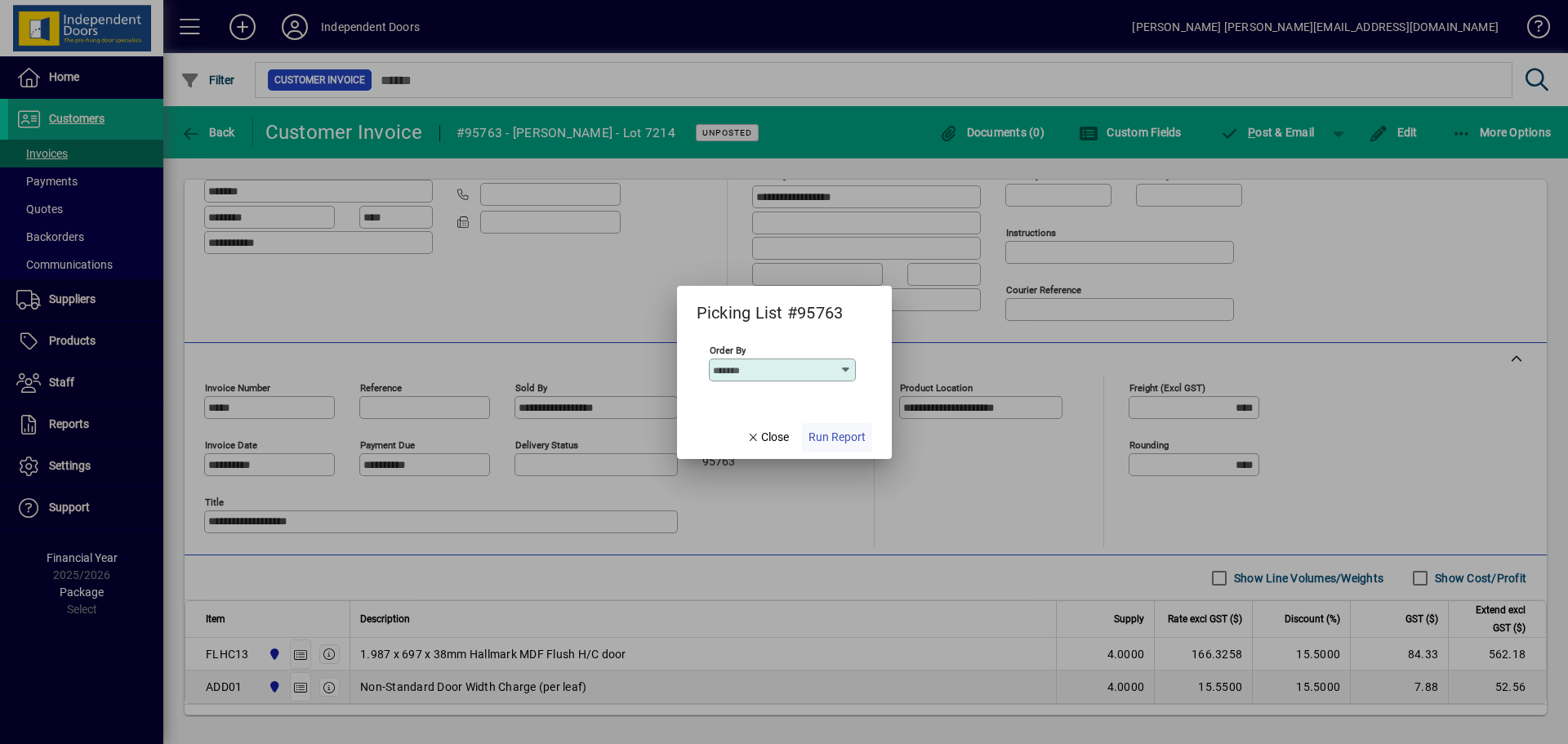
click at [854, 448] on span "button" at bounding box center [837, 438] width 71 height 39
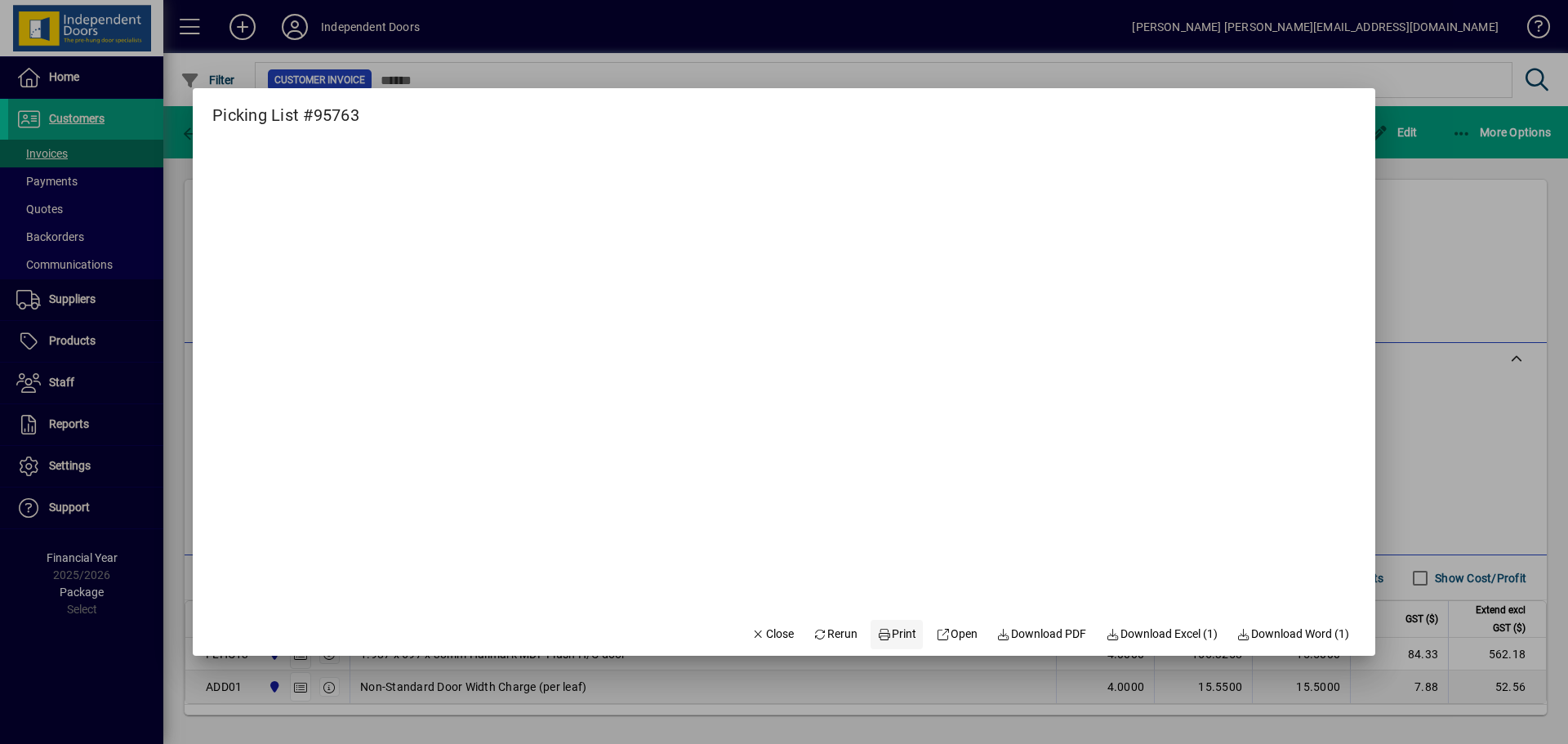
click at [880, 635] on span "Print" at bounding box center [897, 634] width 39 height 17
drag, startPoint x: 755, startPoint y: 623, endPoint x: 749, endPoint y: 613, distance: 11.7
click at [752, 615] on span "button" at bounding box center [772, 635] width 56 height 39
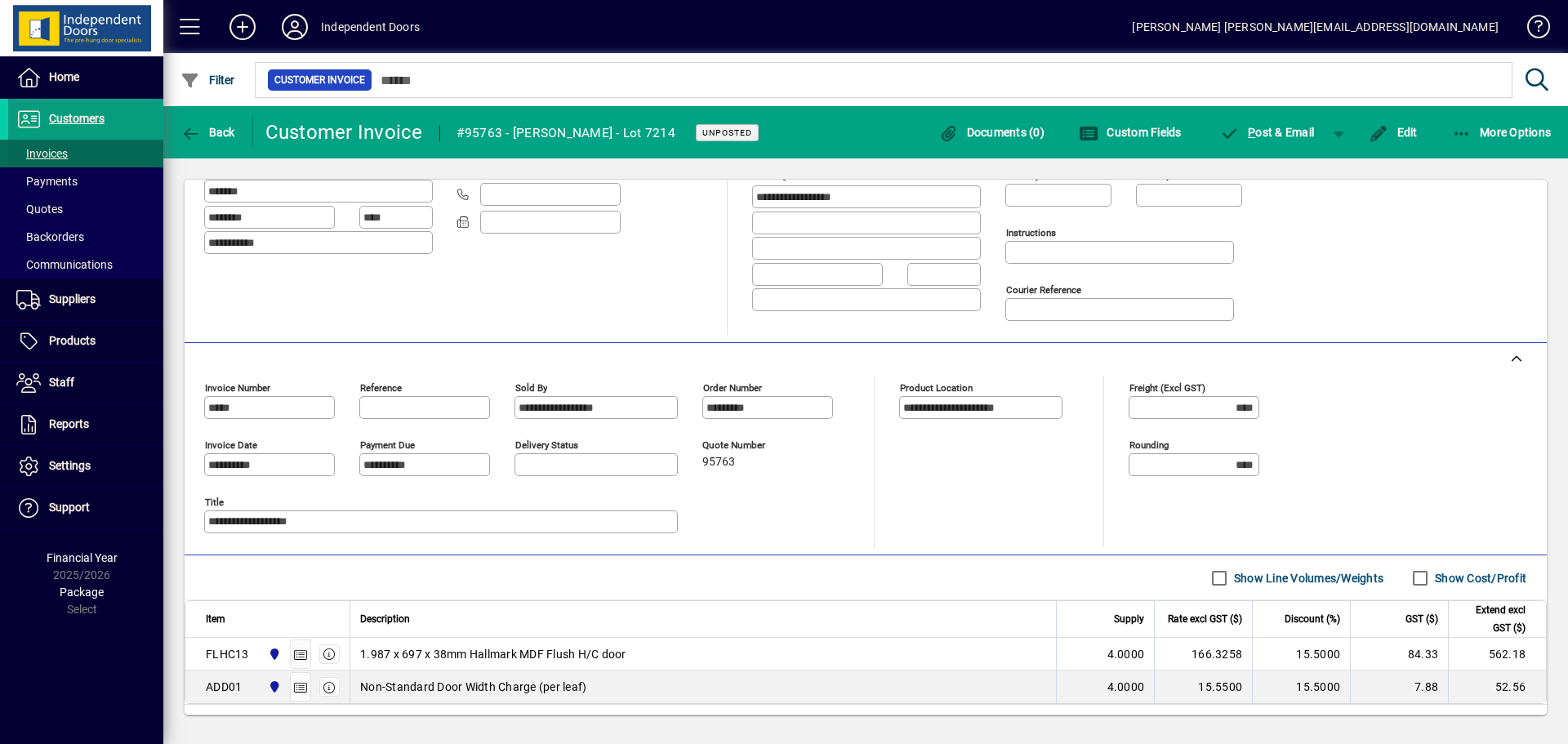
click at [56, 152] on span "Invoices" at bounding box center [42, 153] width 51 height 13
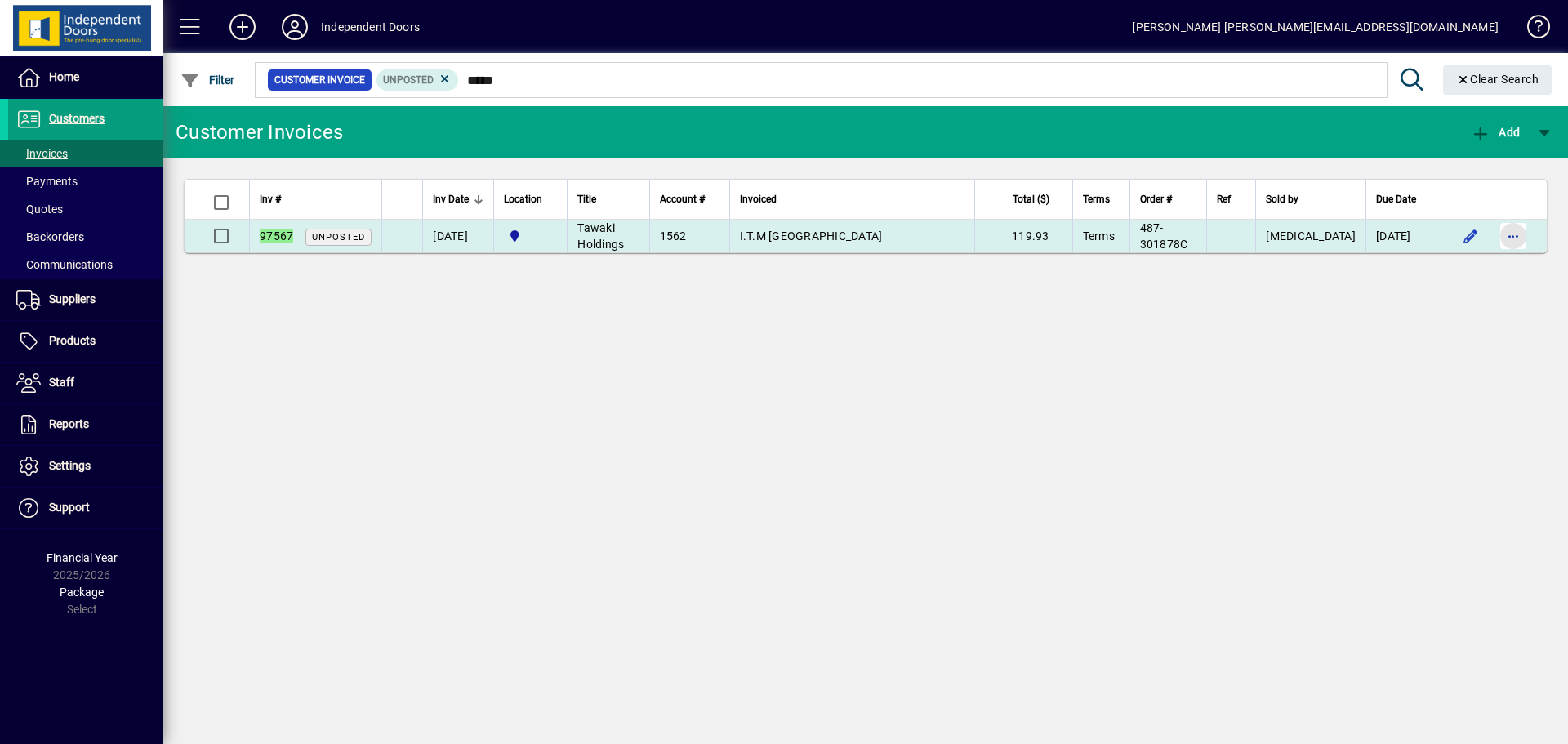
click at [1506, 247] on span "button" at bounding box center [1514, 236] width 39 height 39
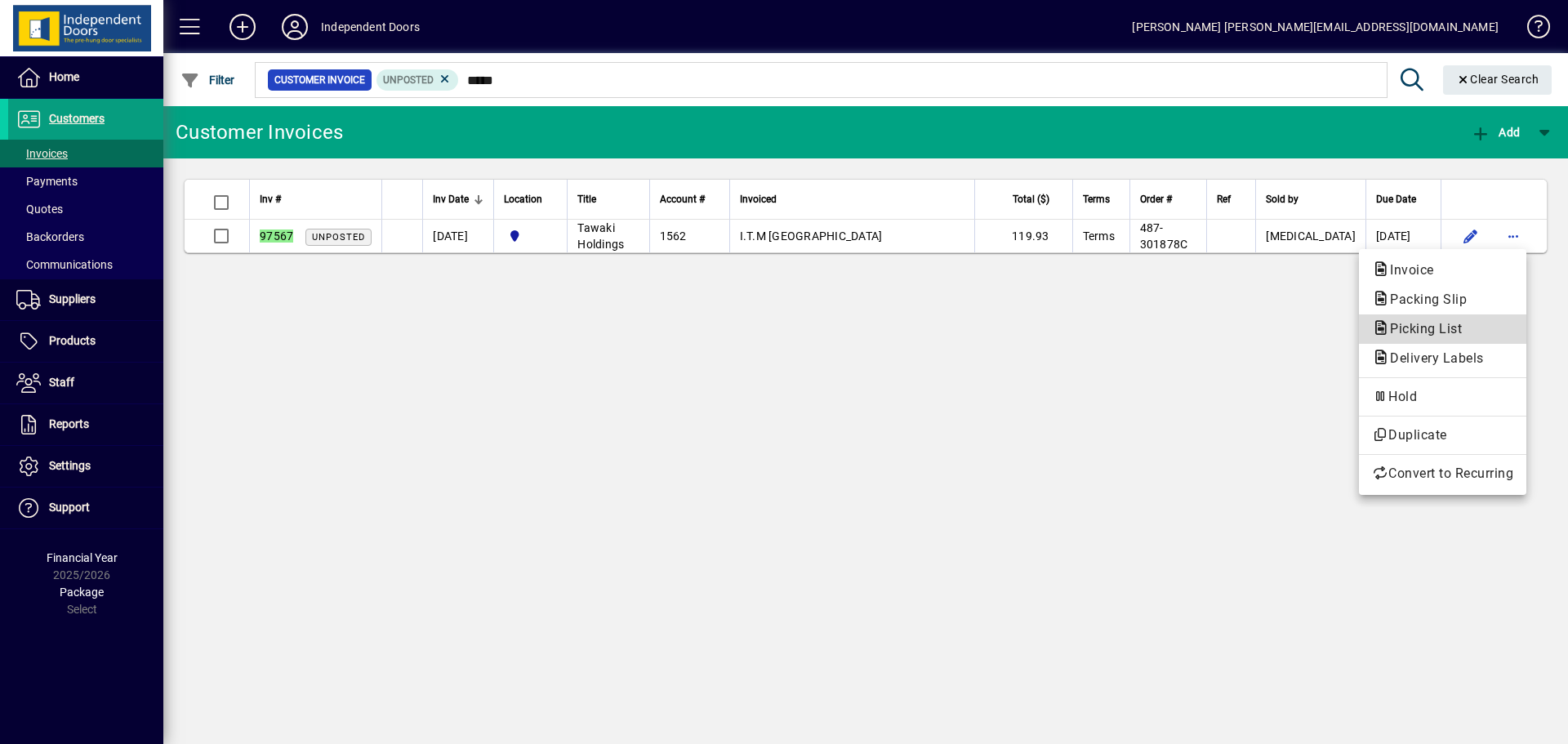
click at [1446, 327] on span "Picking List" at bounding box center [1422, 329] width 98 height 16
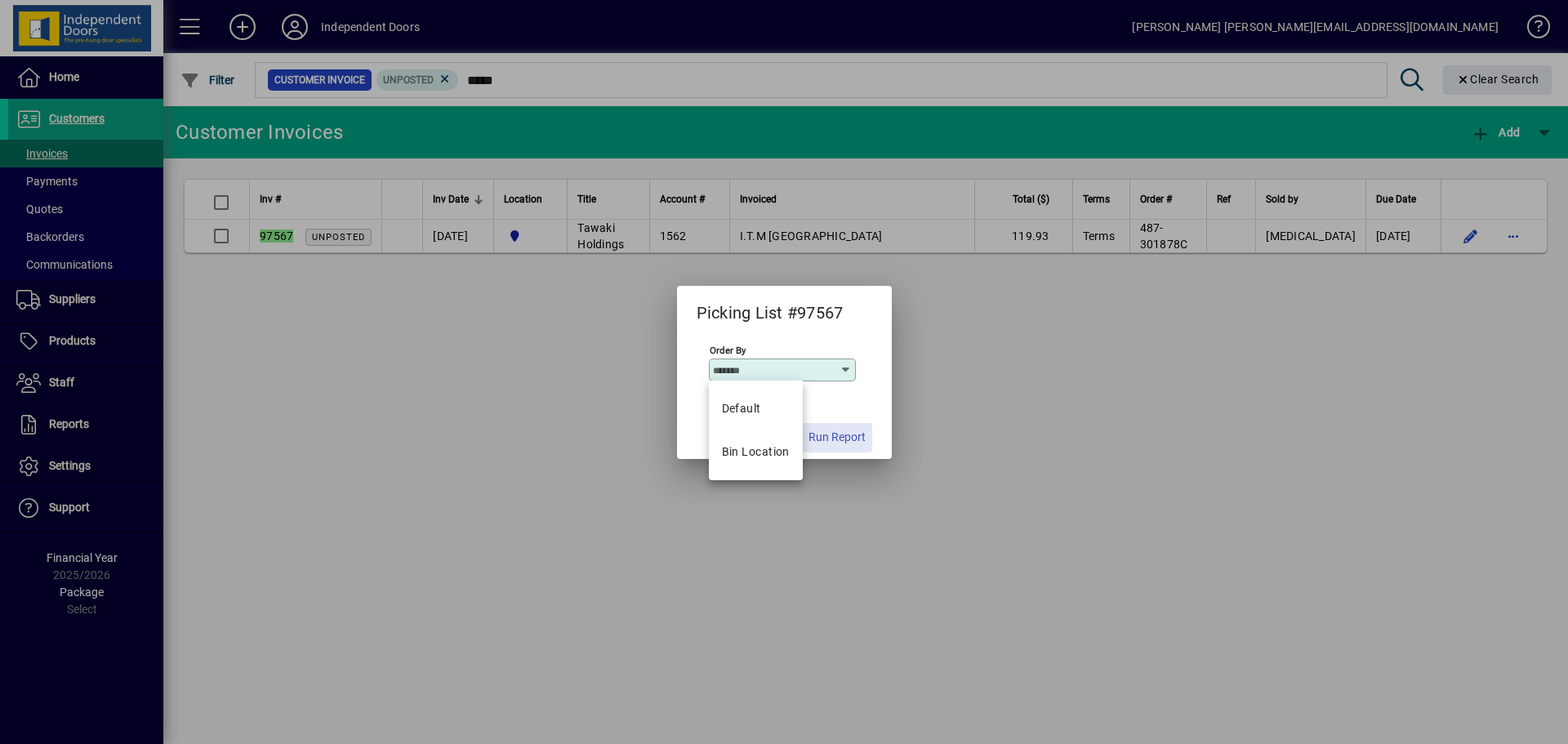
click at [855, 438] on span "Run Report" at bounding box center [837, 436] width 57 height 17
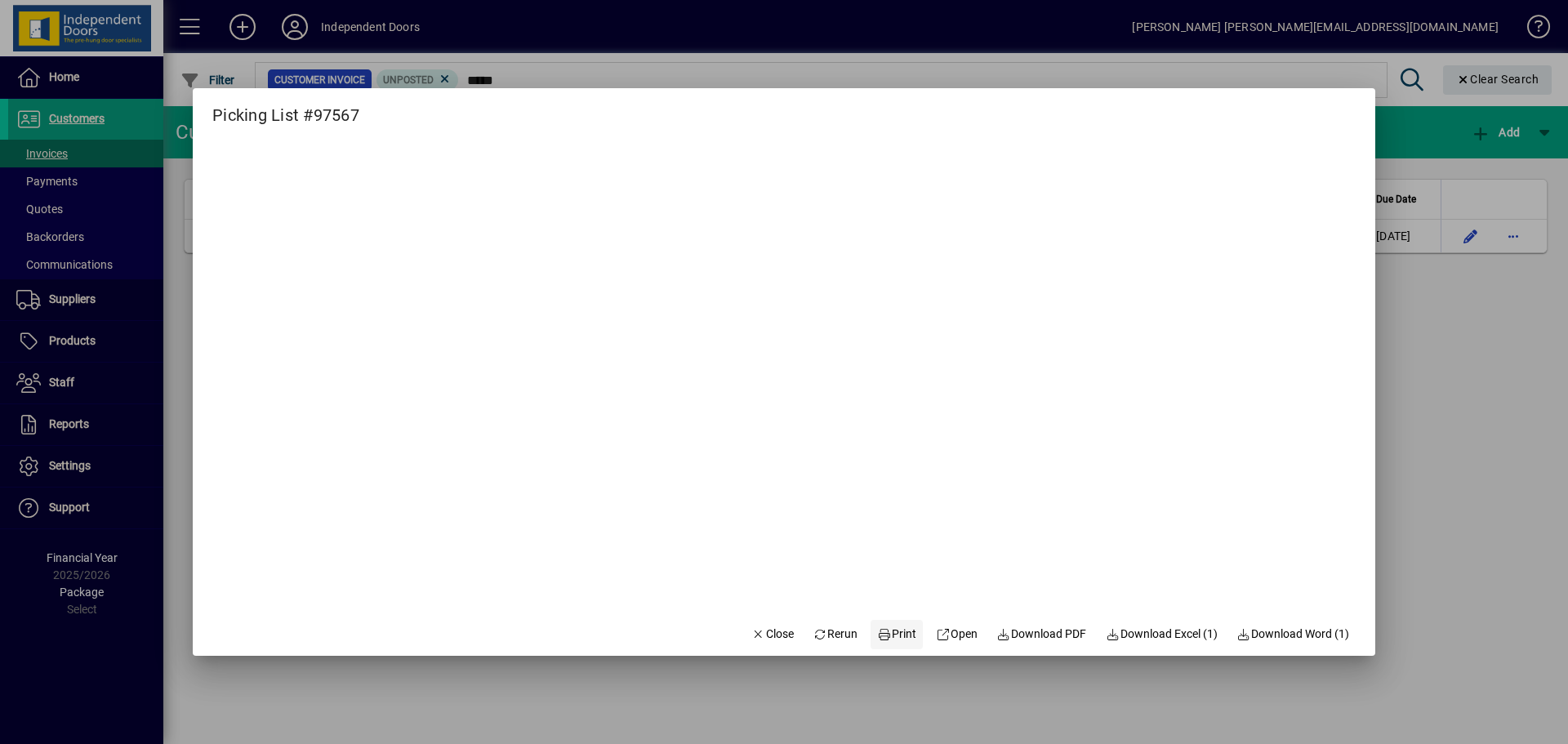
click at [894, 627] on span "Print" at bounding box center [897, 634] width 39 height 17
click at [766, 632] on span "Close" at bounding box center [772, 634] width 42 height 17
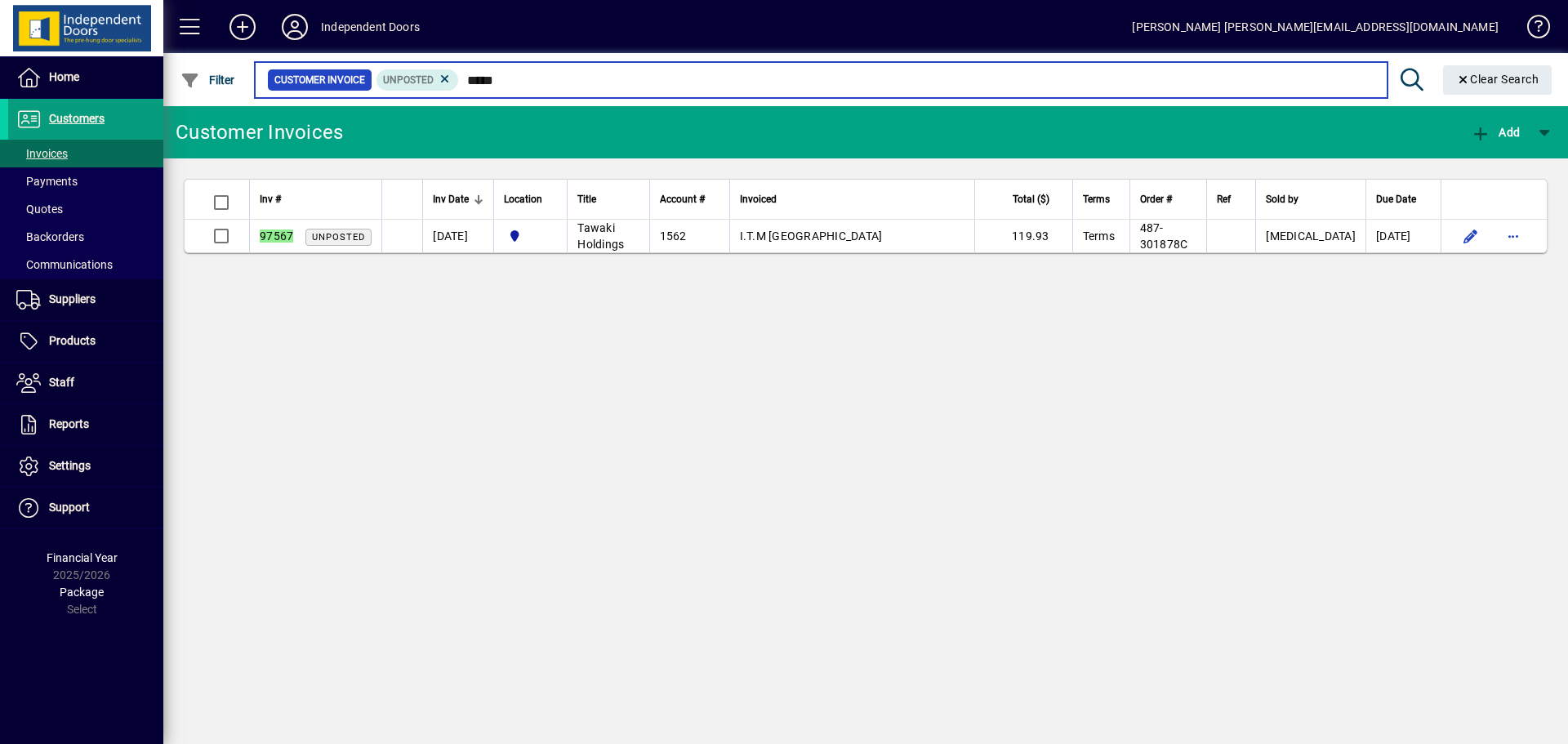
click at [526, 86] on input "*****" at bounding box center [916, 80] width 915 height 23
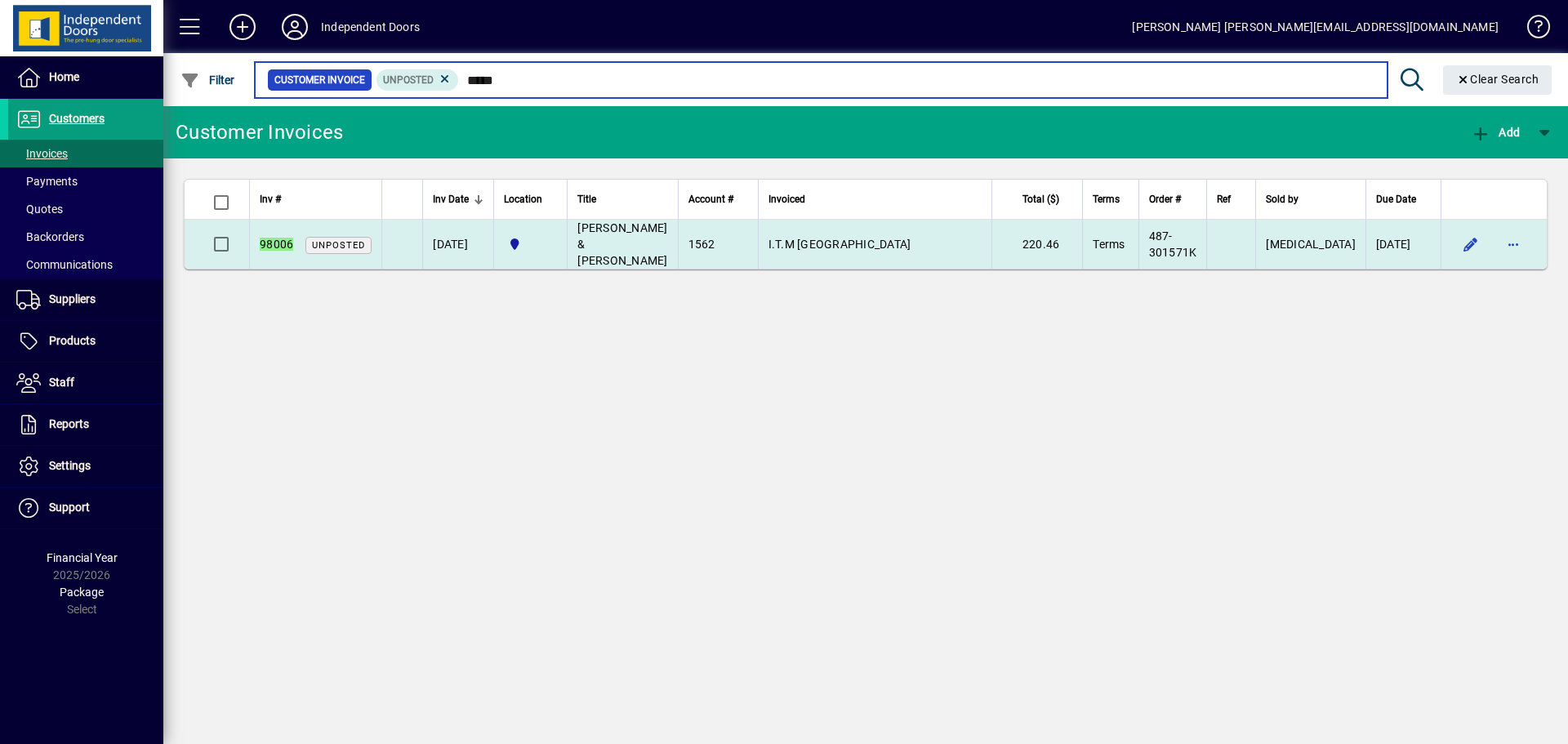
type input "*****"
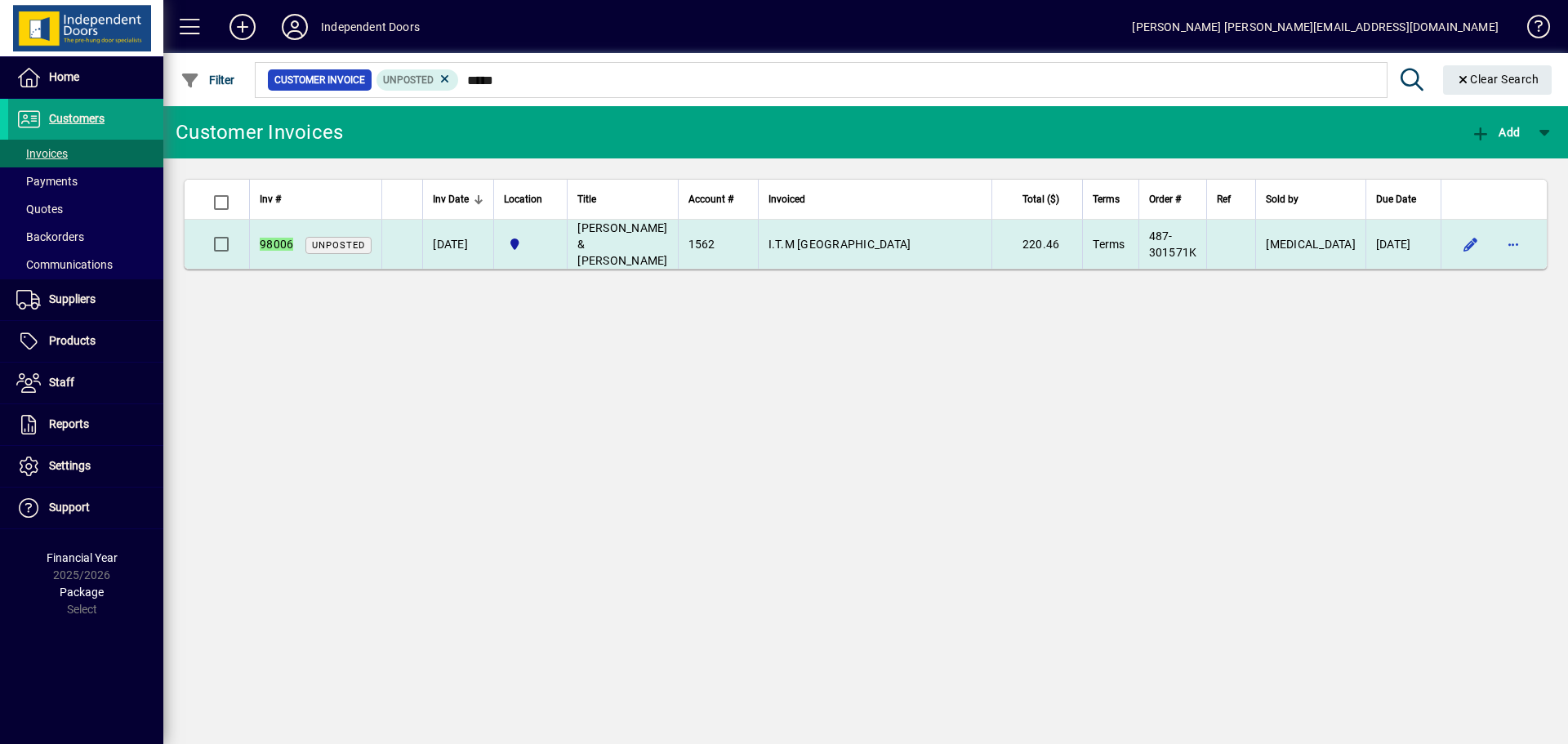
click at [643, 233] on span "[PERSON_NAME] & [PERSON_NAME]" at bounding box center [622, 244] width 89 height 46
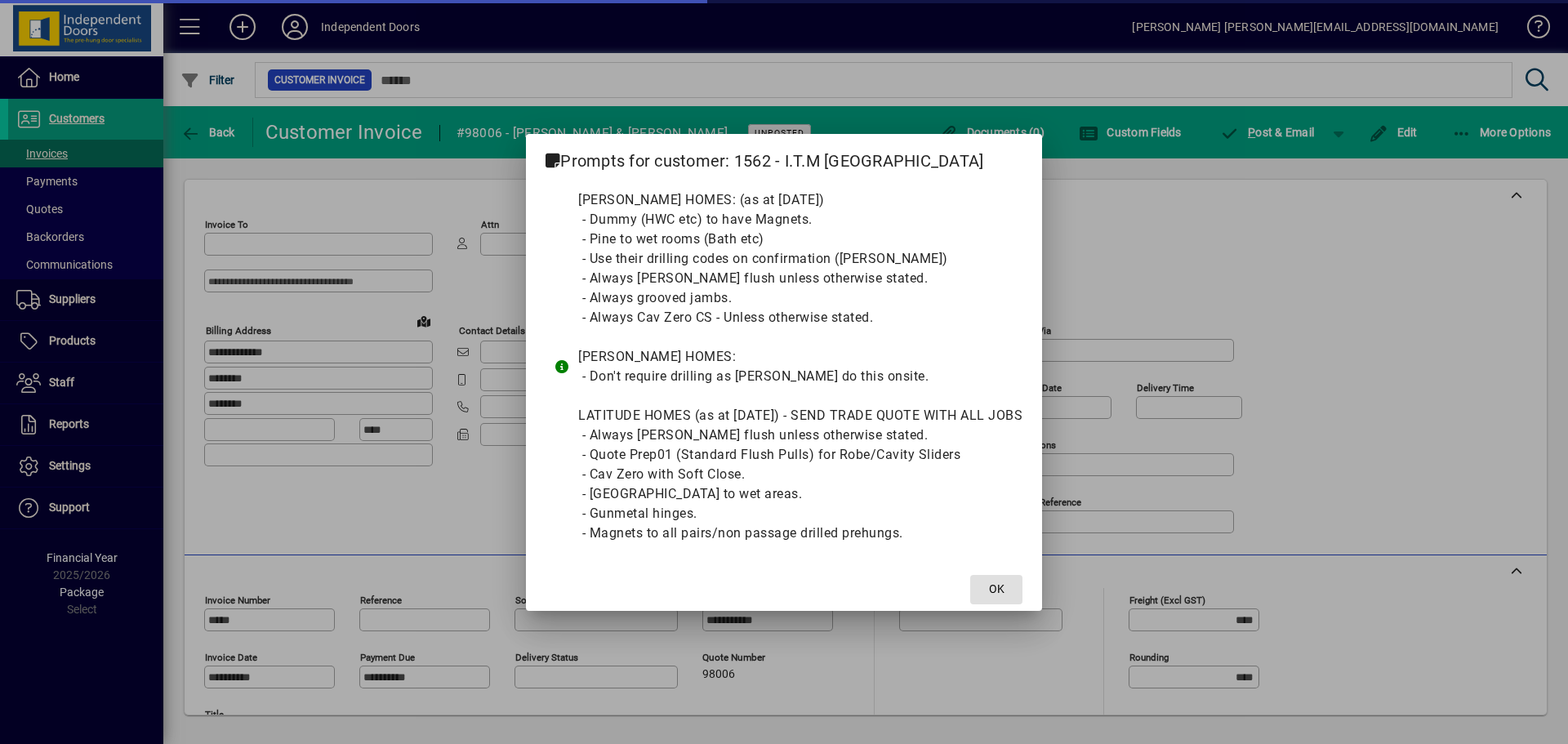
type input "**********"
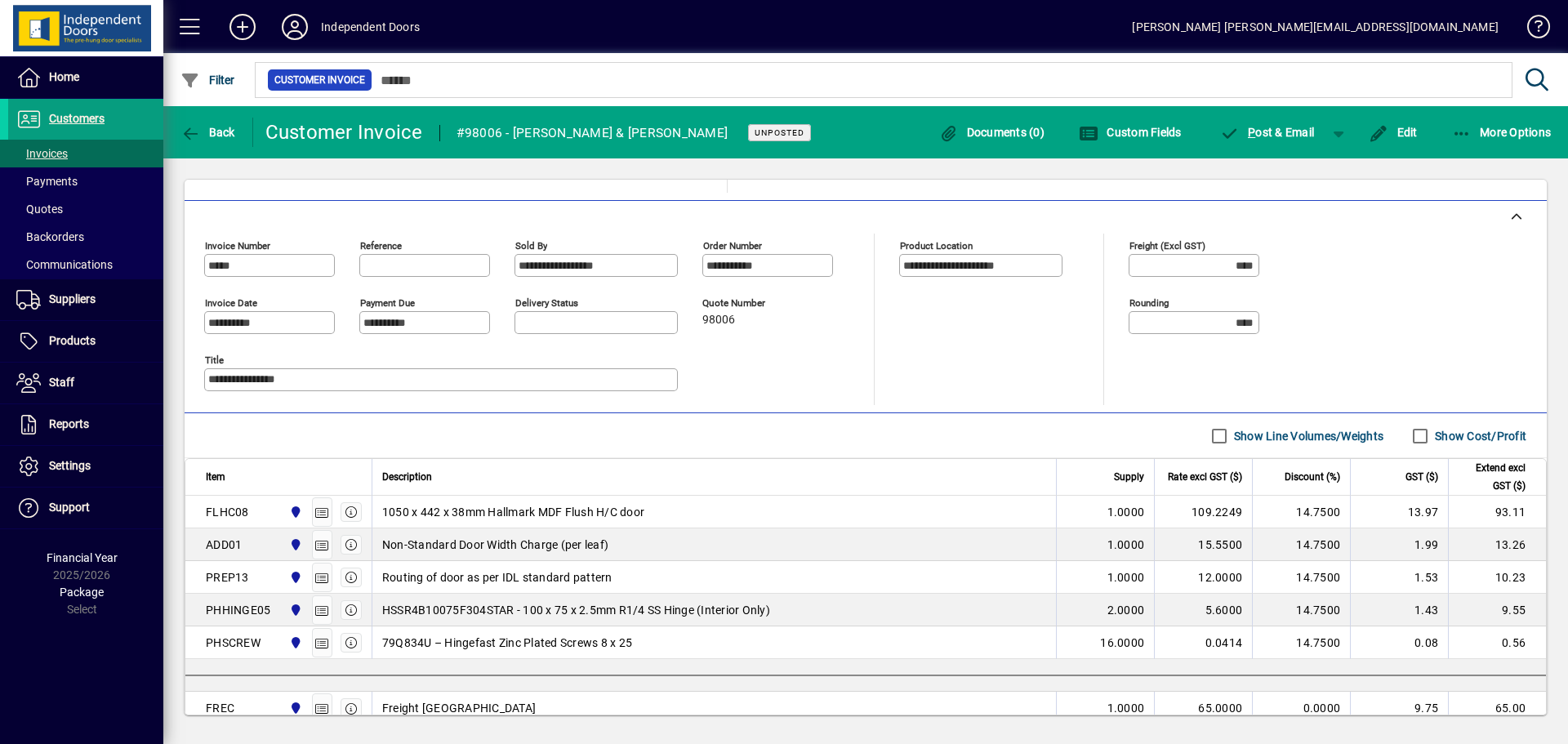
scroll to position [327, 0]
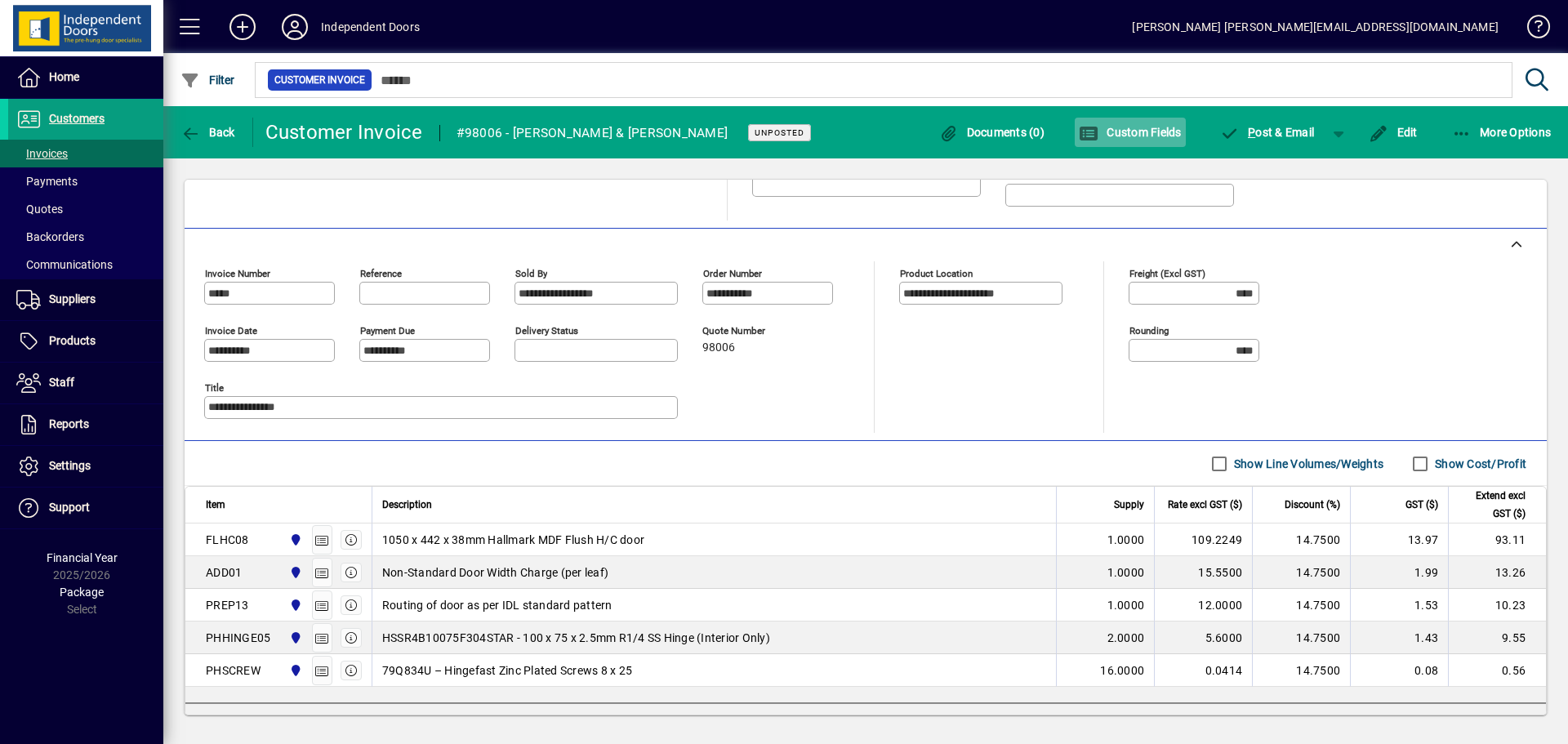
click at [1123, 136] on span "Custom Fields" at bounding box center [1130, 132] width 103 height 13
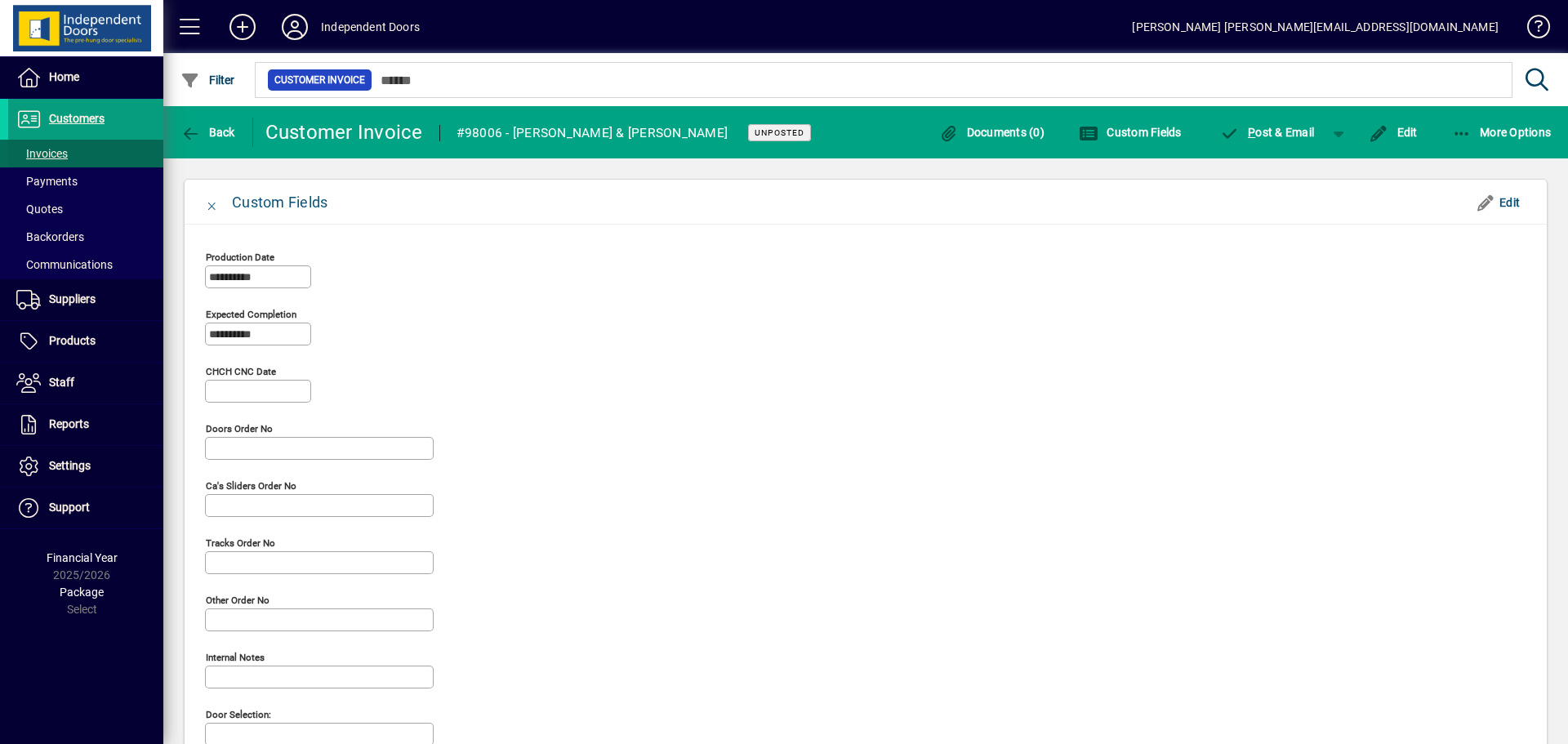
click at [33, 157] on span "Invoices" at bounding box center [42, 153] width 51 height 13
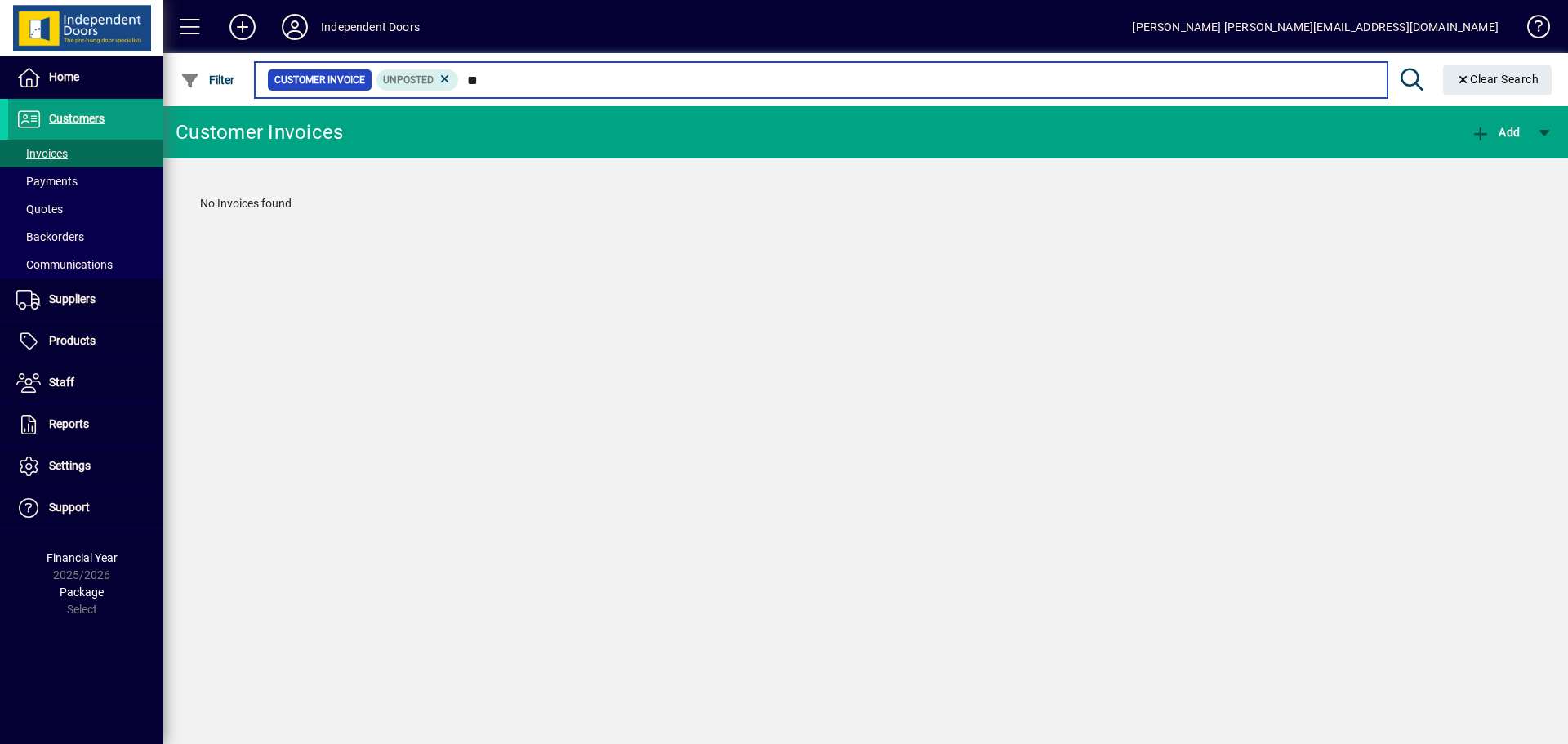
type input "*"
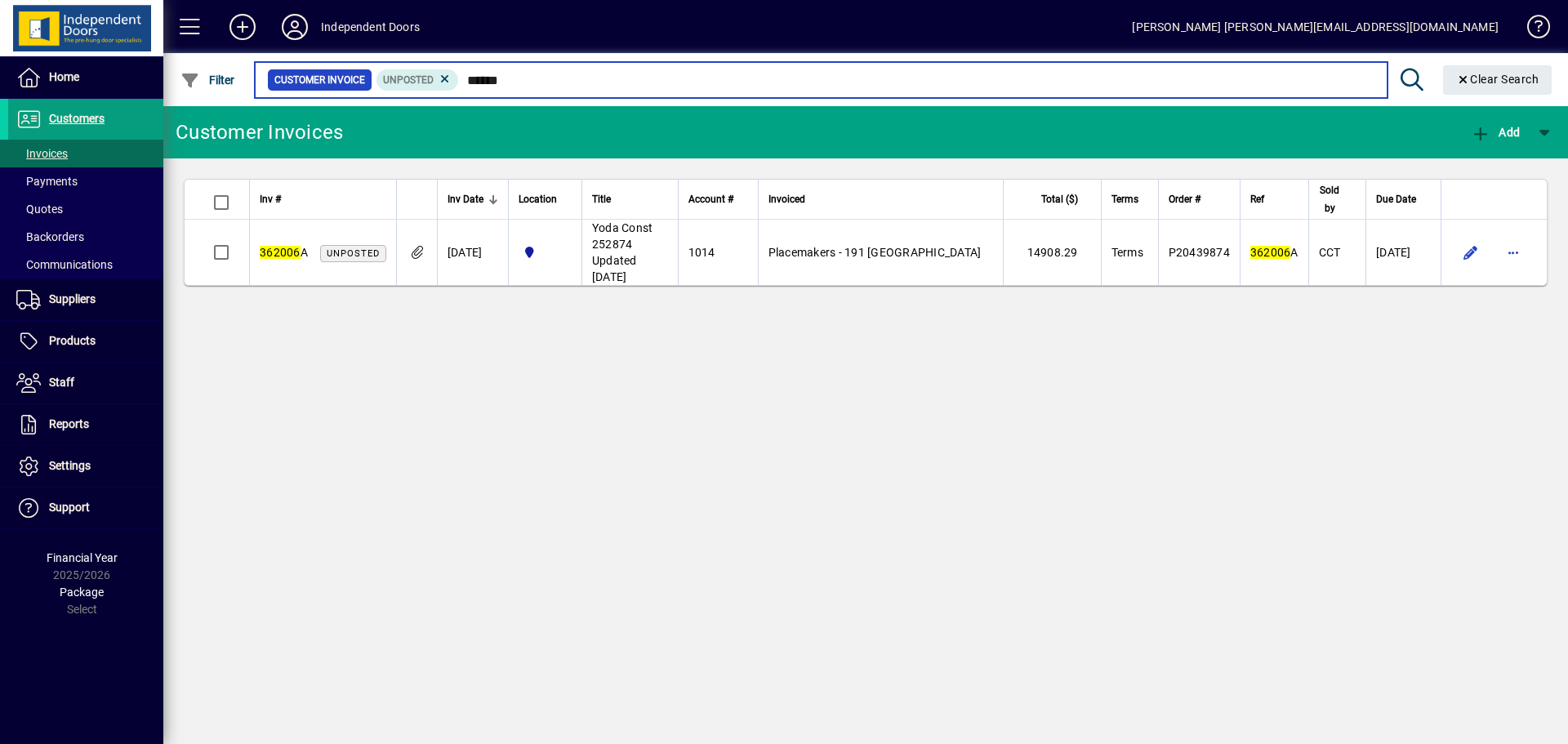
type input "******"
